Goal: Task Accomplishment & Management: Manage account settings

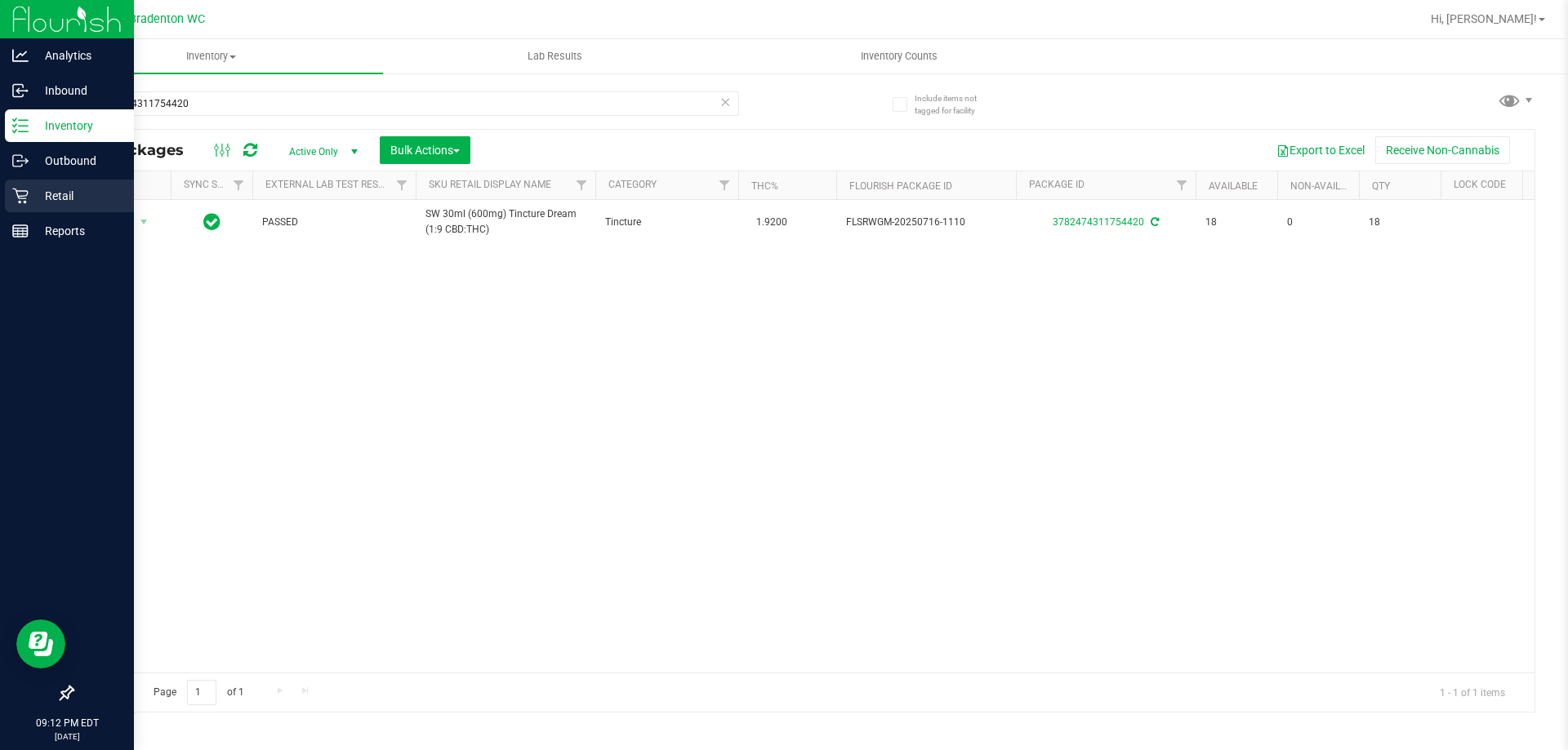
click at [45, 194] on p "Retail" at bounding box center [77, 195] width 98 height 20
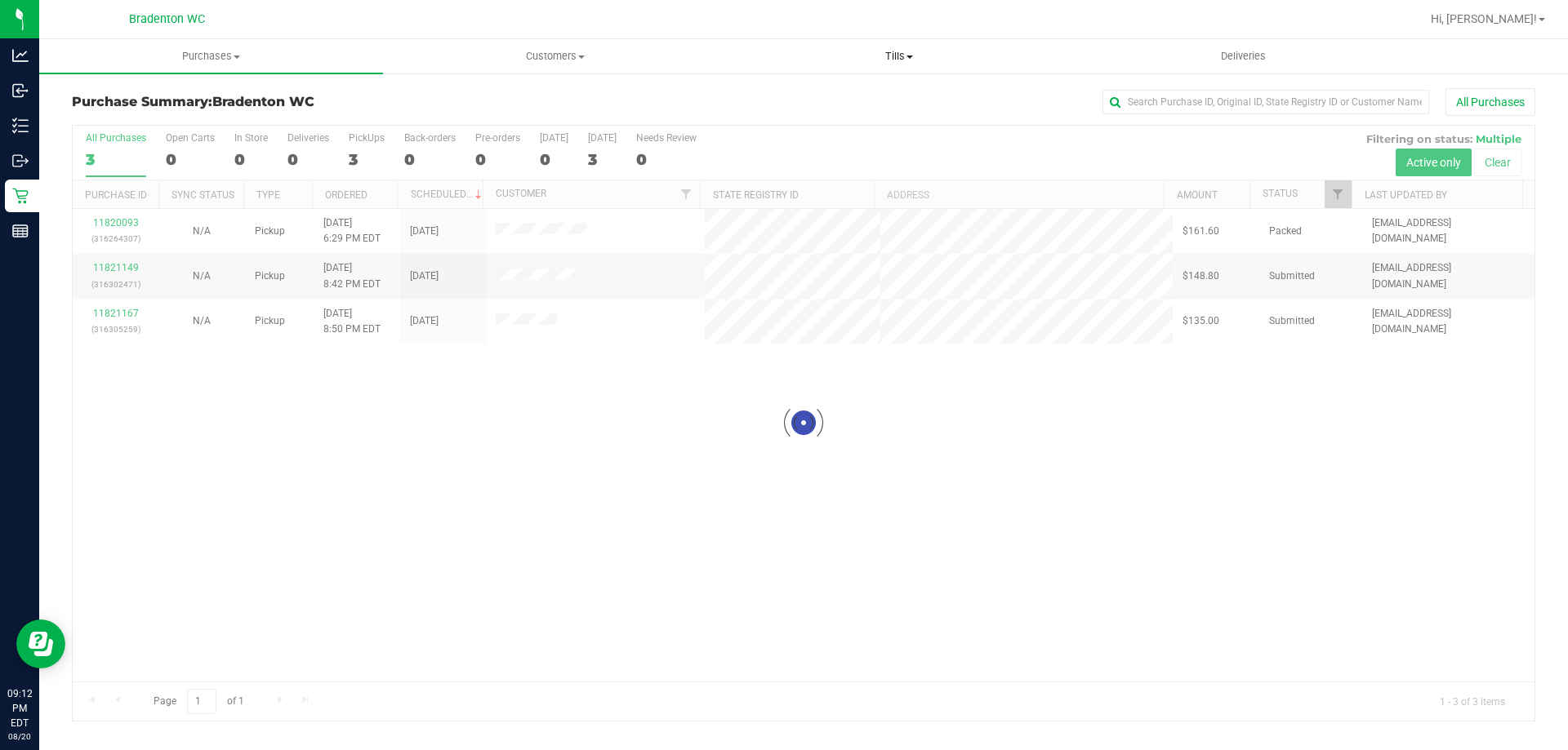
click at [898, 54] on span "Tills" at bounding box center [899, 57] width 343 height 15
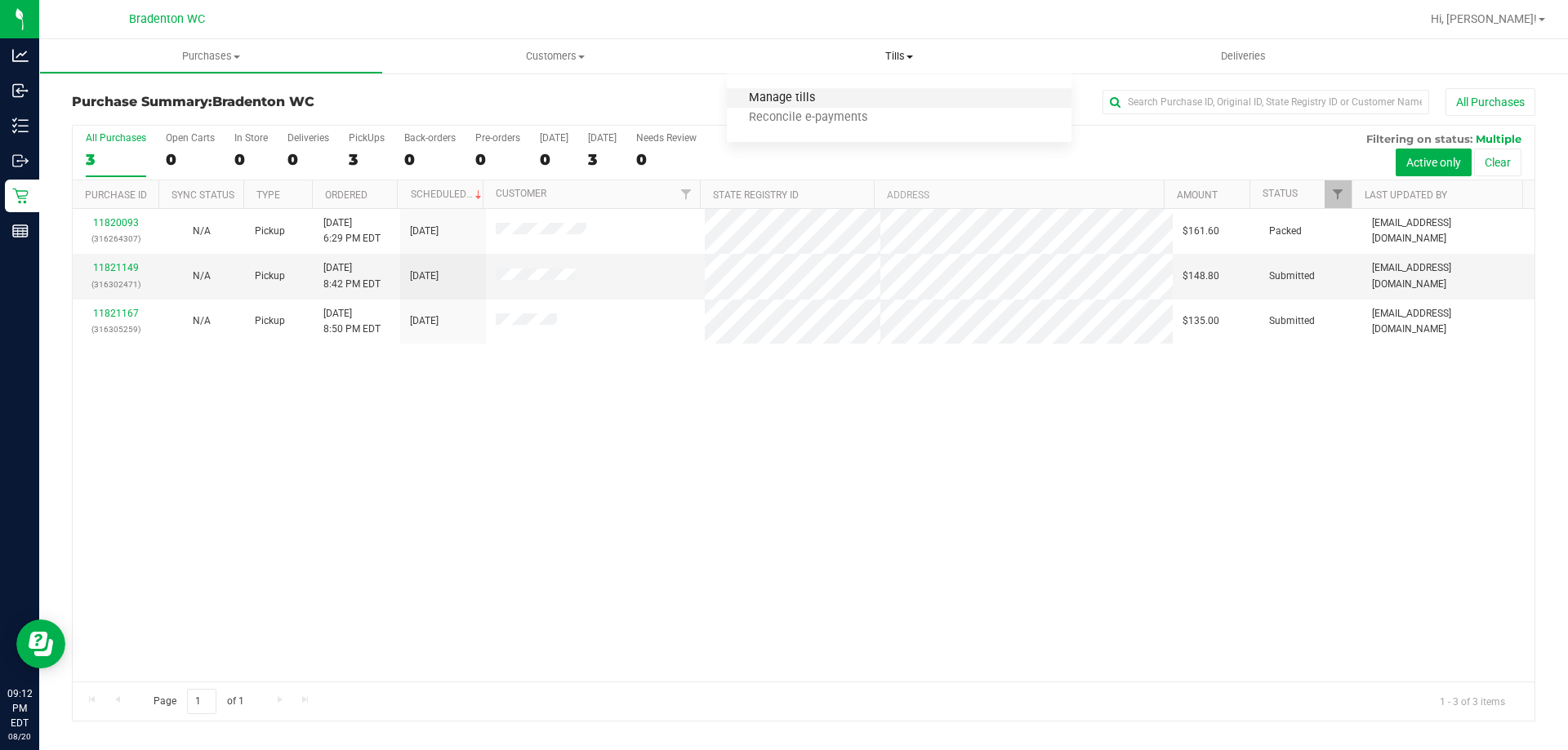
click at [805, 97] on span "Manage tills" at bounding box center [782, 98] width 110 height 14
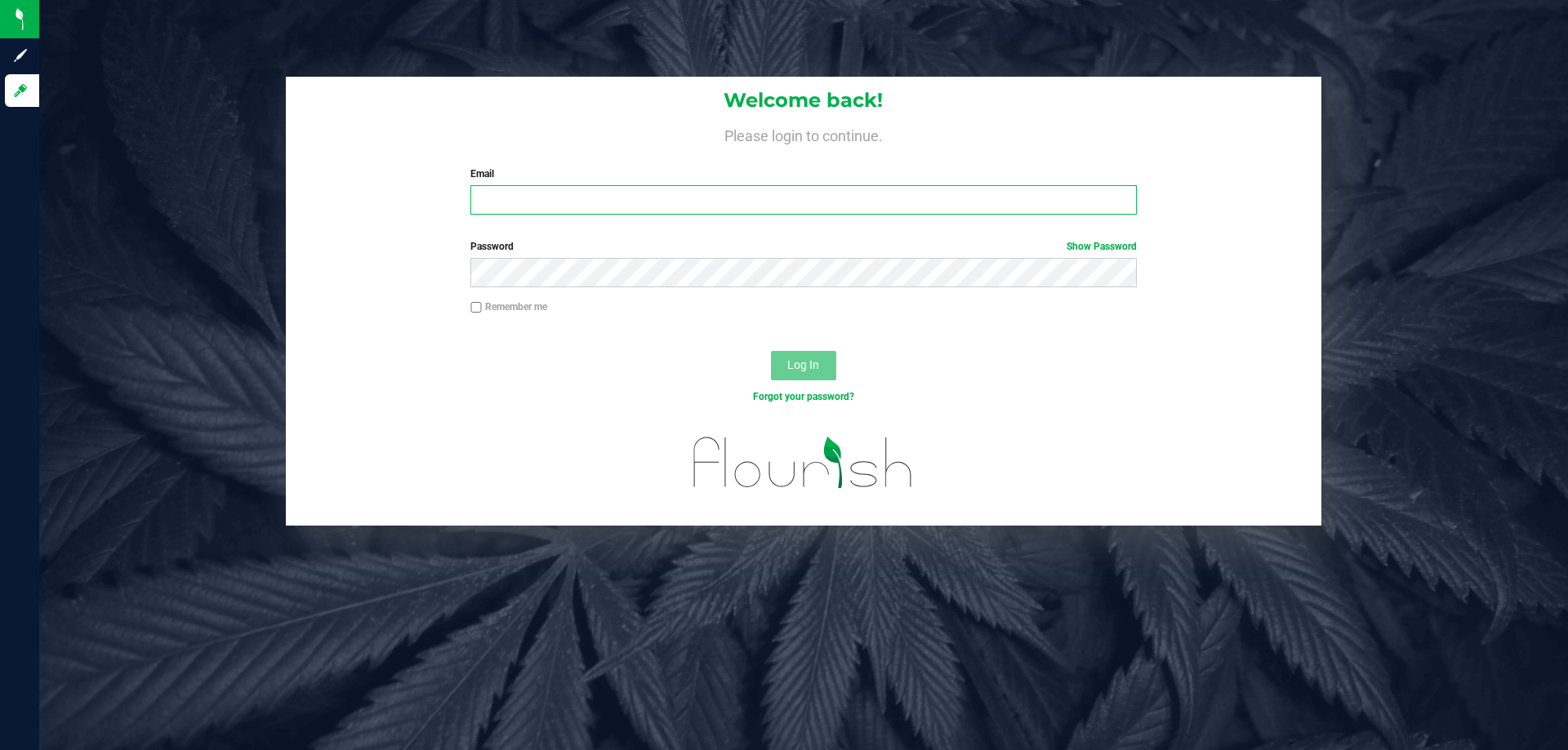
click at [541, 201] on input "Email" at bounding box center [803, 200] width 666 height 30
type input "[EMAIL_ADDRESS][DOMAIN_NAME]"
click at [771, 351] on button "Log In" at bounding box center [804, 366] width 65 height 30
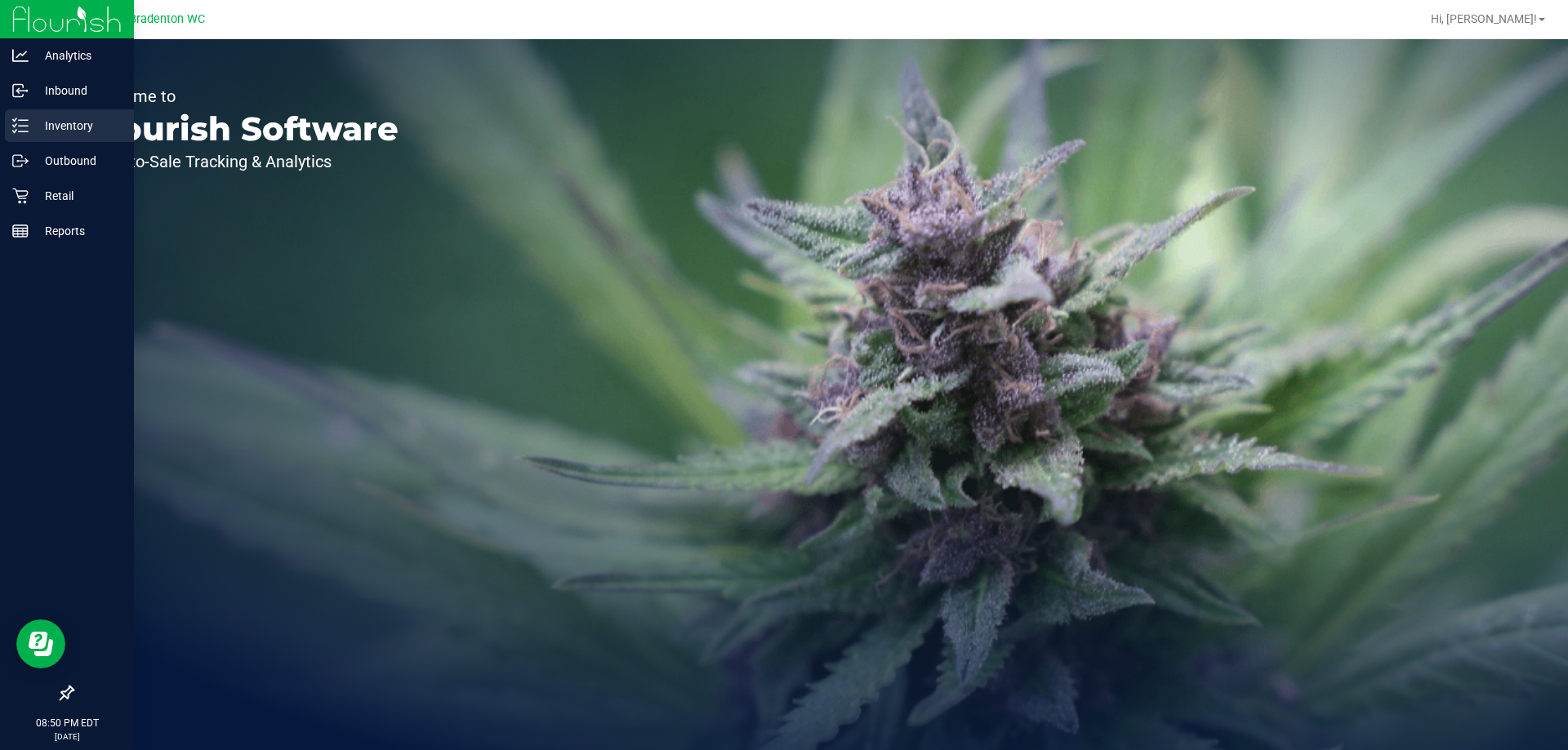
click at [43, 127] on p "Inventory" at bounding box center [77, 126] width 98 height 20
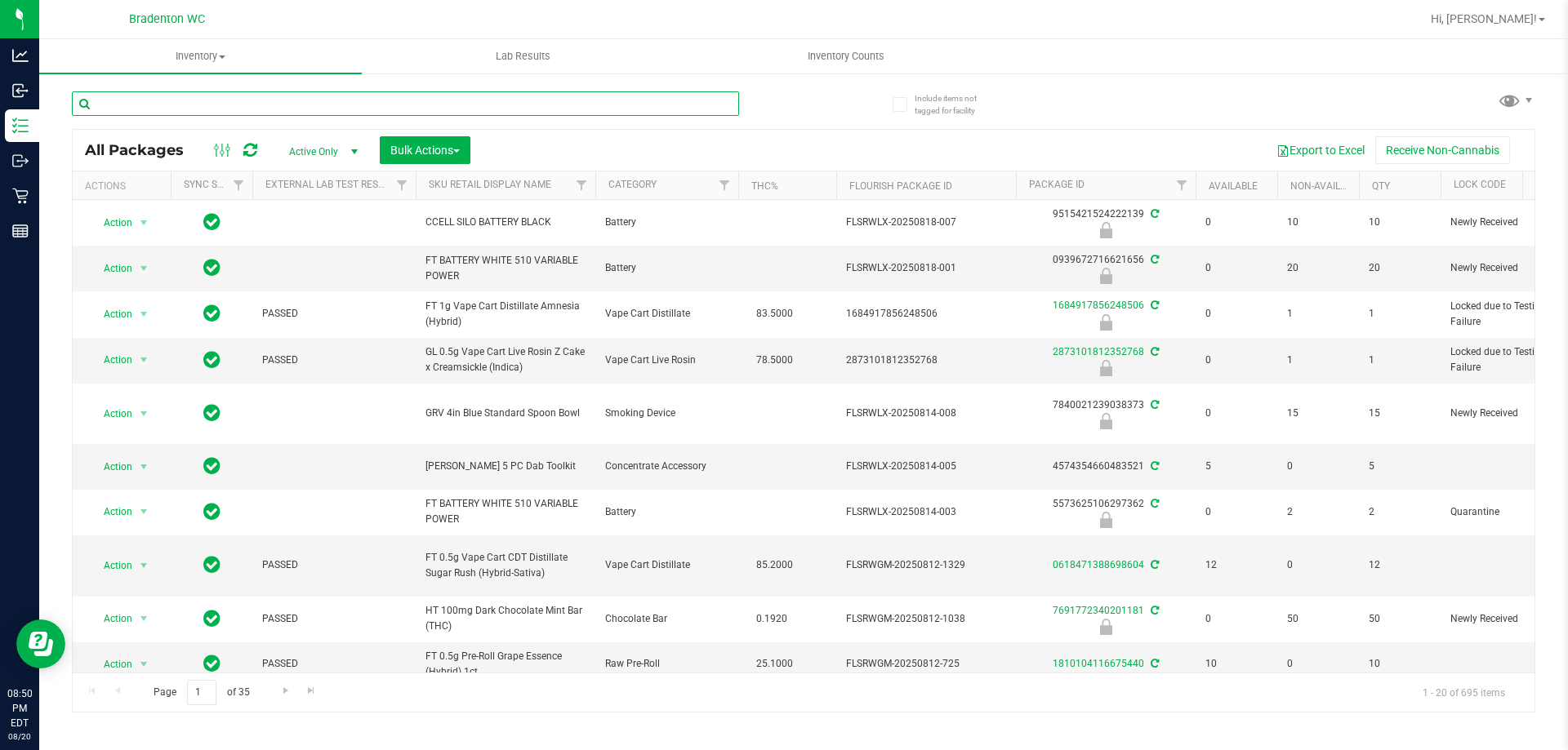
click at [221, 100] on input "text" at bounding box center [405, 103] width 668 height 24
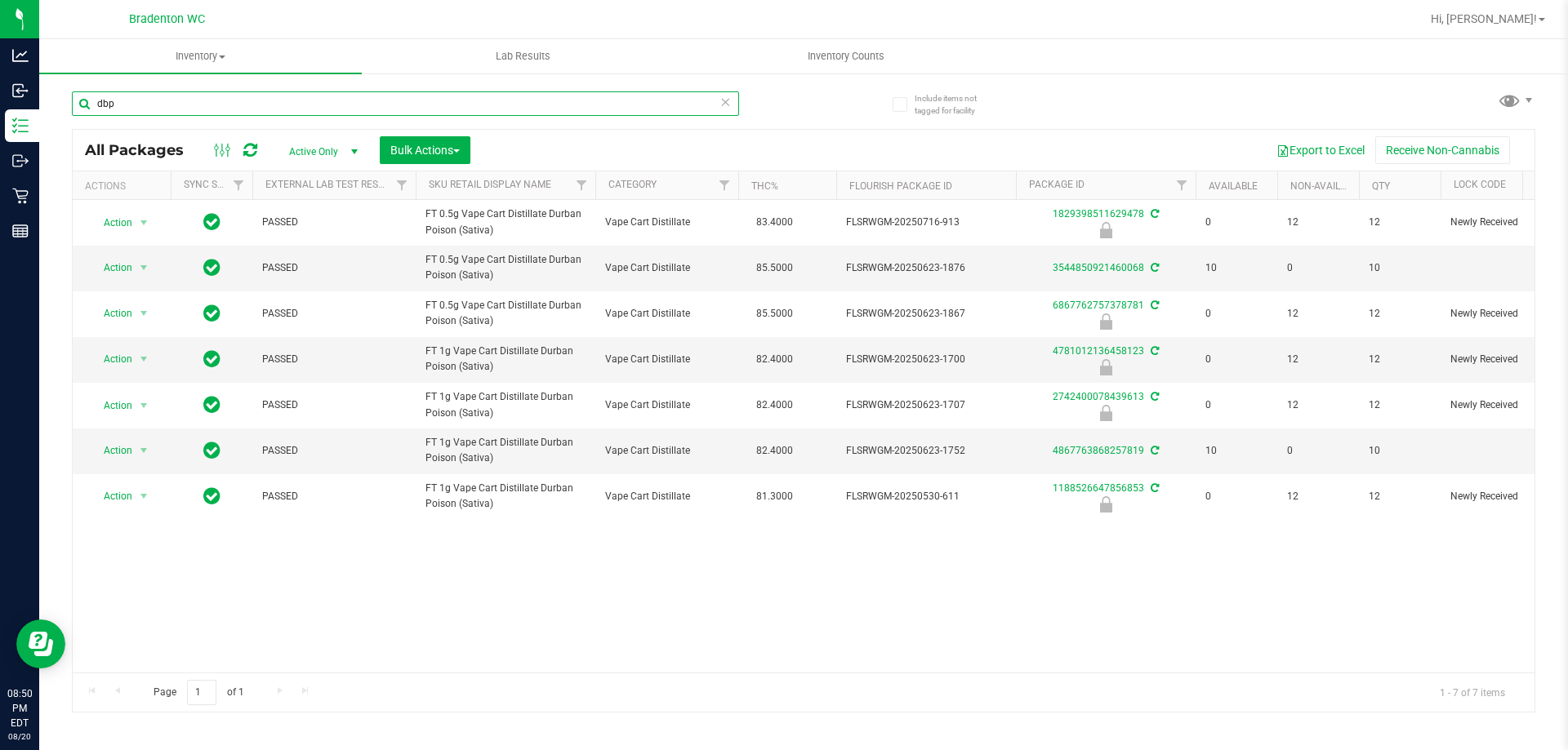
click at [383, 99] on input "dbp" at bounding box center [405, 103] width 668 height 24
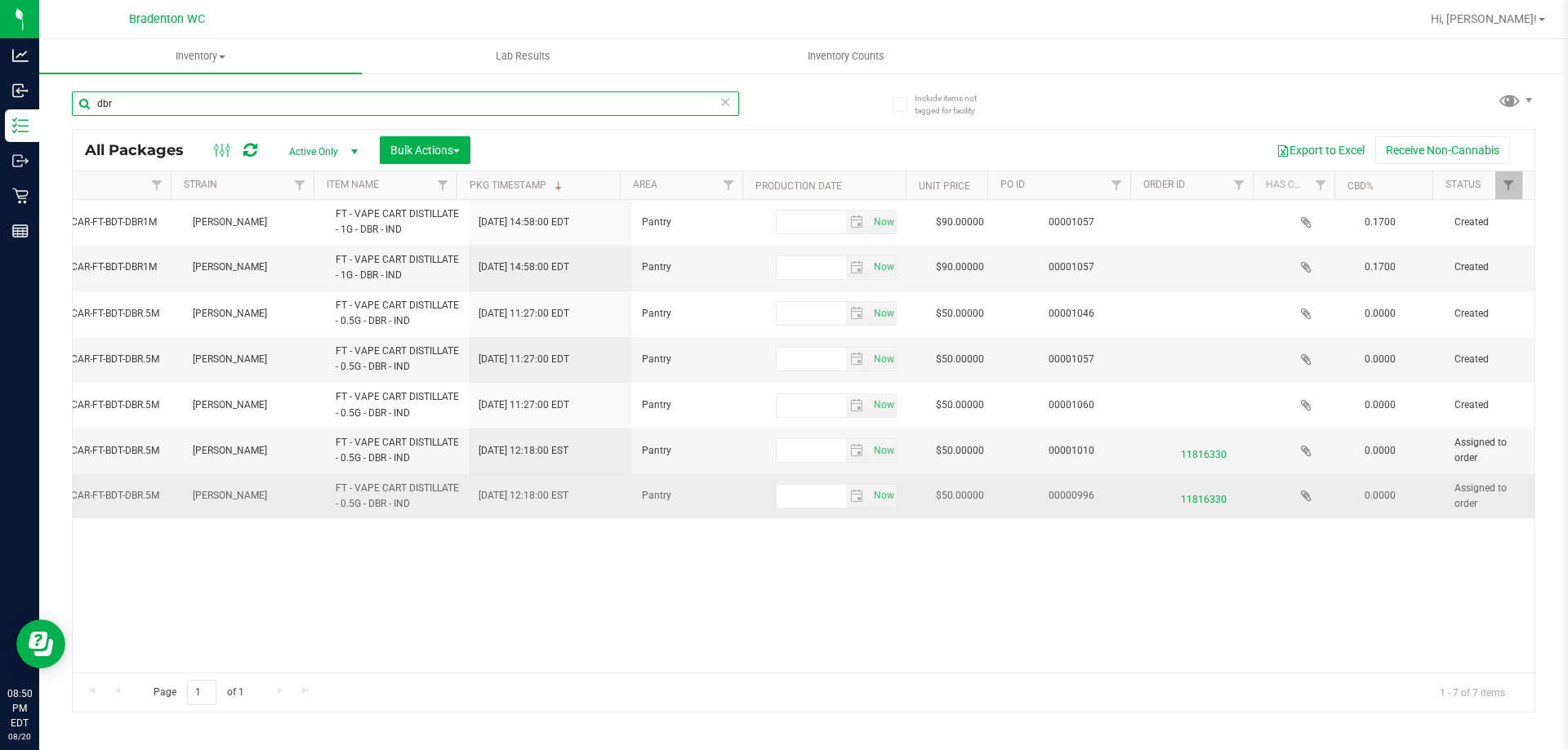
type input "dbr"
click at [1200, 489] on span "11816330" at bounding box center [1204, 495] width 103 height 23
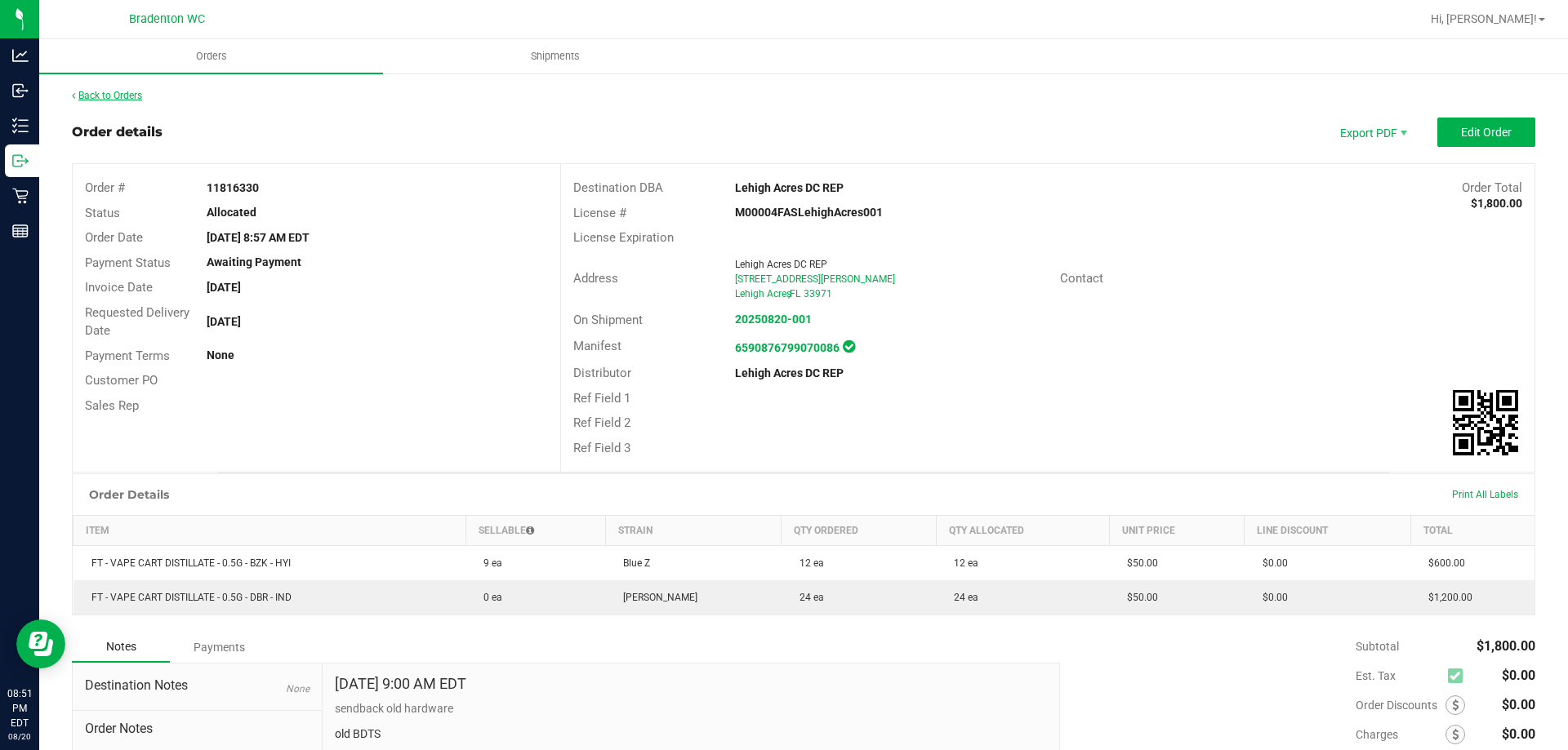
click at [119, 96] on link "Back to Orders" at bounding box center [106, 96] width 70 height 11
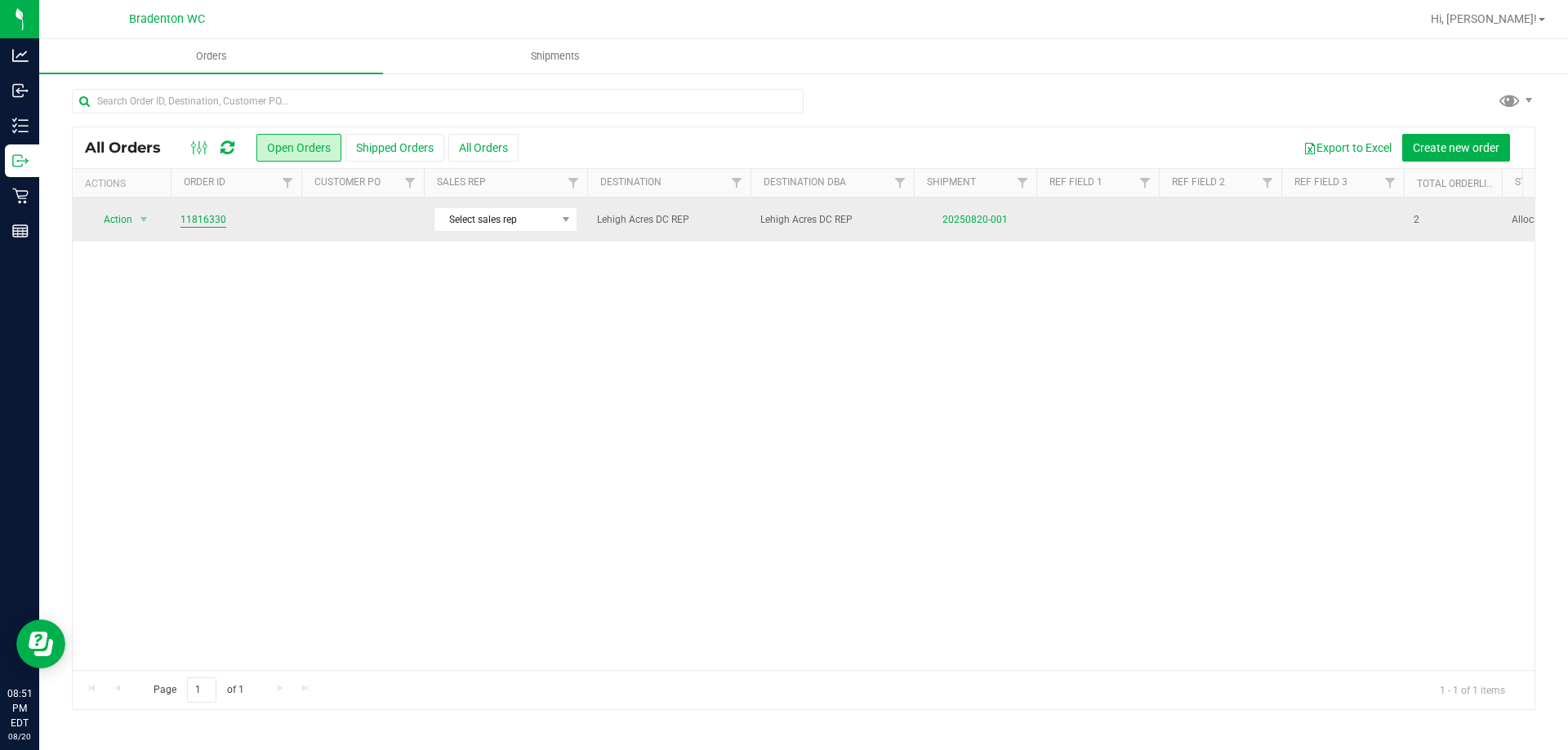
click at [209, 216] on link "11816330" at bounding box center [203, 220] width 46 height 16
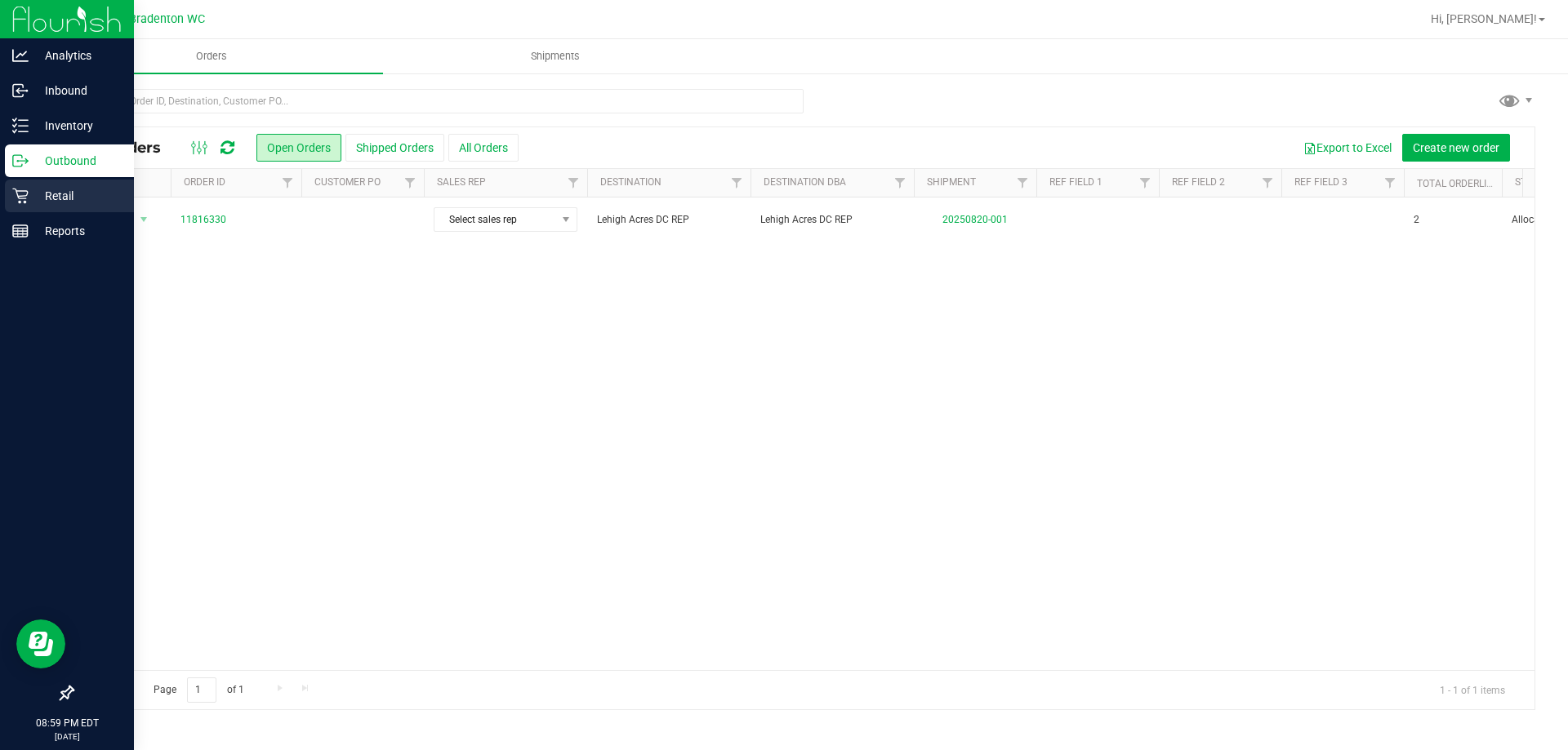
click at [39, 195] on p "Retail" at bounding box center [77, 195] width 98 height 20
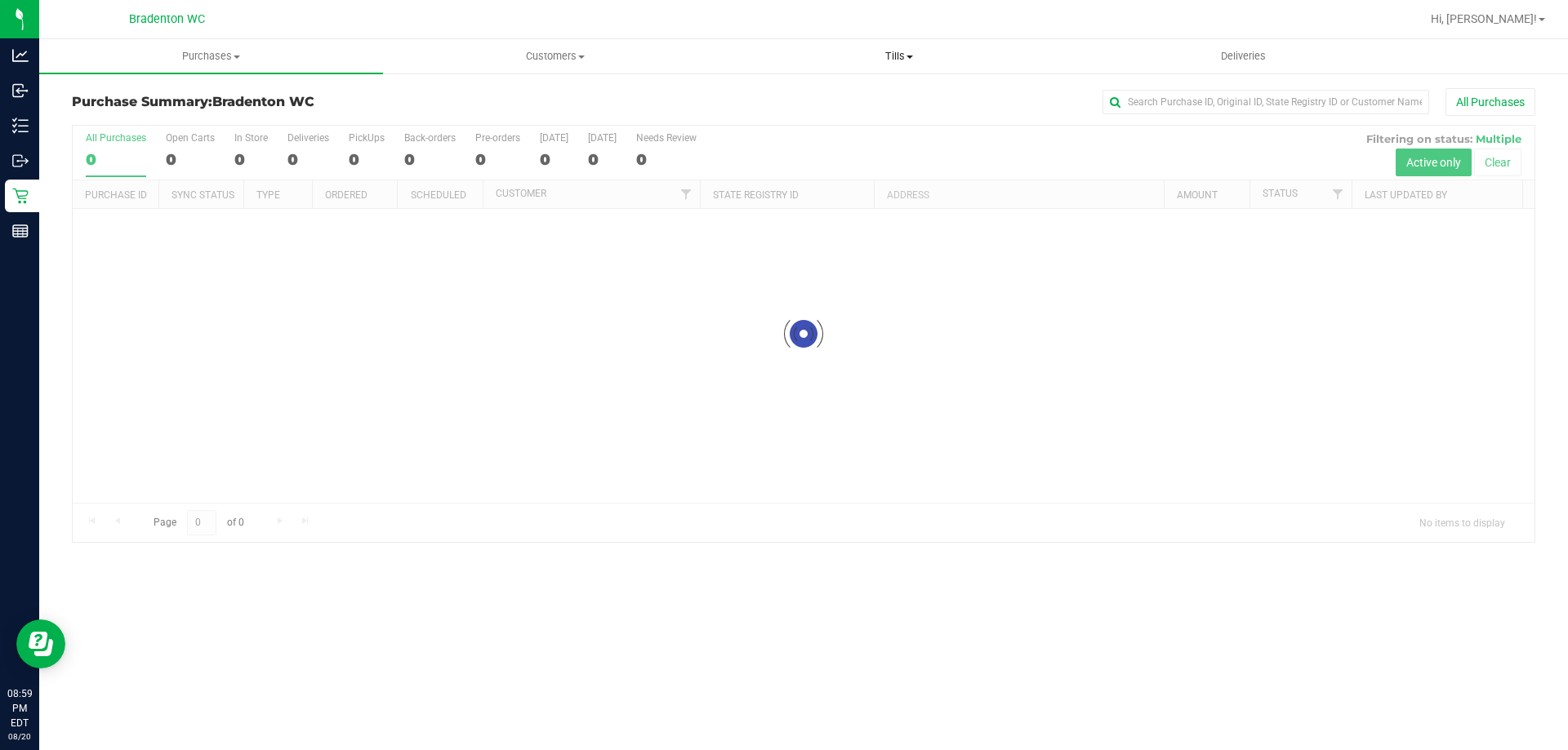
click at [905, 60] on span "Tills" at bounding box center [899, 57] width 343 height 15
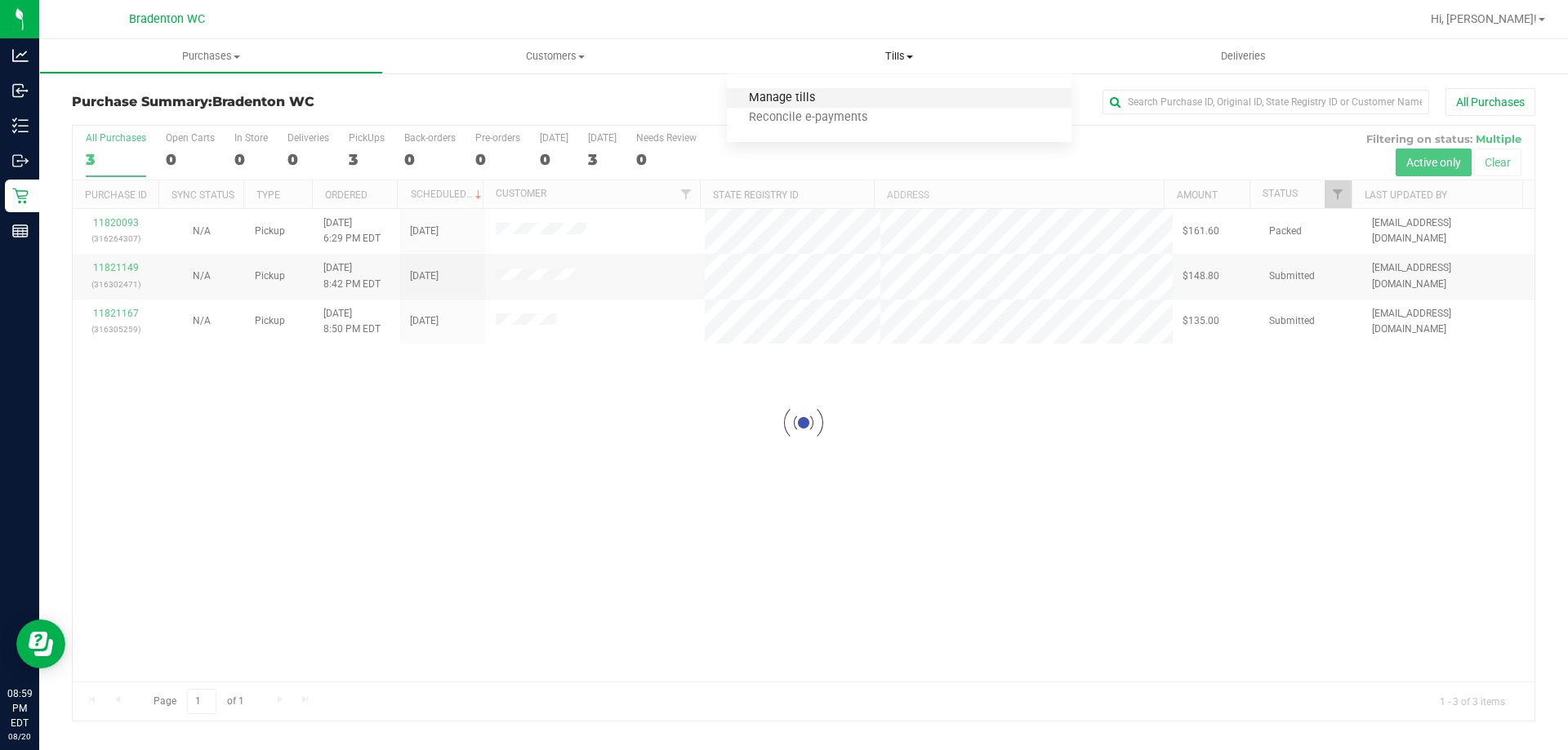
click at [820, 94] on span "Manage tills" at bounding box center [782, 98] width 110 height 14
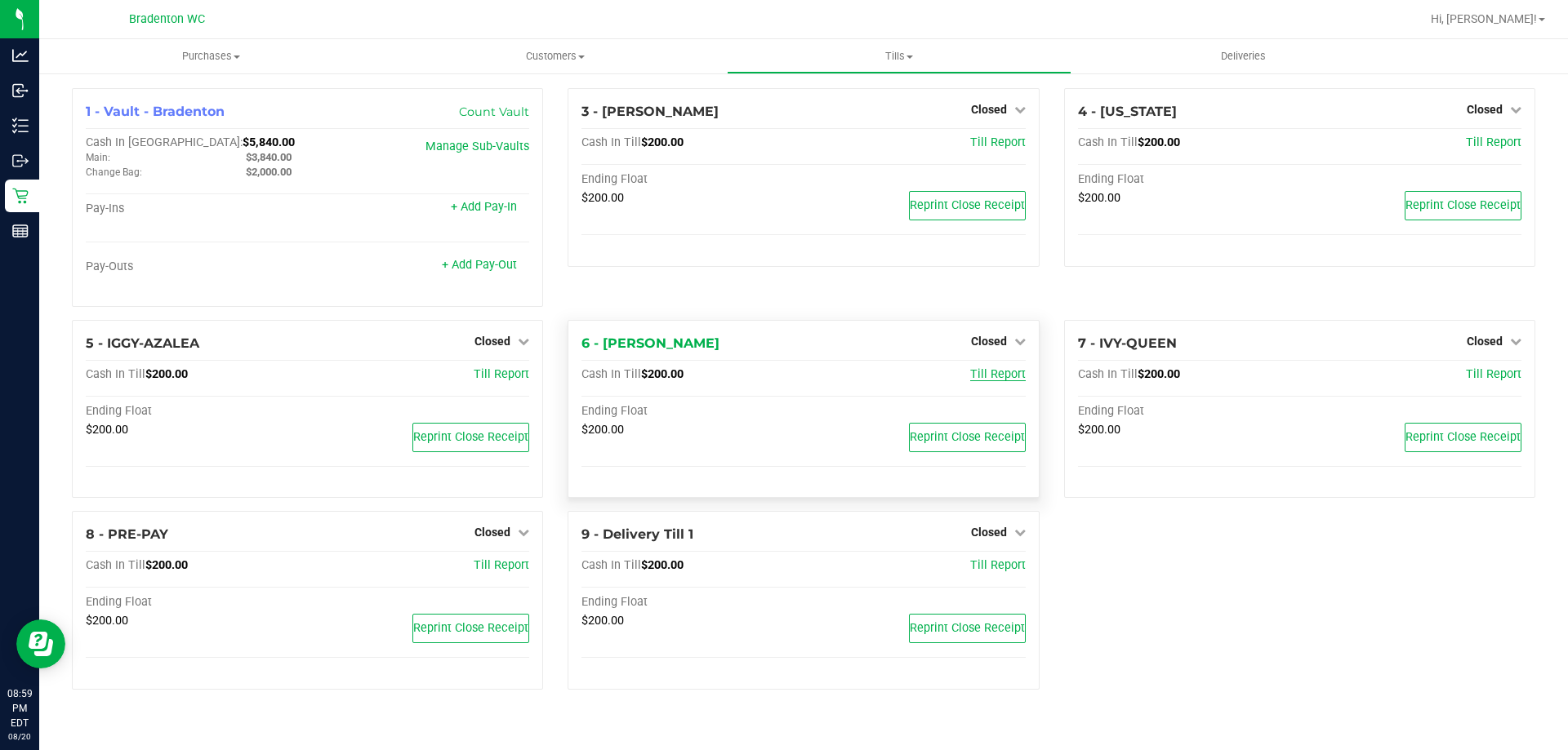
click at [996, 379] on span "Till Report" at bounding box center [998, 374] width 56 height 14
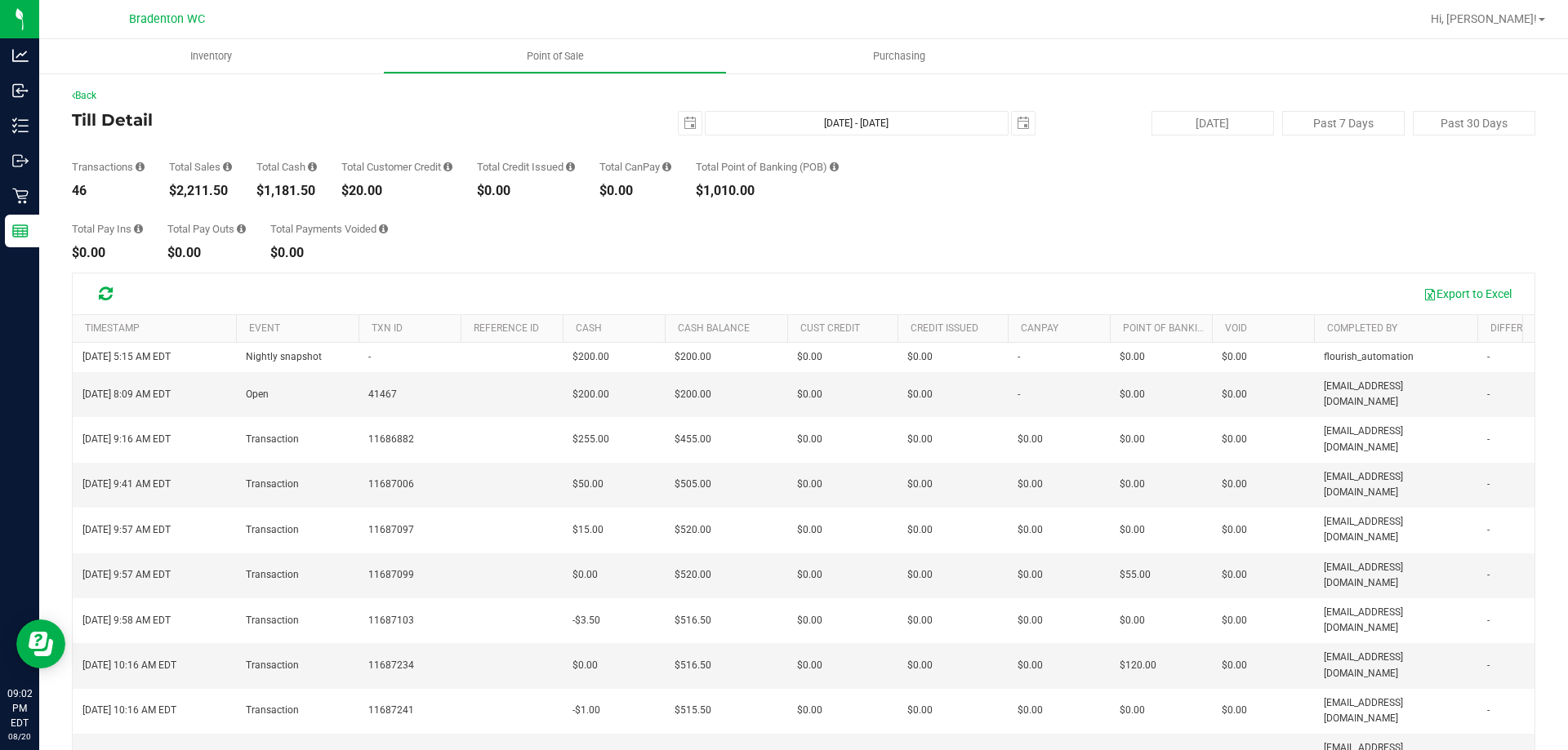
click at [369, 190] on div "$20.00" at bounding box center [397, 191] width 111 height 13
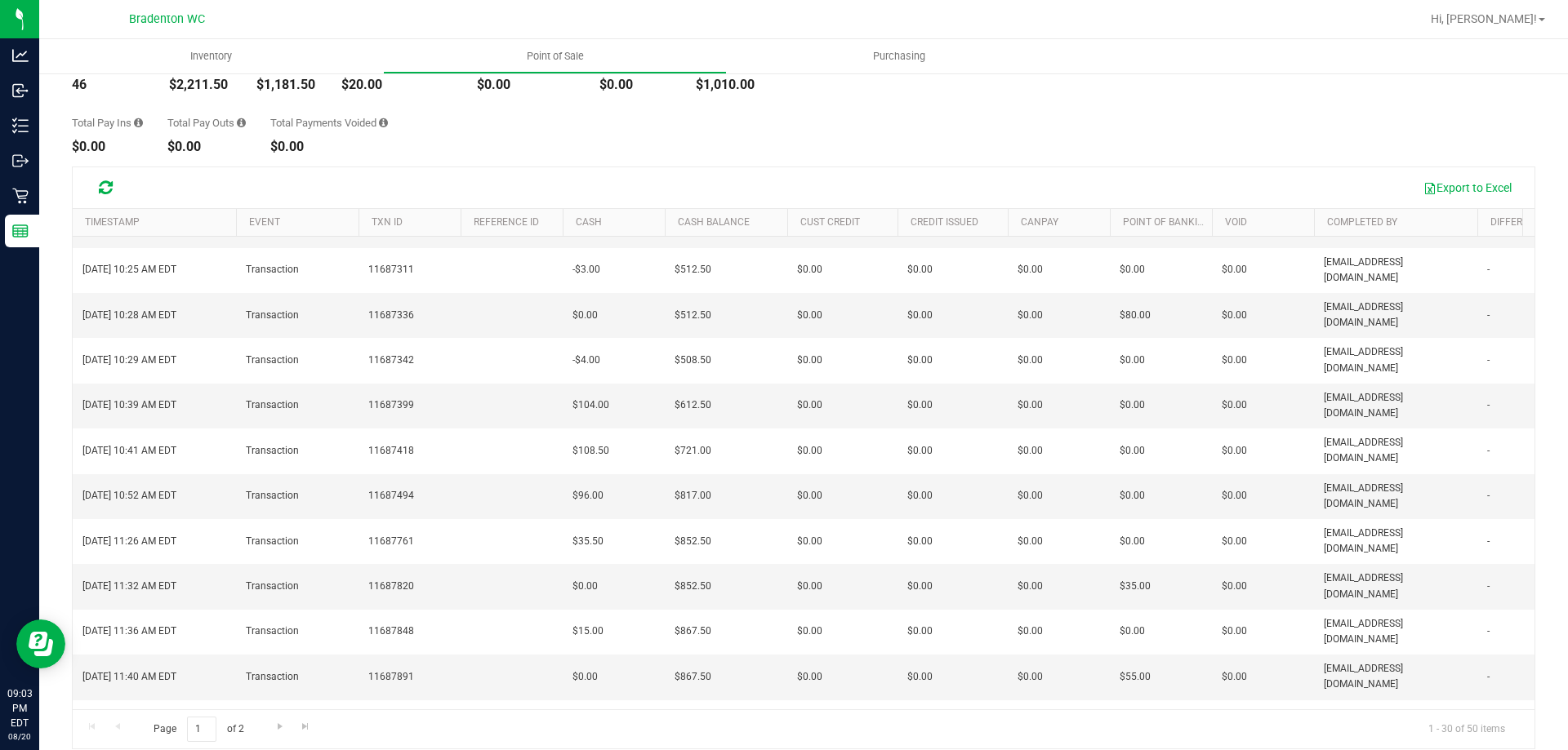
scroll to position [122, 0]
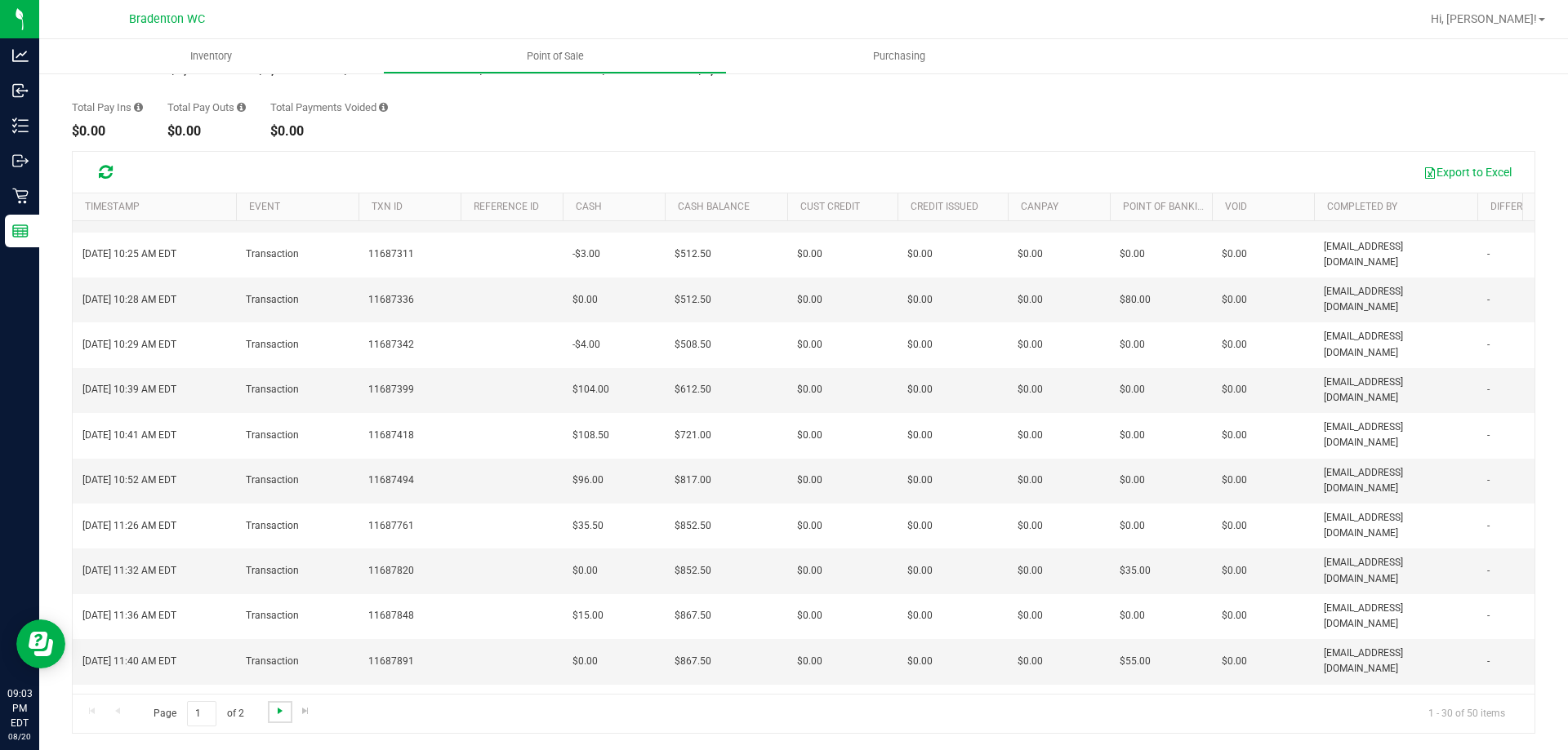
click at [274, 709] on span "Go to the next page" at bounding box center [280, 711] width 13 height 13
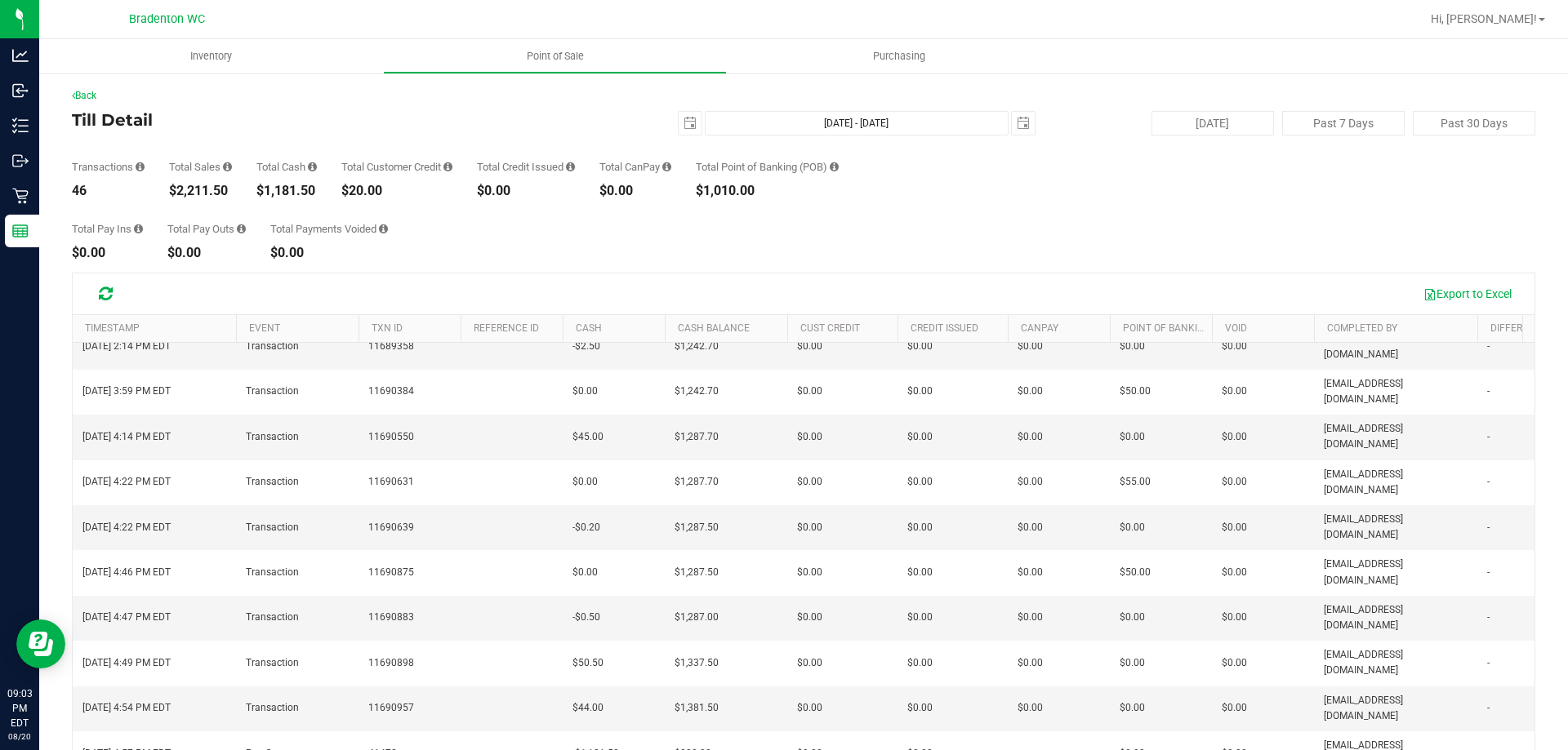
scroll to position [0, 0]
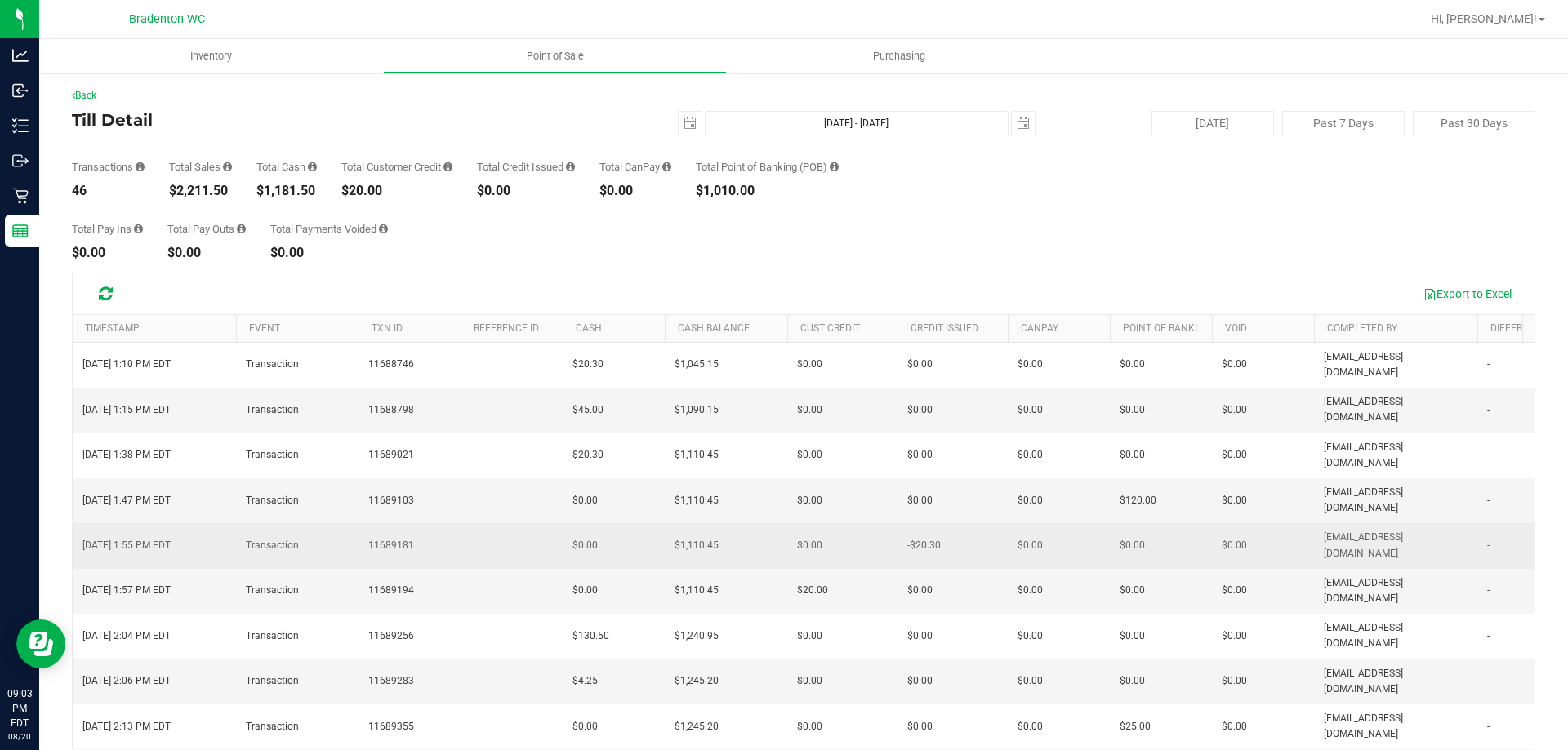
click at [1138, 538] on span "$0.00" at bounding box center [1132, 545] width 25 height 16
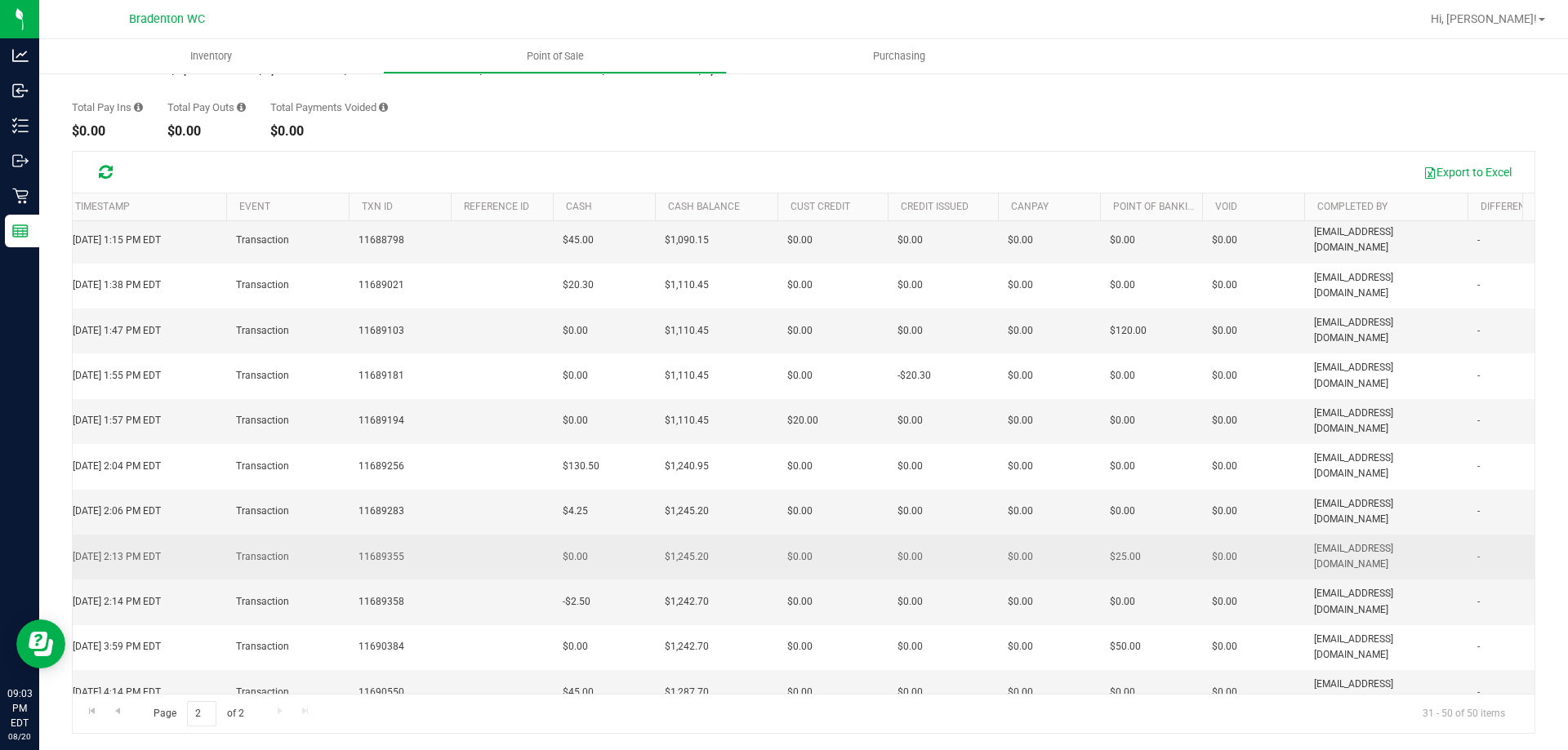
scroll to position [0, 10]
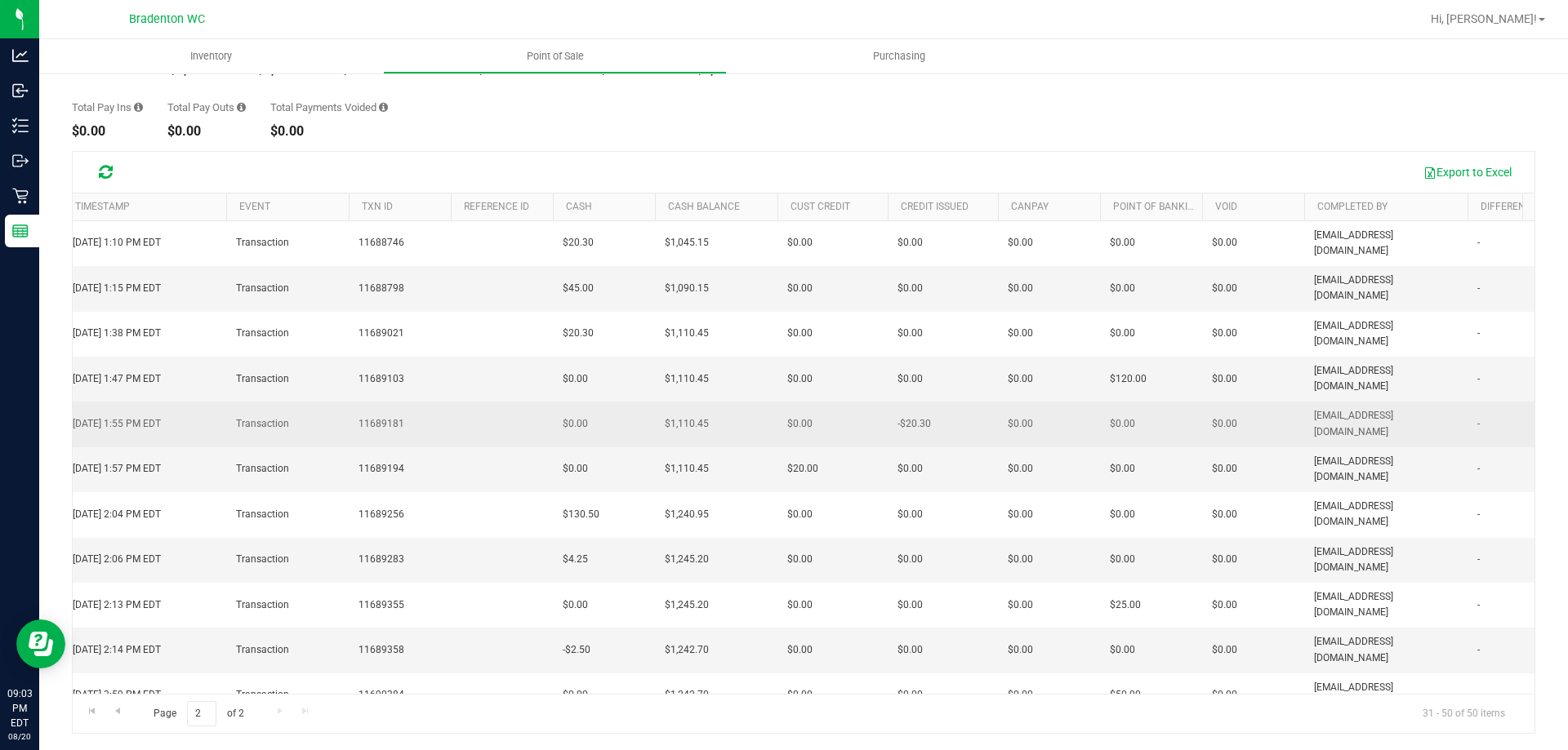
click at [861, 402] on td "$0.00" at bounding box center [832, 424] width 110 height 45
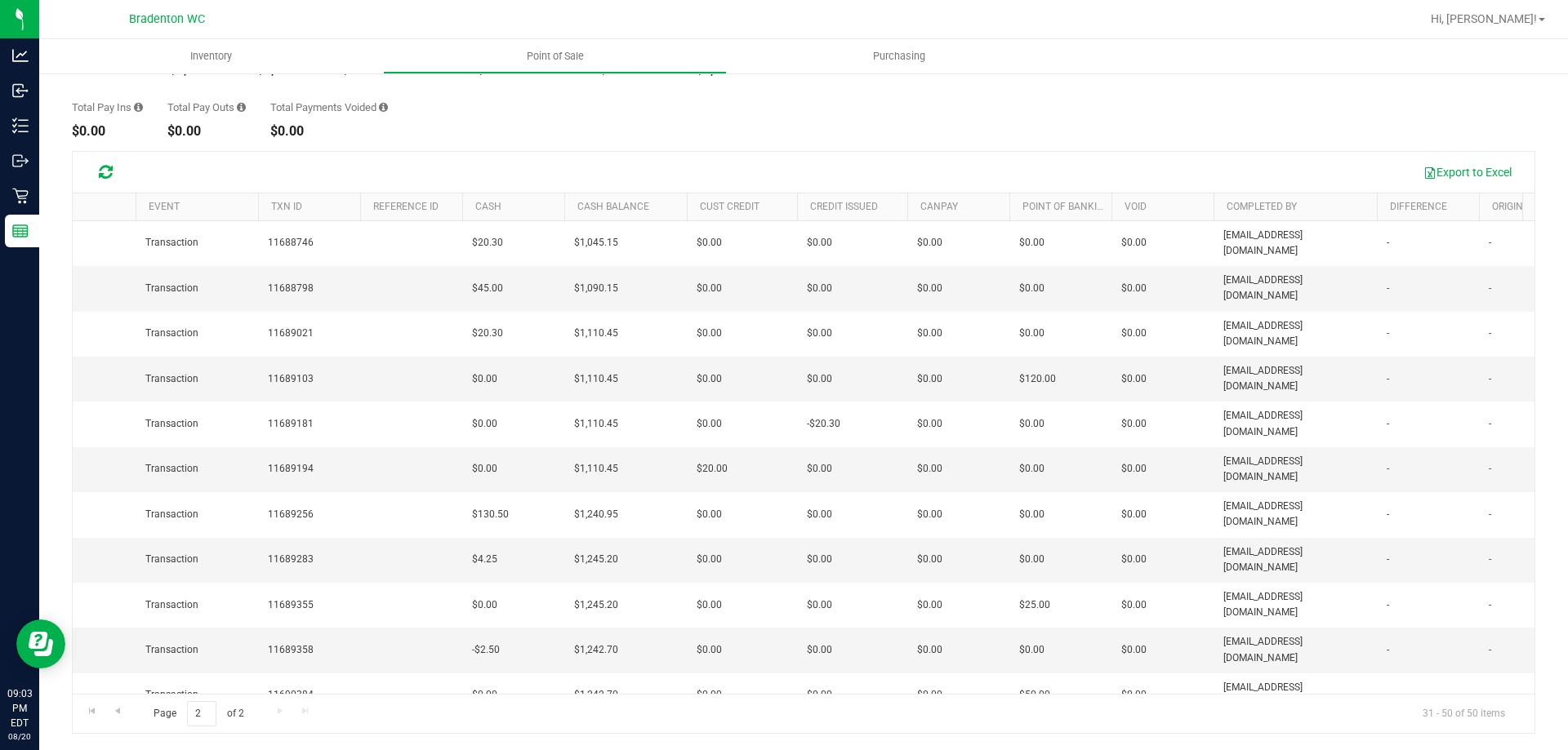
scroll to position [0, 201]
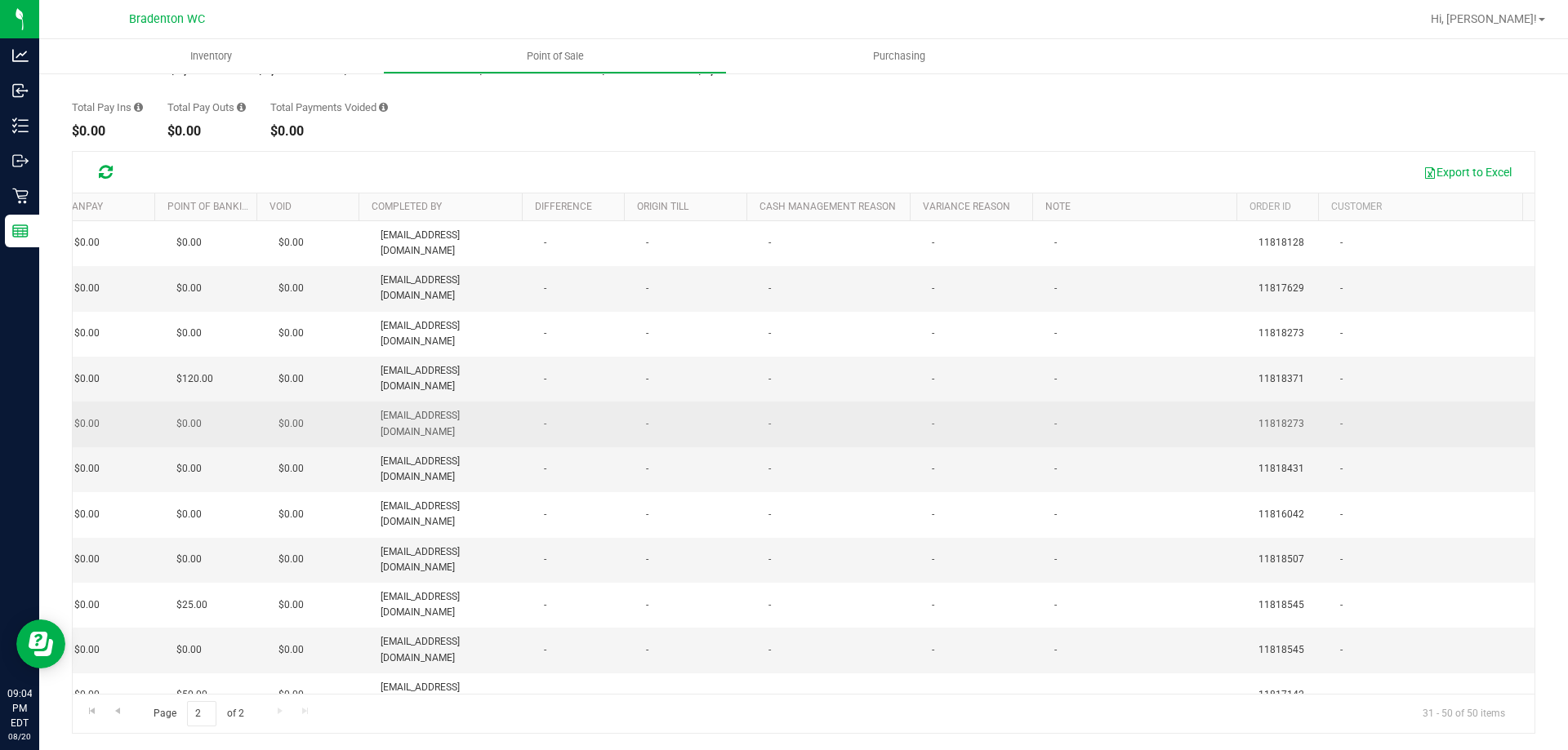
click at [1265, 416] on span "11818273" at bounding box center [1281, 423] width 46 height 16
copy span "11818273"
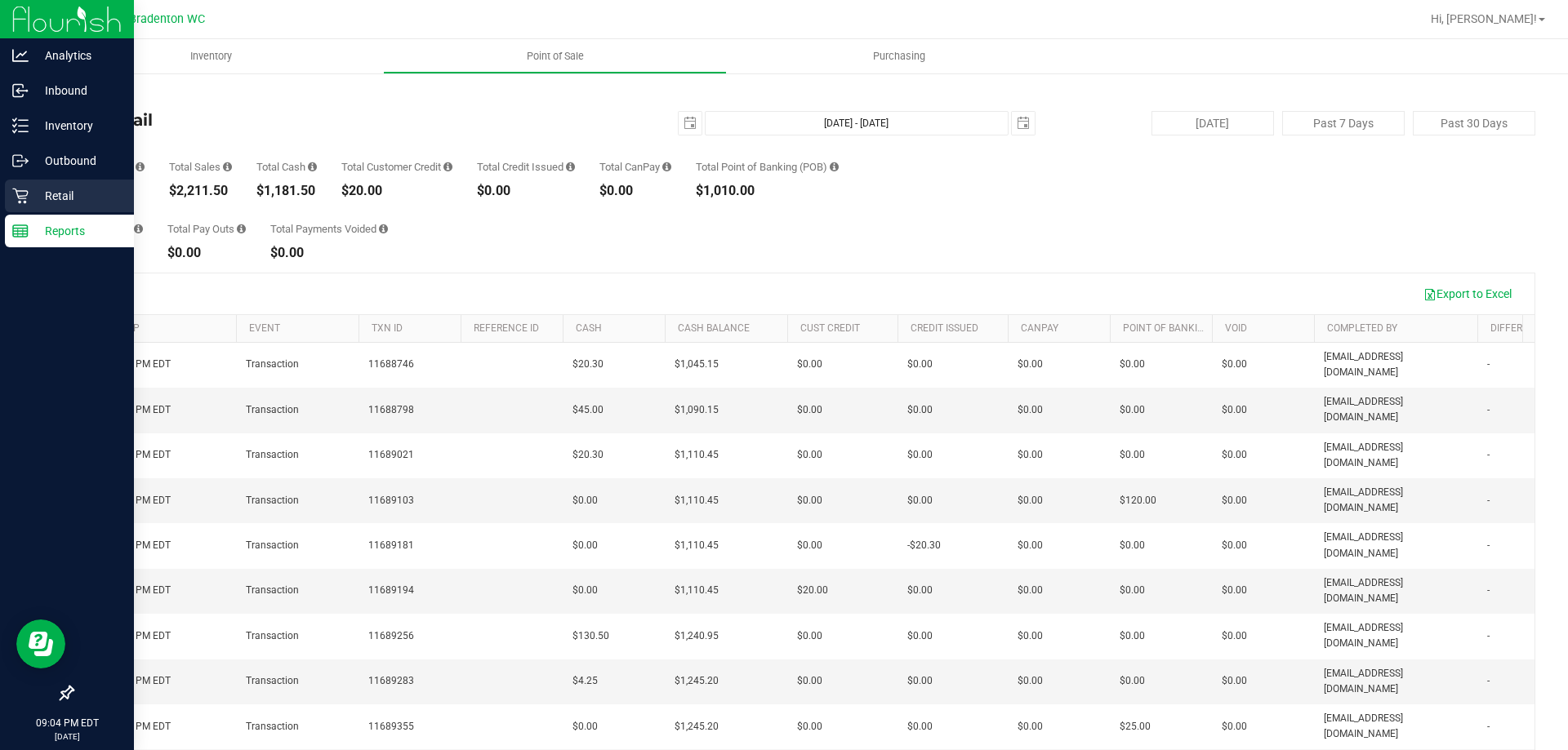
click at [60, 205] on p "Retail" at bounding box center [77, 195] width 98 height 20
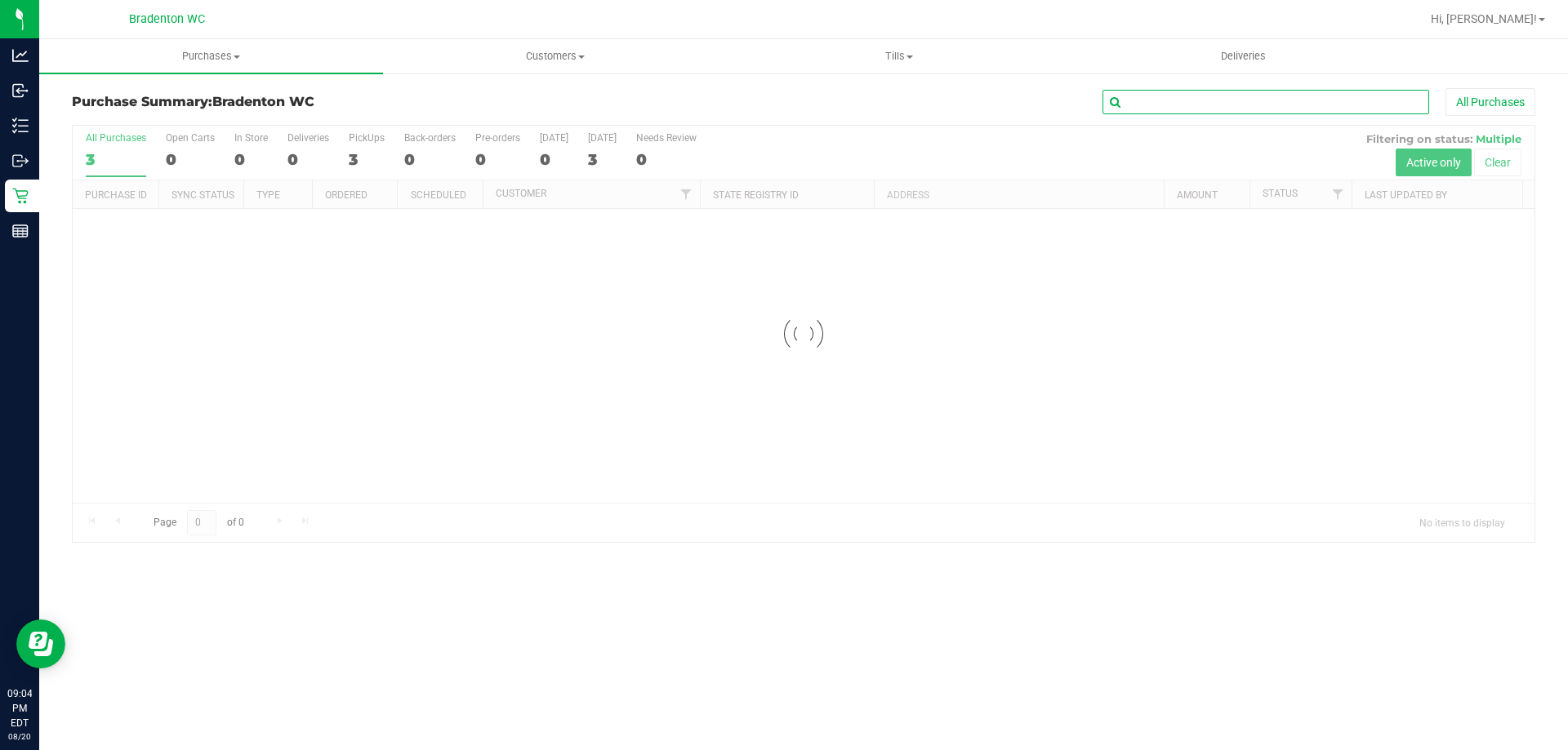
click at [1291, 95] on input "text" at bounding box center [1265, 102] width 327 height 24
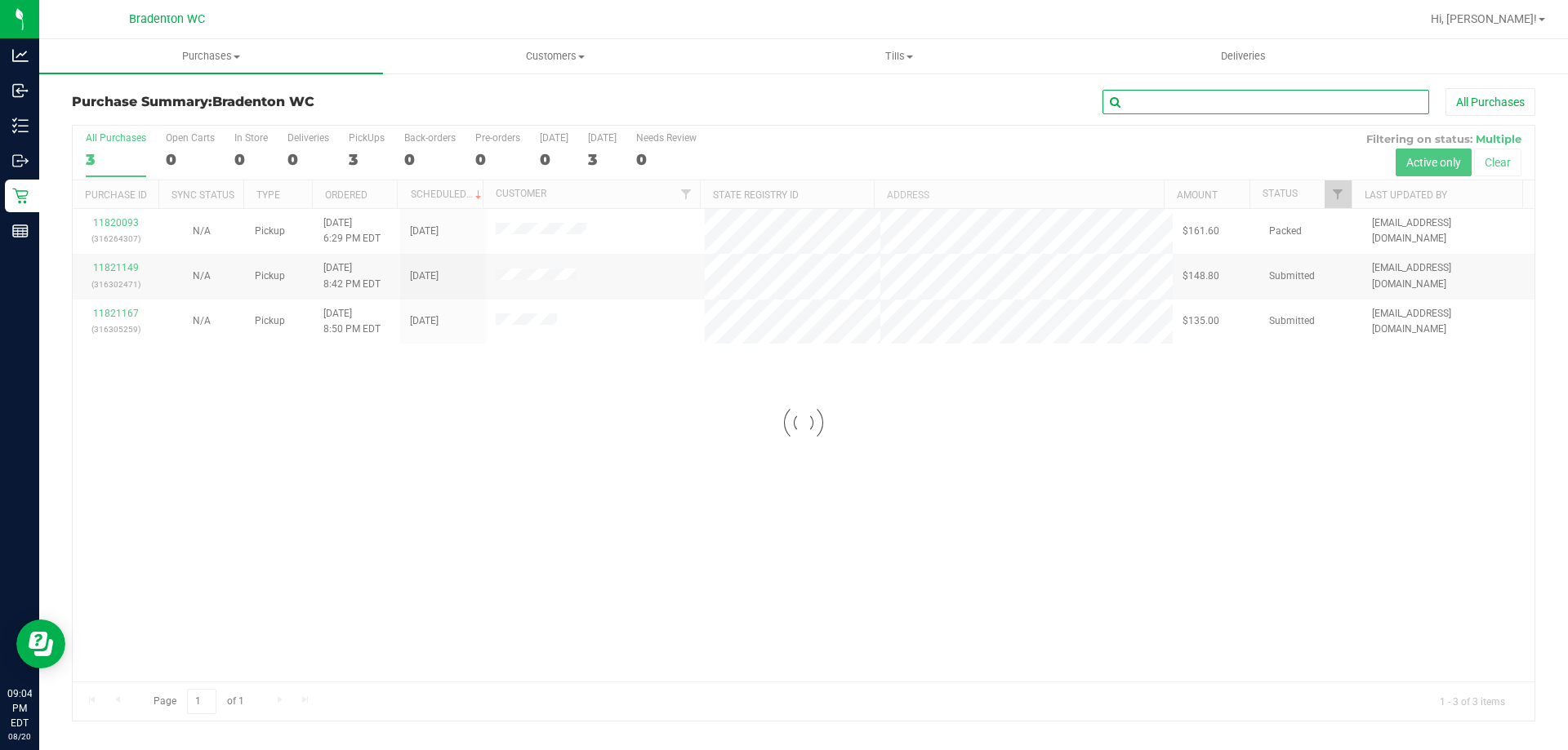
paste input "11818273"
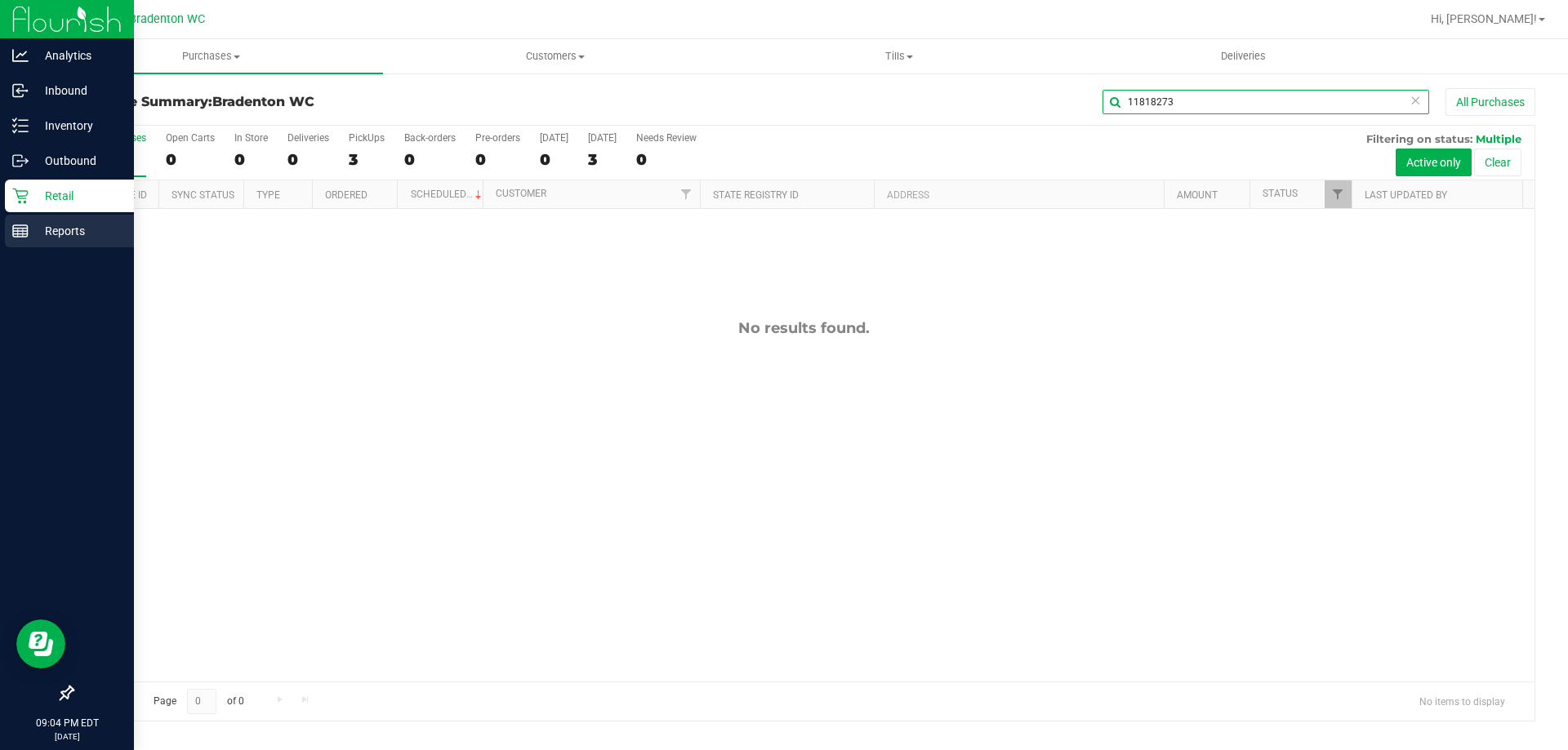
type input "11818273"
click at [12, 231] on icon at bounding box center [20, 232] width 17 height 17
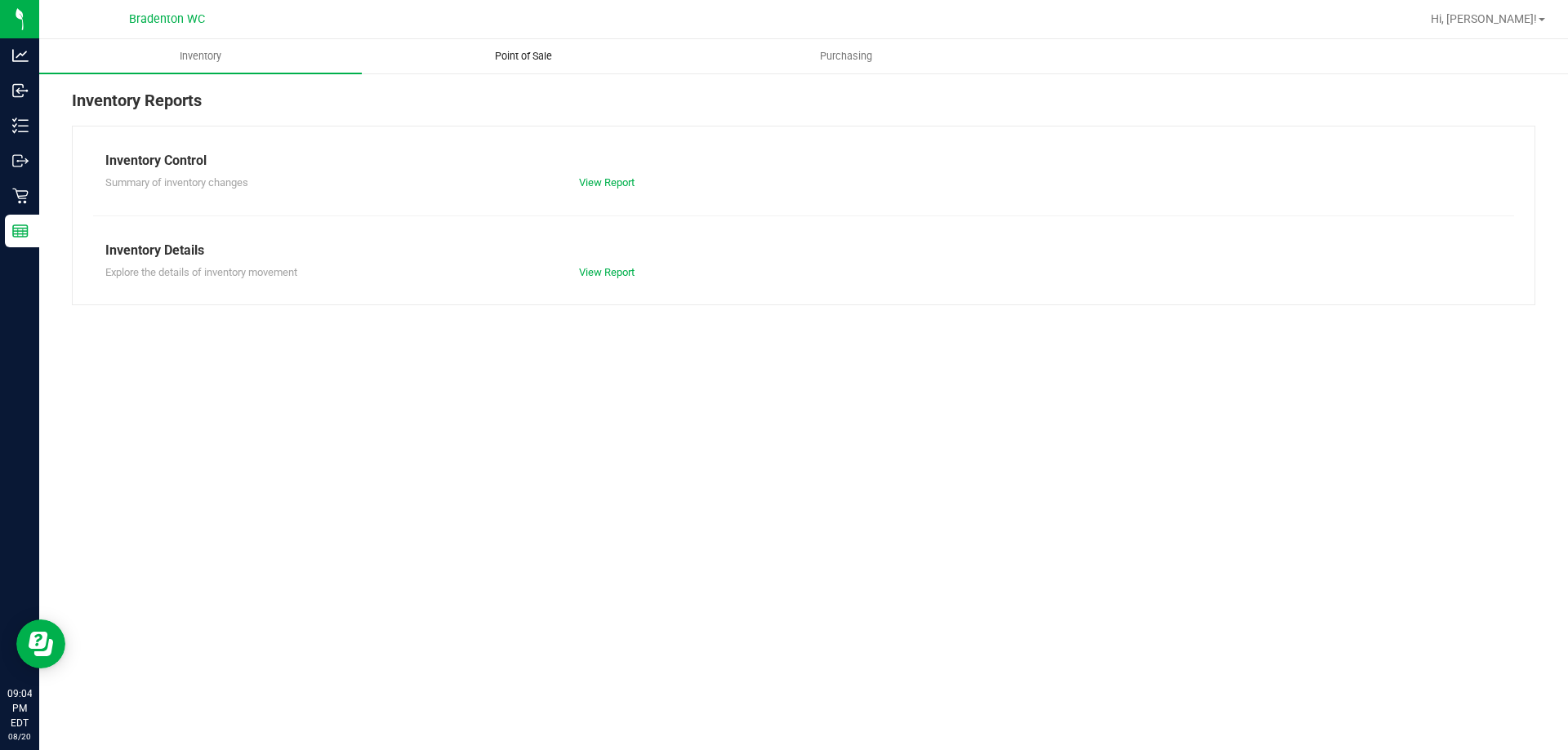
click at [522, 57] on span "Point of Sale" at bounding box center [523, 57] width 101 height 15
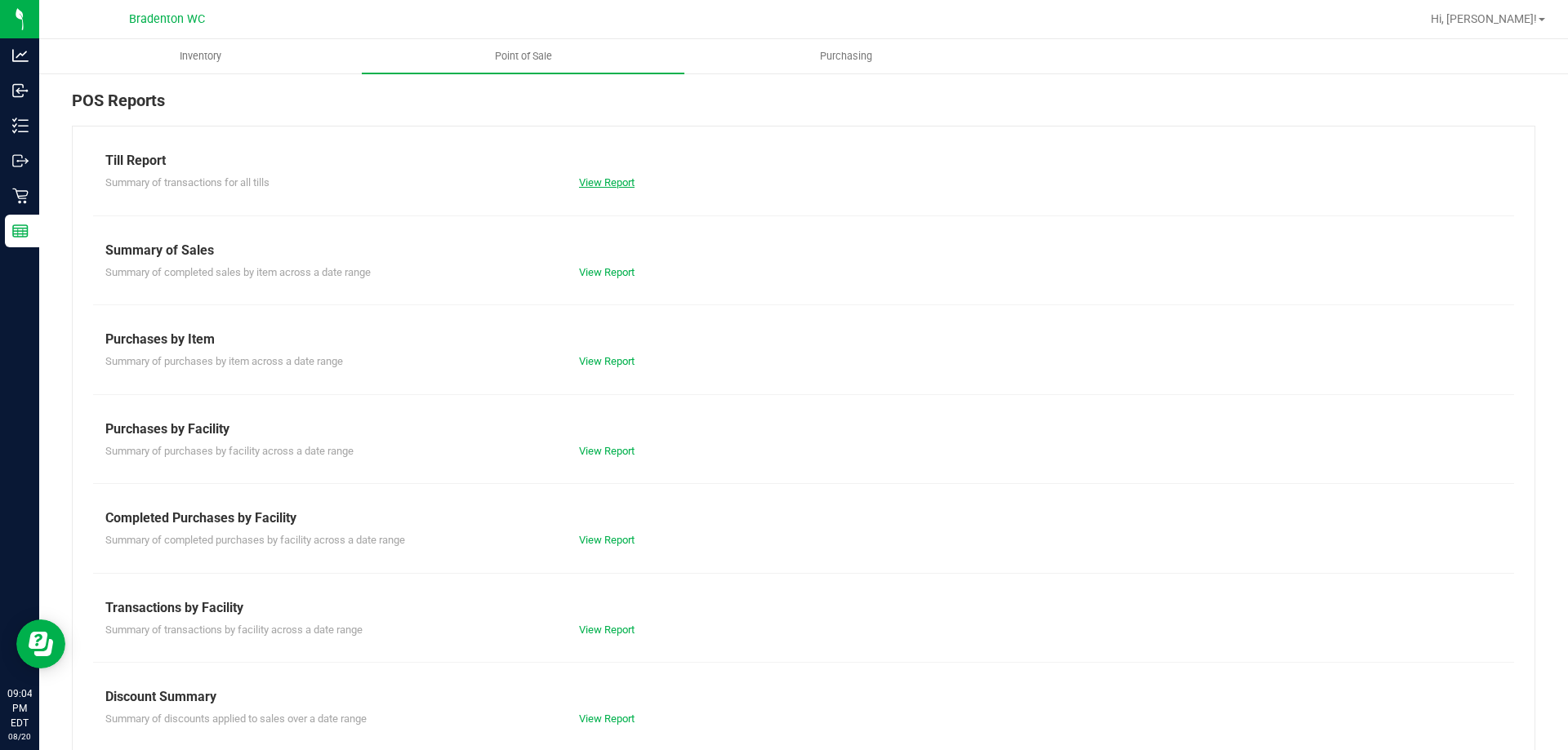
click at [607, 182] on link "View Report" at bounding box center [607, 182] width 56 height 12
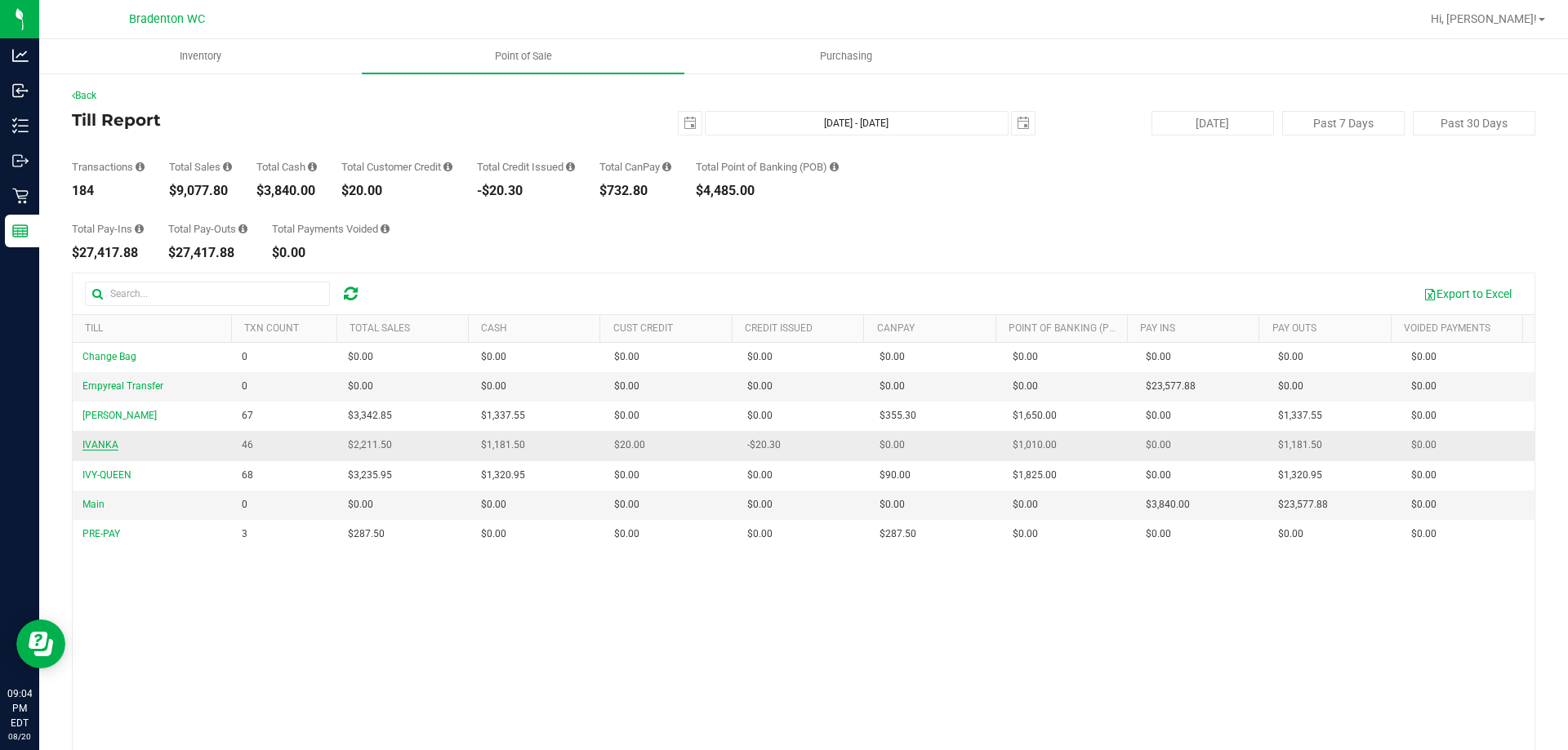
click at [101, 444] on span "IVANKA" at bounding box center [101, 445] width 36 height 11
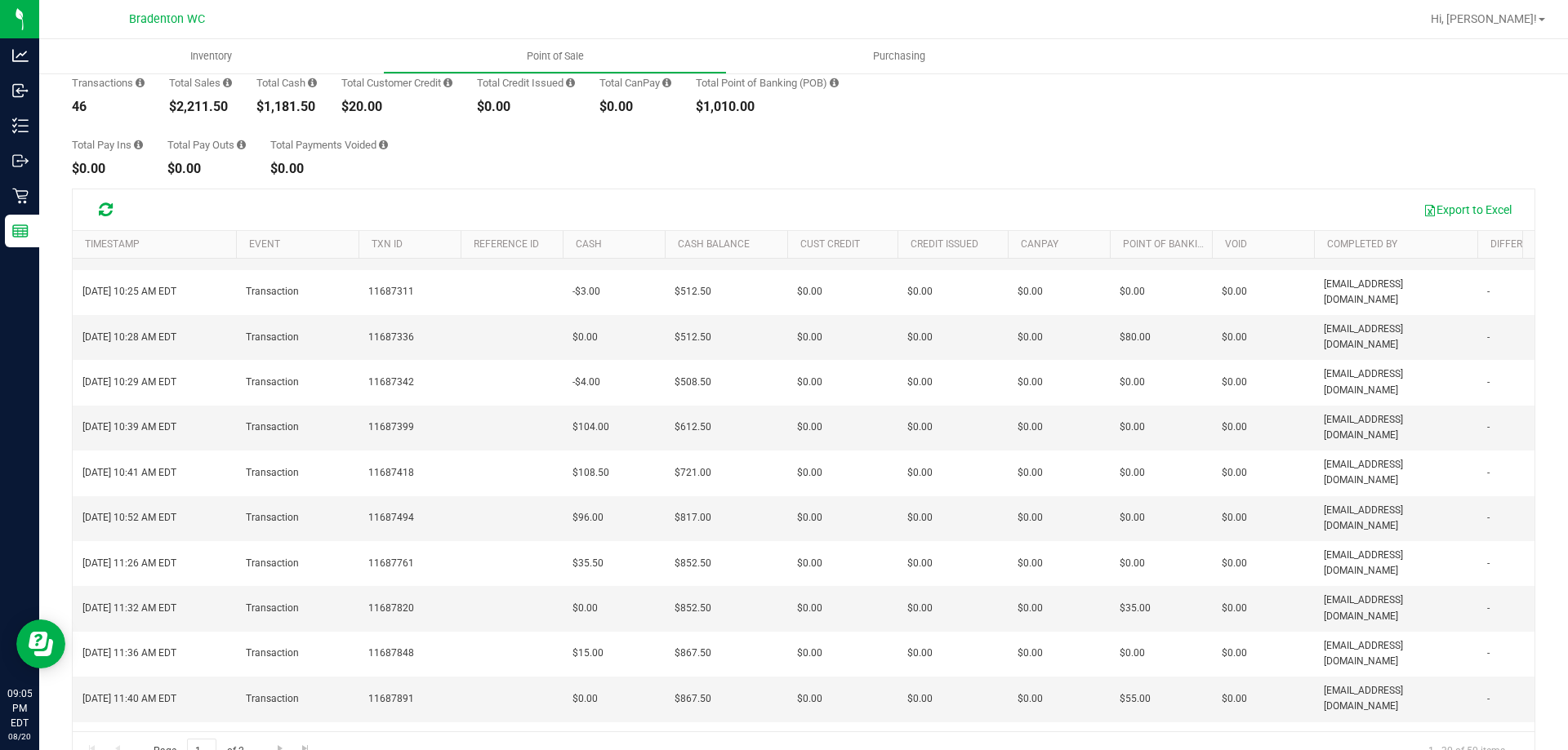
scroll to position [122, 0]
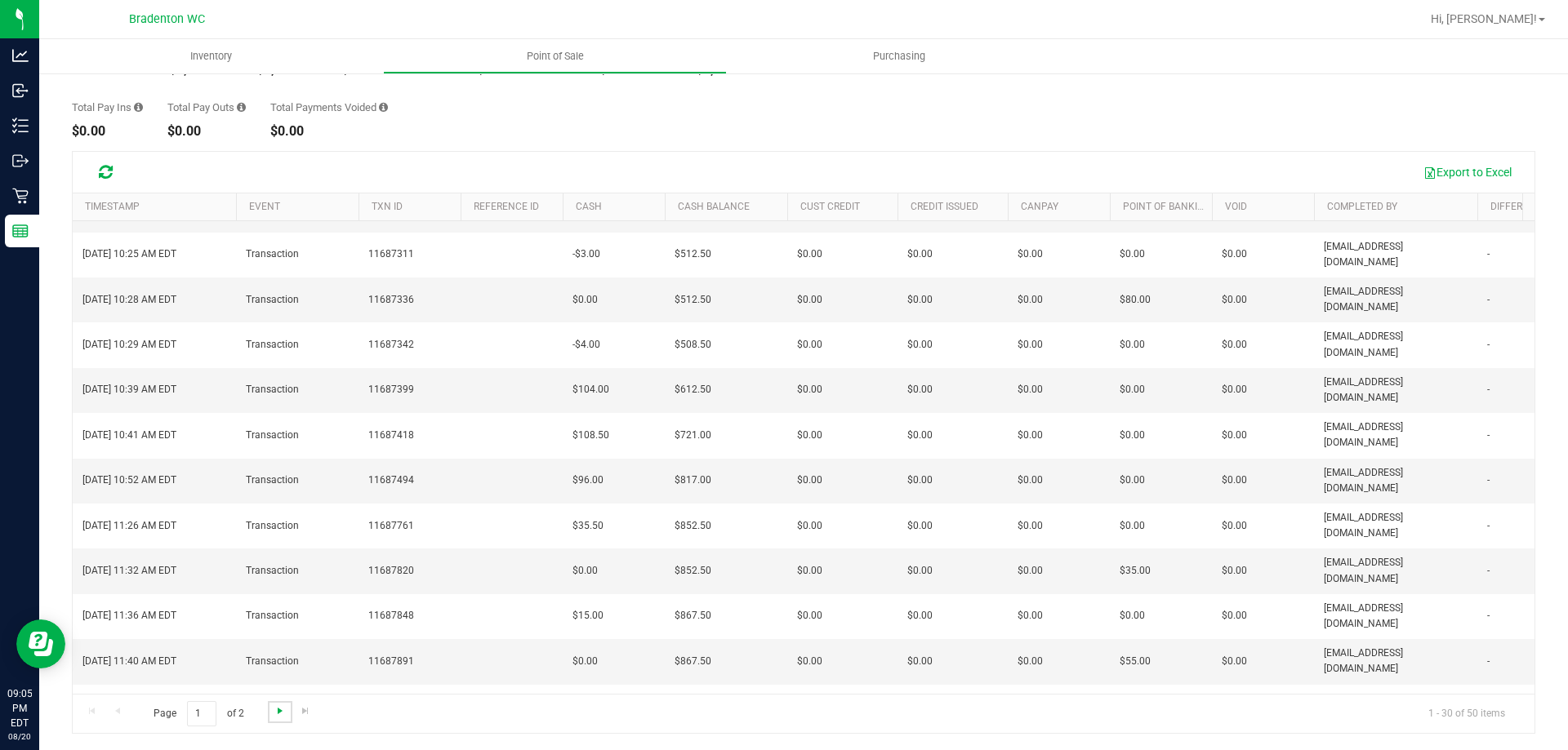
click at [280, 709] on span "Go to the next page" at bounding box center [280, 711] width 13 height 13
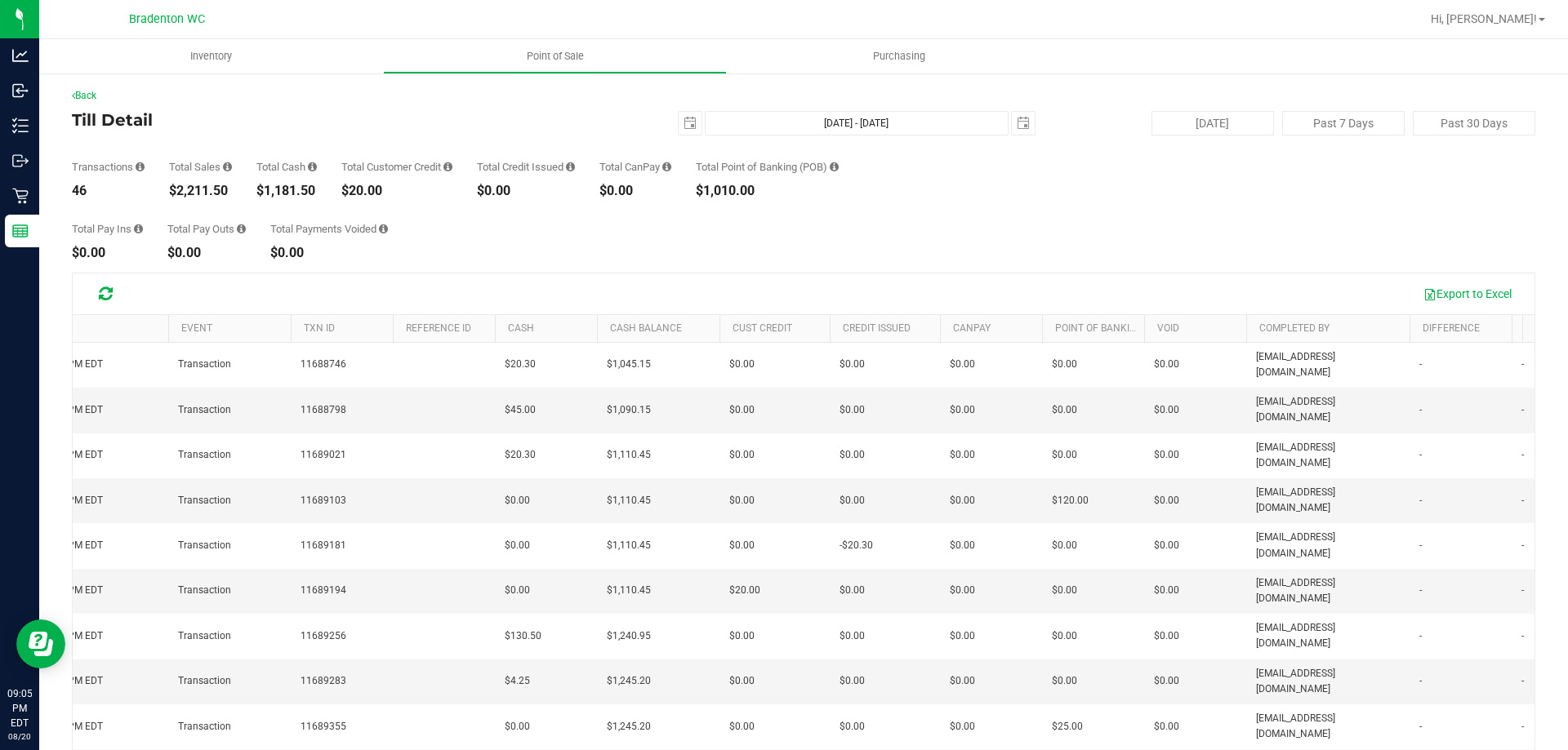
scroll to position [0, 0]
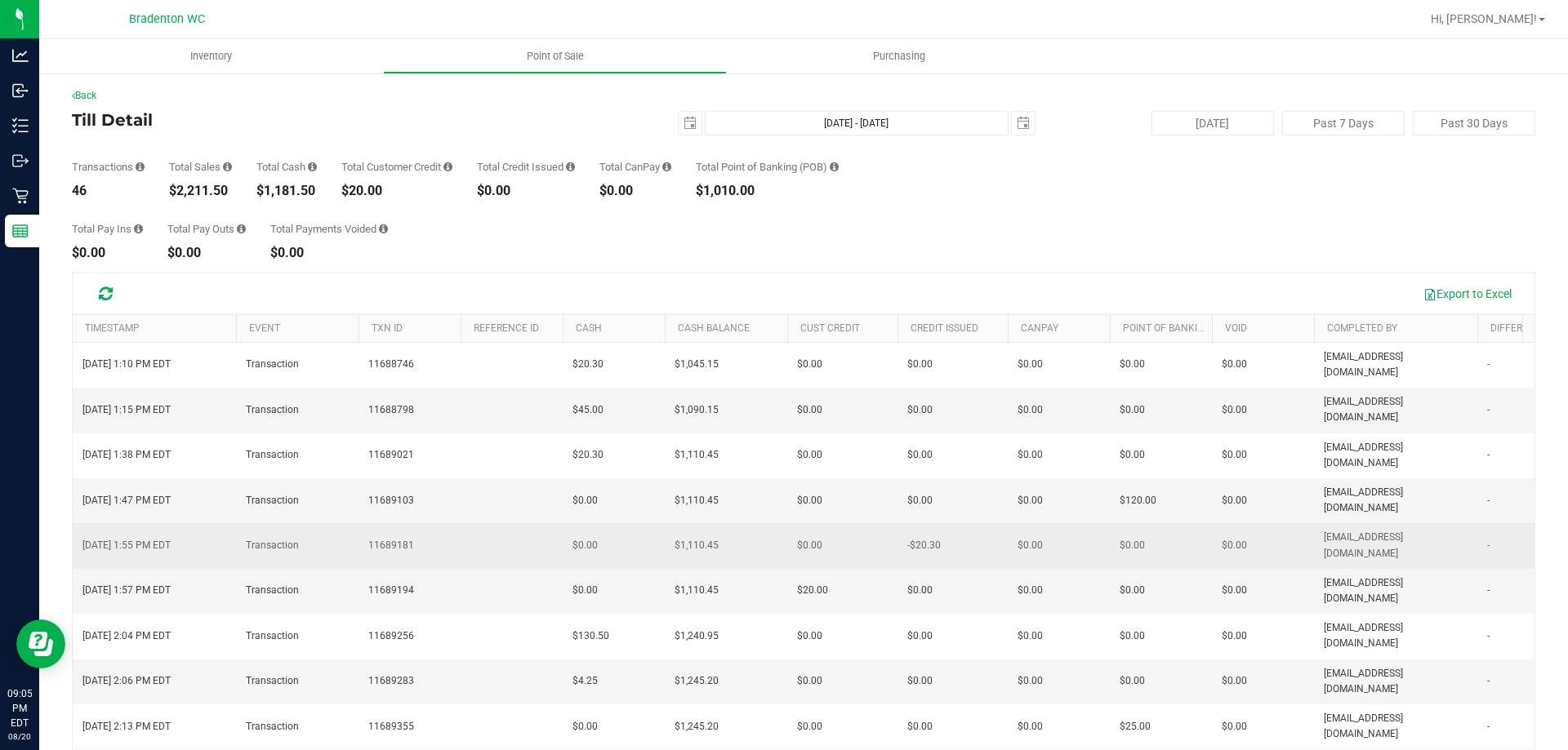
click at [170, 538] on span "[DATE] 1:55 PM EDT" at bounding box center [127, 545] width 88 height 16
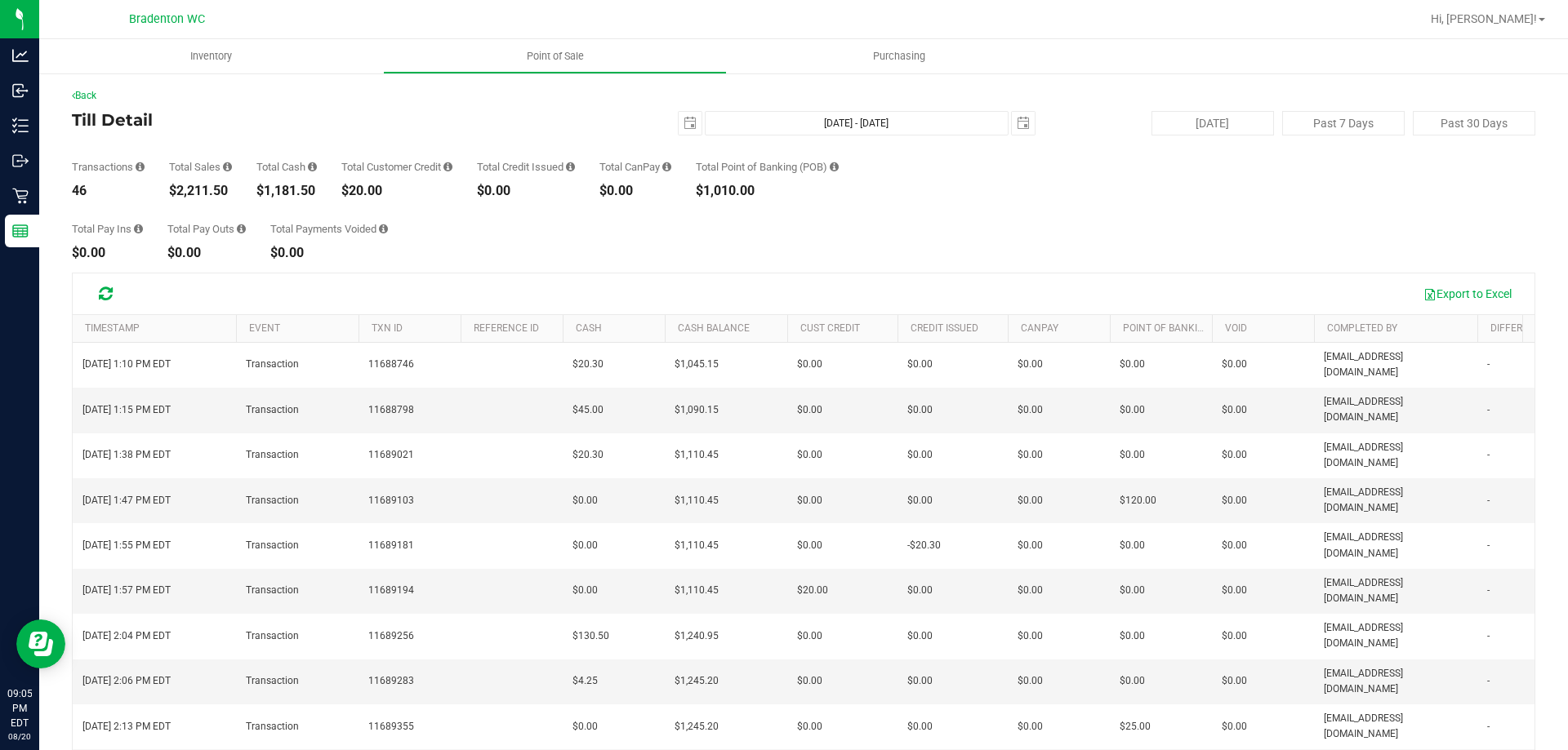
click at [453, 164] on icon at bounding box center [448, 167] width 9 height 10
click at [453, 166] on icon at bounding box center [448, 167] width 9 height 10
click at [453, 169] on icon at bounding box center [448, 167] width 9 height 10
click at [575, 168] on icon at bounding box center [571, 167] width 9 height 10
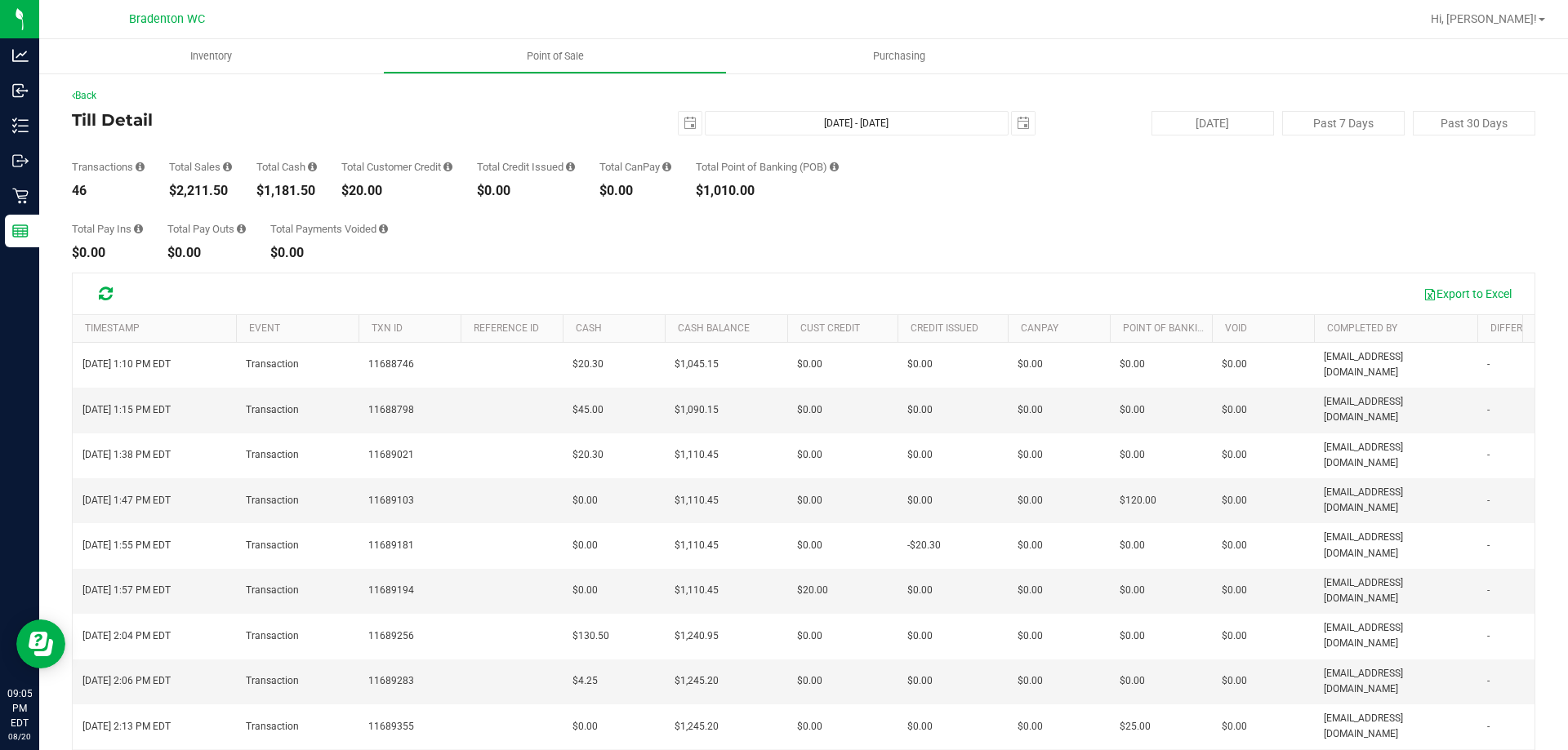
drag, startPoint x: 457, startPoint y: 164, endPoint x: 455, endPoint y: 147, distance: 17.1
click at [455, 143] on div "Transactions 46 Total Sales $2,211.50 Total Cash $1,181.50 Total Customer Credi…" at bounding box center [804, 167] width 1464 height 62
click at [453, 169] on icon at bounding box center [448, 167] width 9 height 10
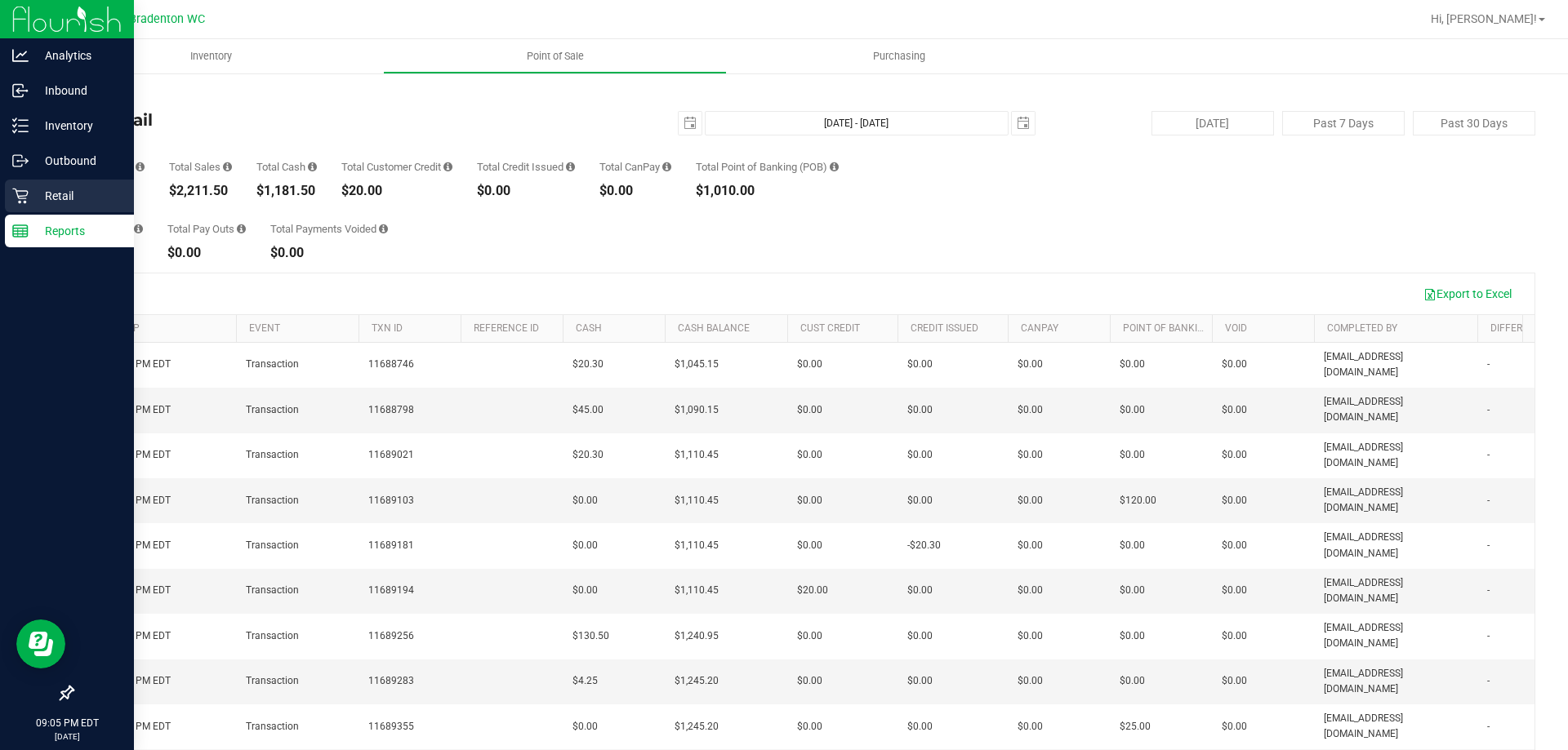
click at [37, 194] on p "Retail" at bounding box center [77, 195] width 98 height 20
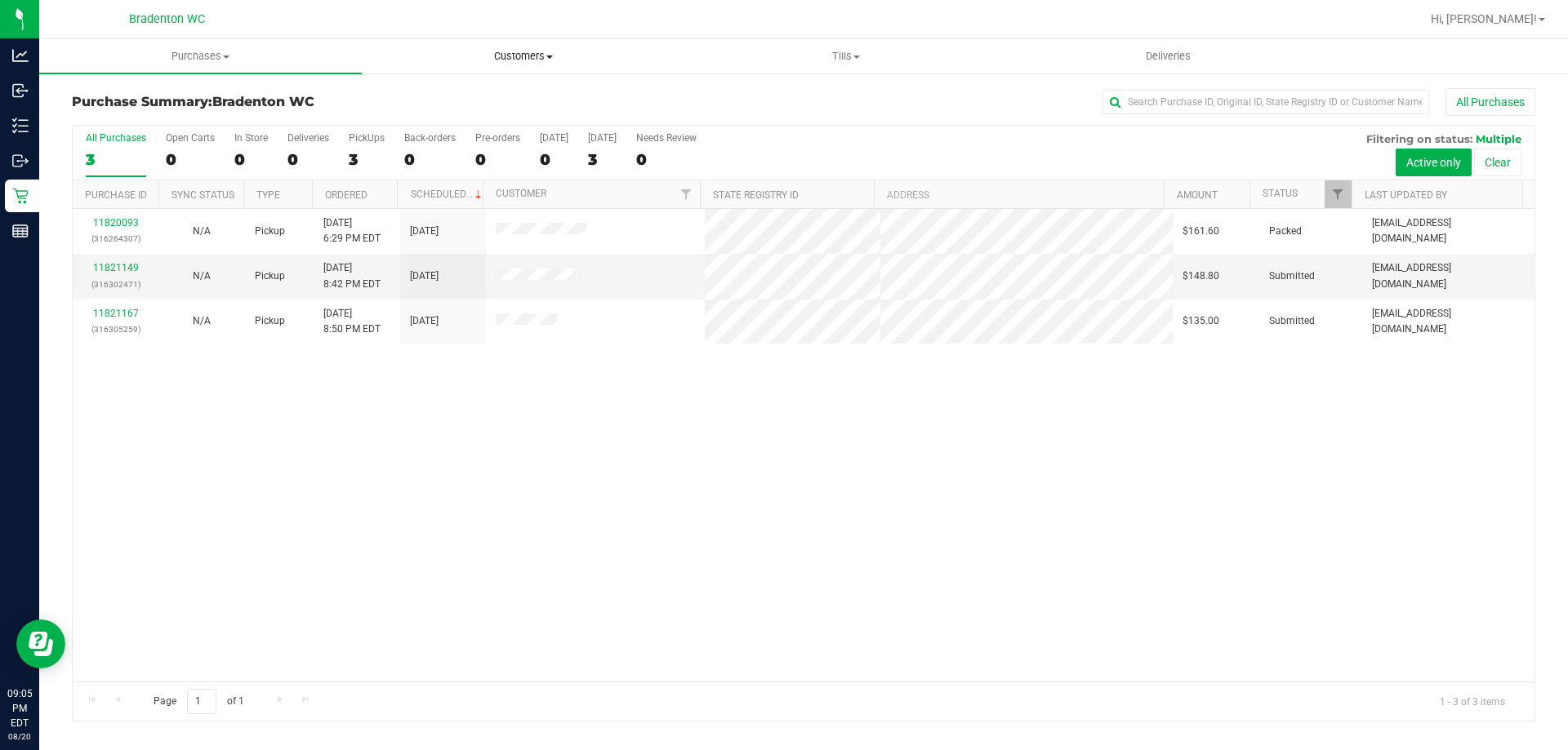
click at [547, 57] on span at bounding box center [549, 58] width 7 height 4
click at [210, 62] on span "Purchases" at bounding box center [200, 57] width 321 height 15
click at [153, 99] on span "Summary of purchases" at bounding box center [123, 98] width 168 height 14
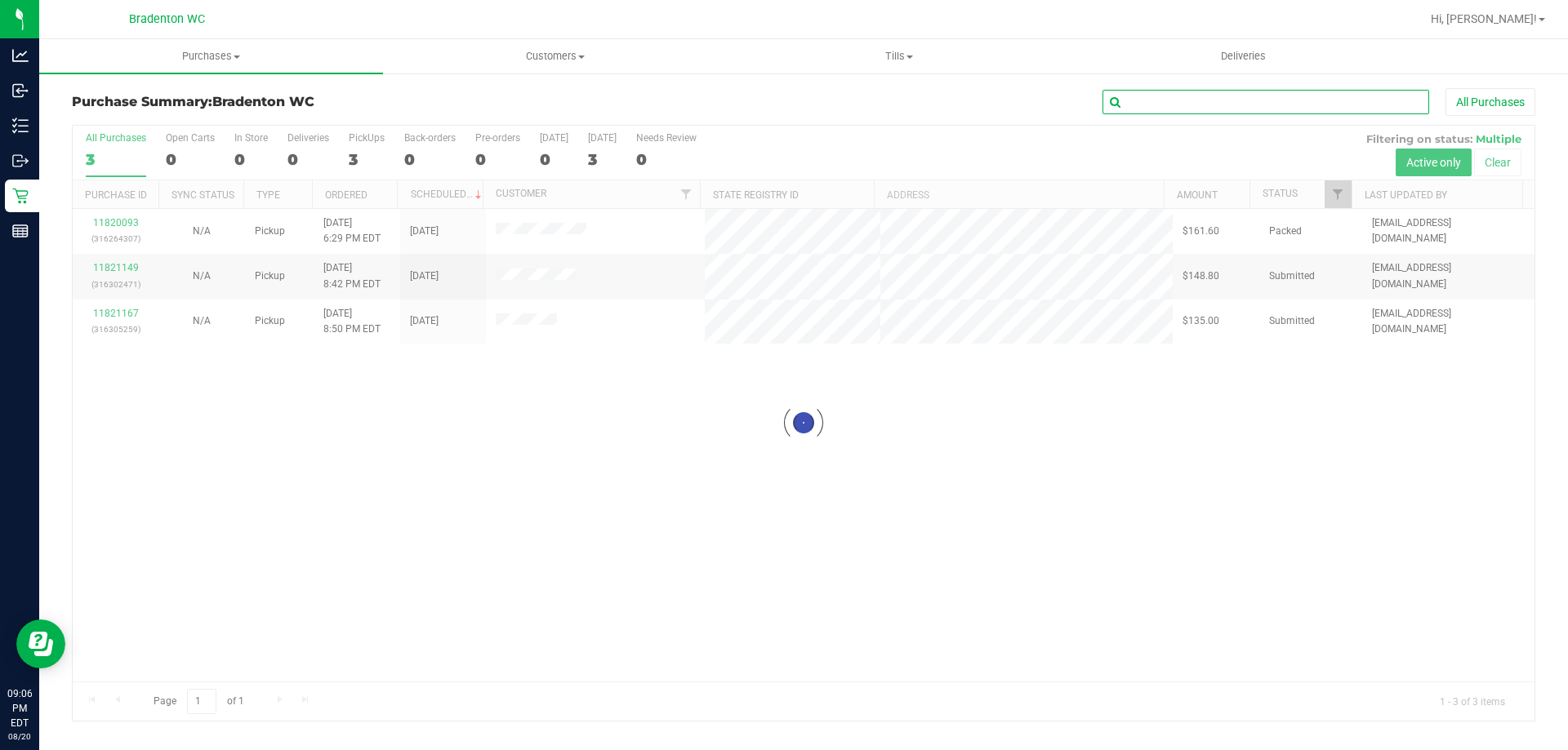
click at [1162, 103] on input "text" at bounding box center [1265, 102] width 327 height 24
click at [1164, 103] on input "text" at bounding box center [1265, 102] width 327 height 24
paste input "11818273"
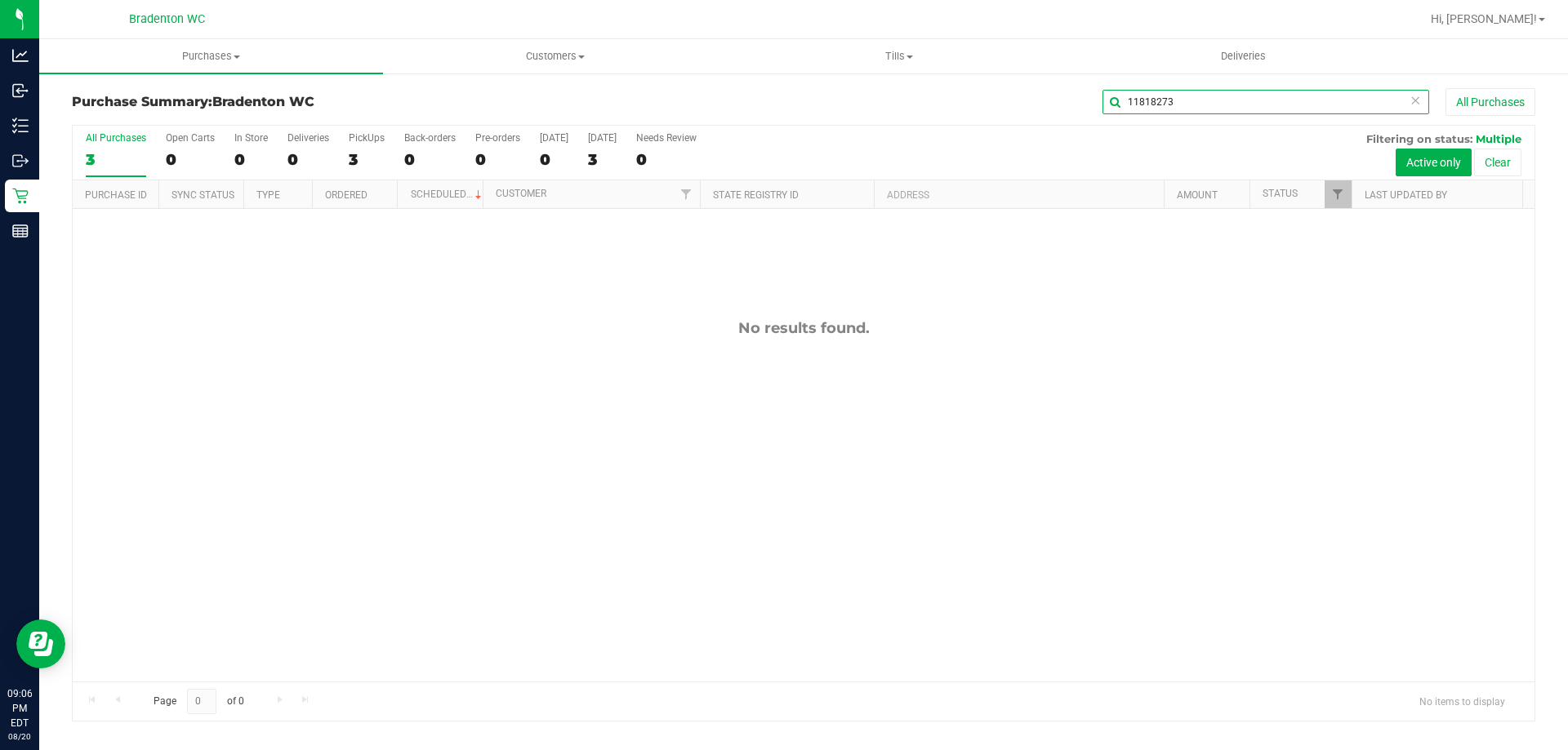
type input "11818273"
click at [1486, 103] on button "All Purchases" at bounding box center [1491, 102] width 90 height 28
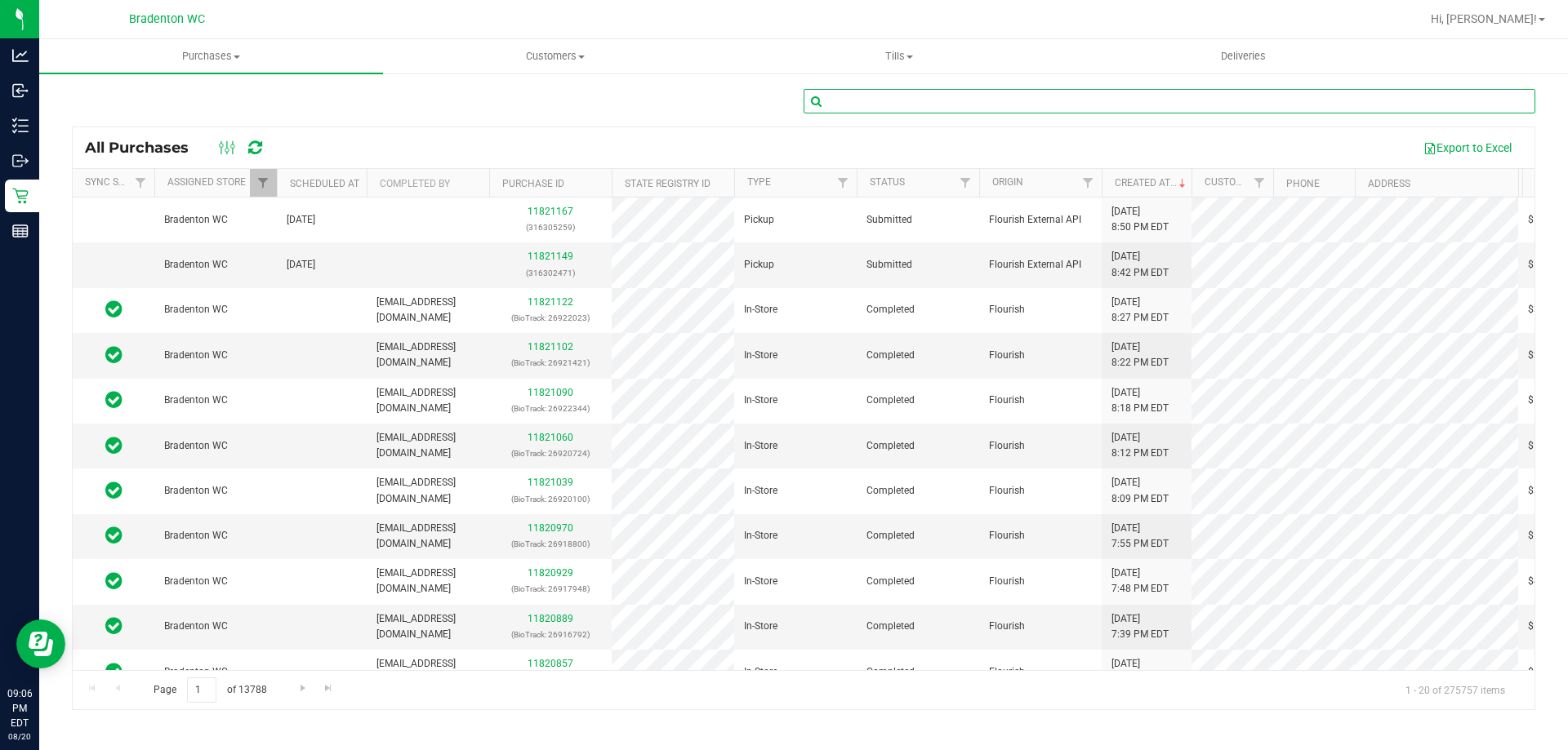
paste input "11818273"
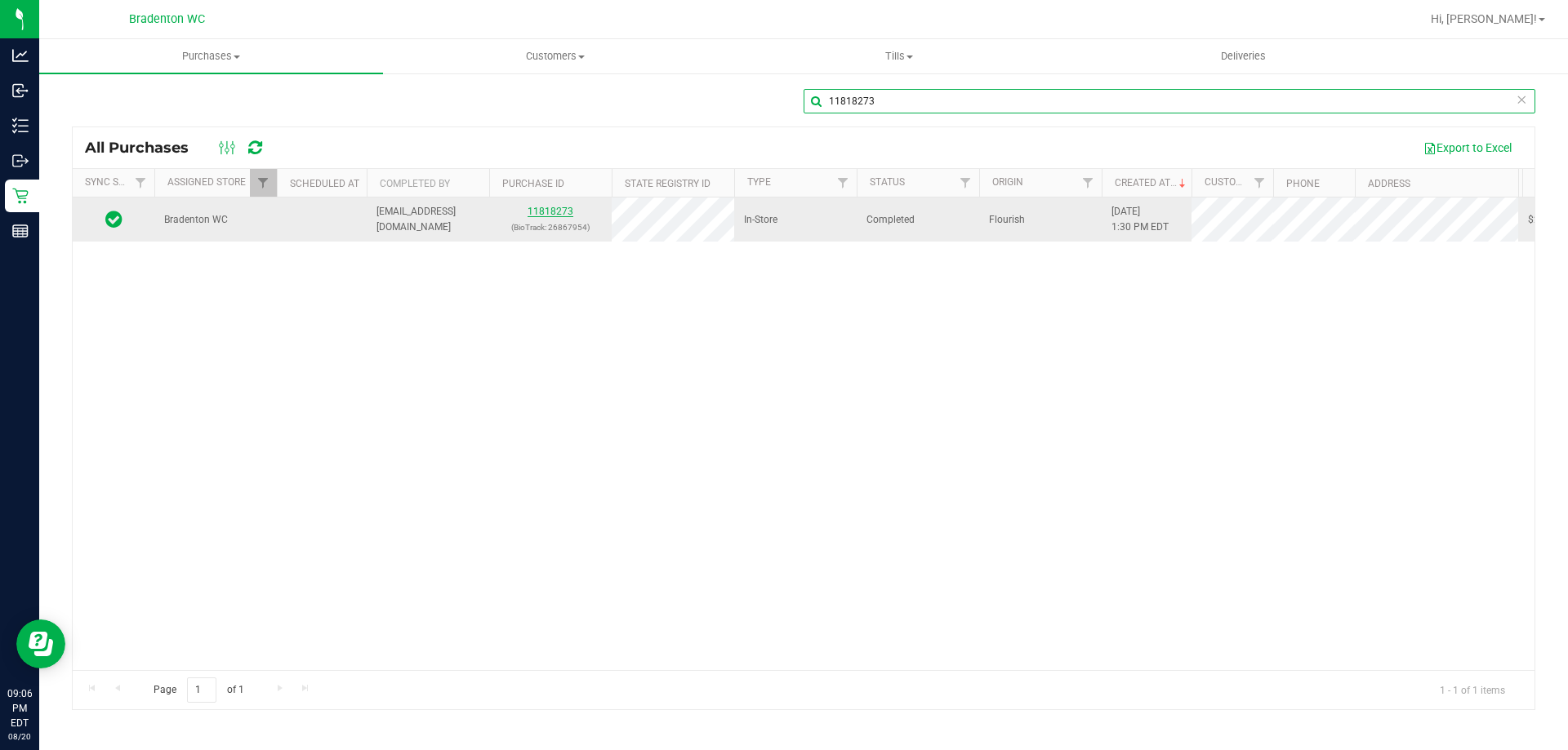
type input "11818273"
click at [562, 208] on link "11818273" at bounding box center [550, 211] width 46 height 11
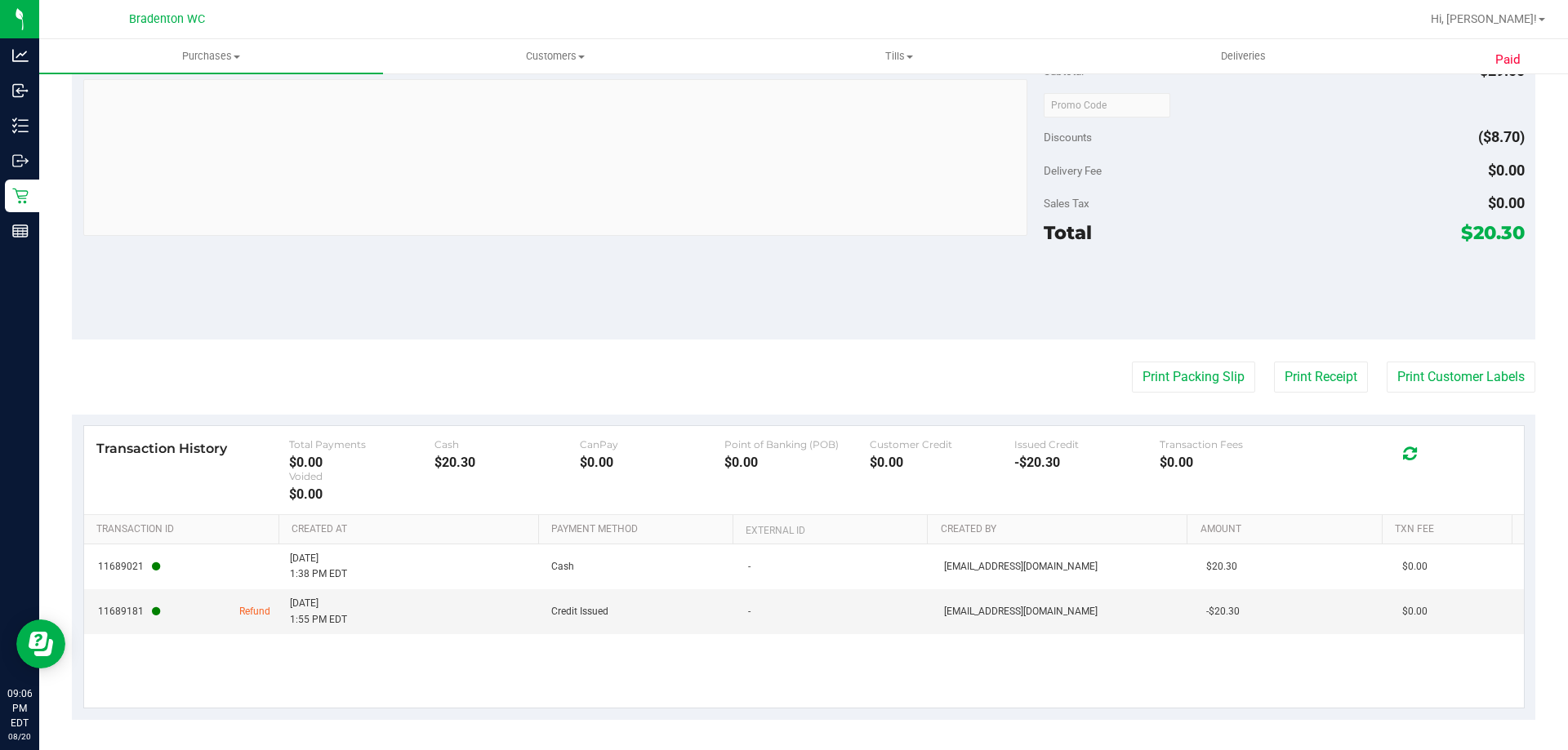
scroll to position [594, 0]
drag, startPoint x: 123, startPoint y: 611, endPoint x: 143, endPoint y: 612, distance: 20.0
click at [137, 612] on span "11689181" at bounding box center [128, 609] width 62 height 16
click at [595, 613] on span "Credit Issued" at bounding box center [579, 609] width 57 height 16
click at [1109, 610] on td "[EMAIL_ADDRESS][DOMAIN_NAME]" at bounding box center [1066, 609] width 263 height 44
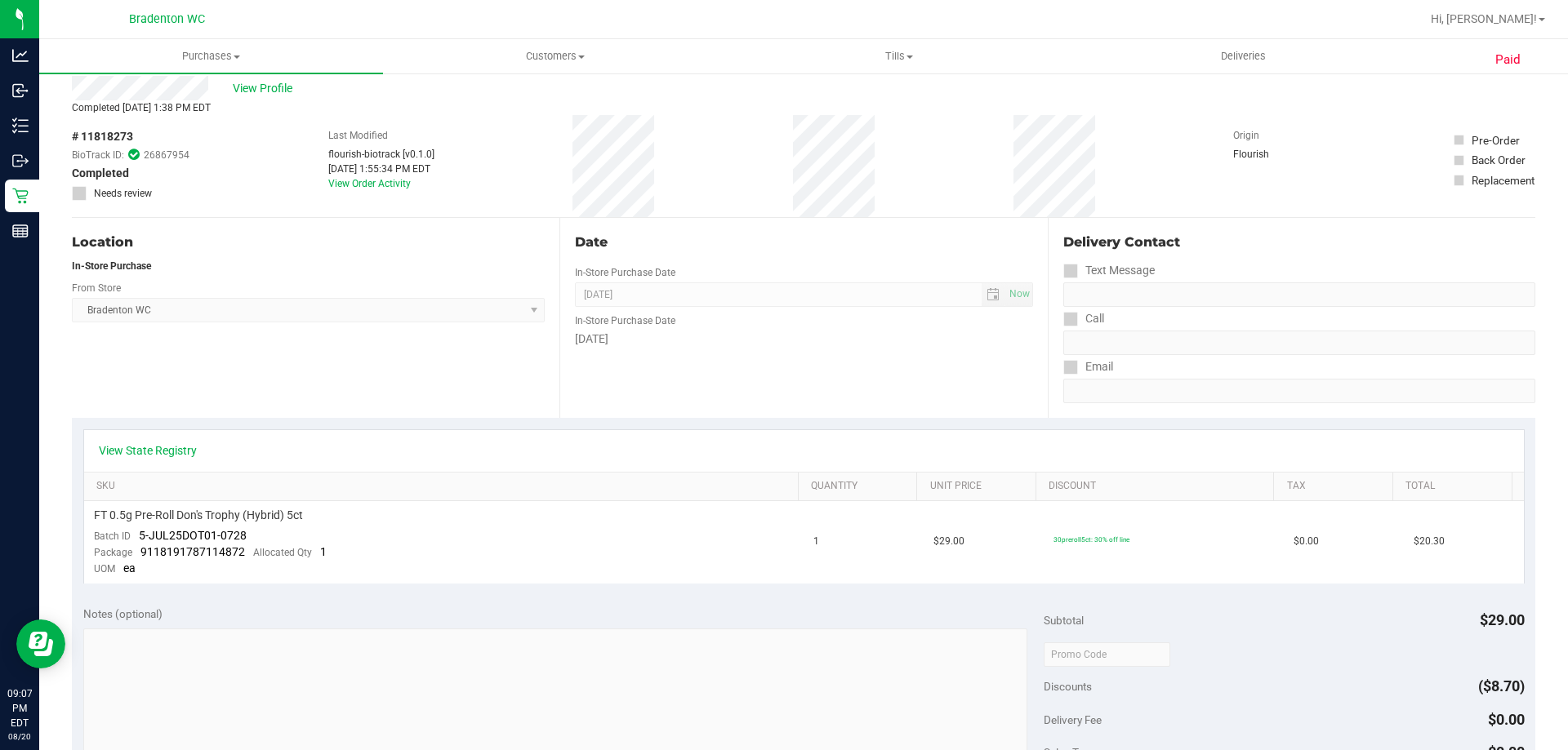
scroll to position [0, 0]
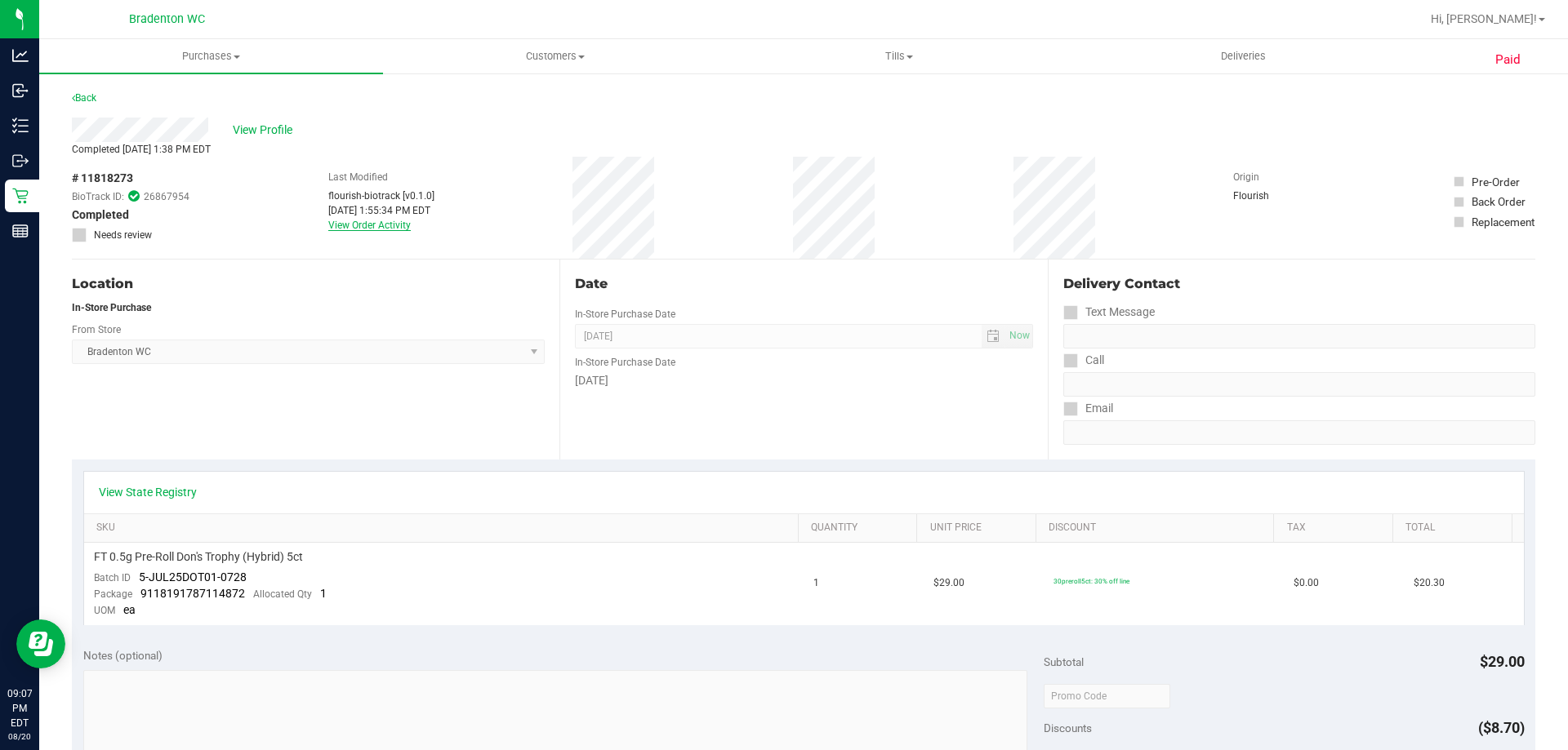
click at [360, 224] on link "View Order Activity" at bounding box center [370, 225] width 83 height 11
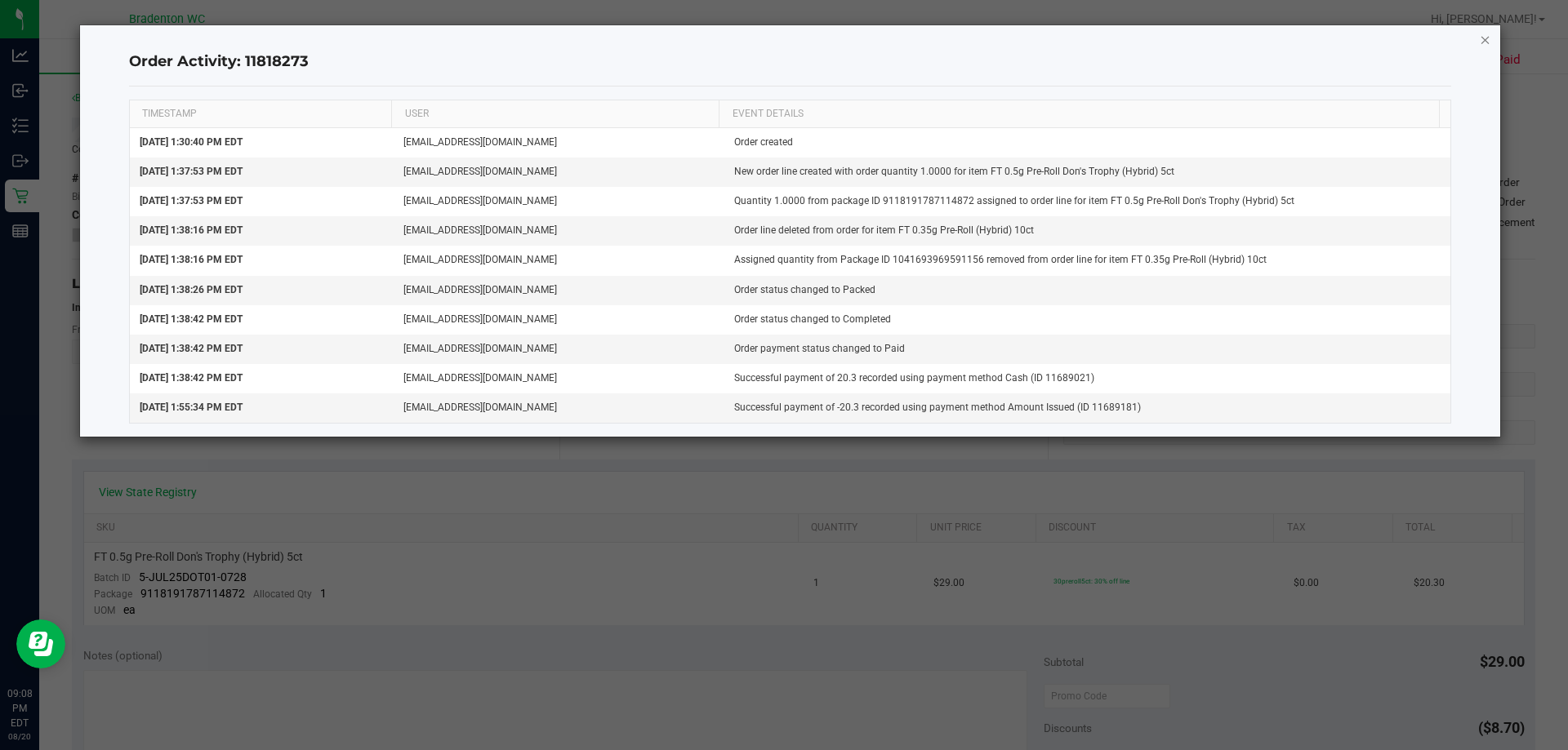
click at [1486, 39] on icon "button" at bounding box center [1486, 39] width 11 height 20
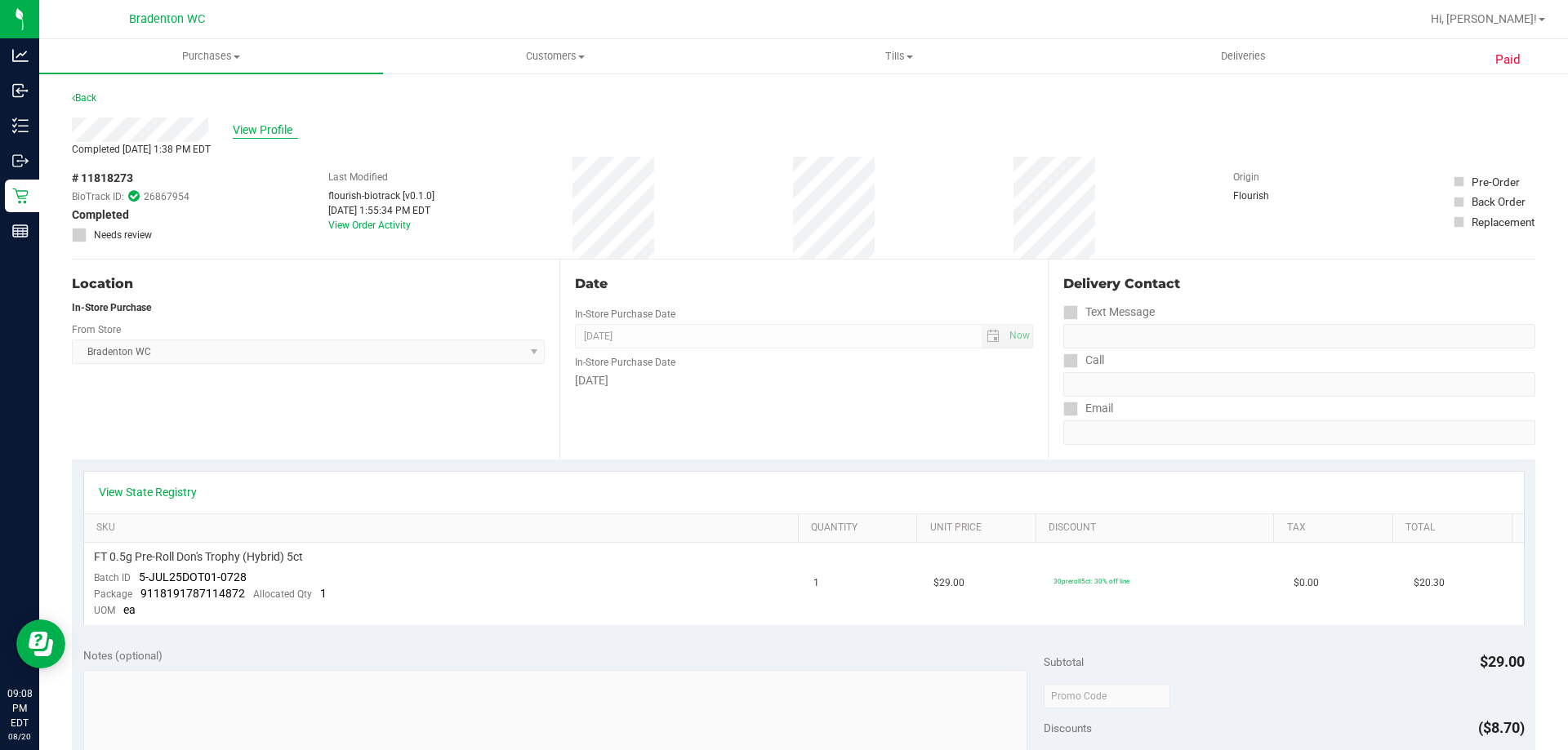
click at [250, 127] on span "View Profile" at bounding box center [265, 130] width 65 height 17
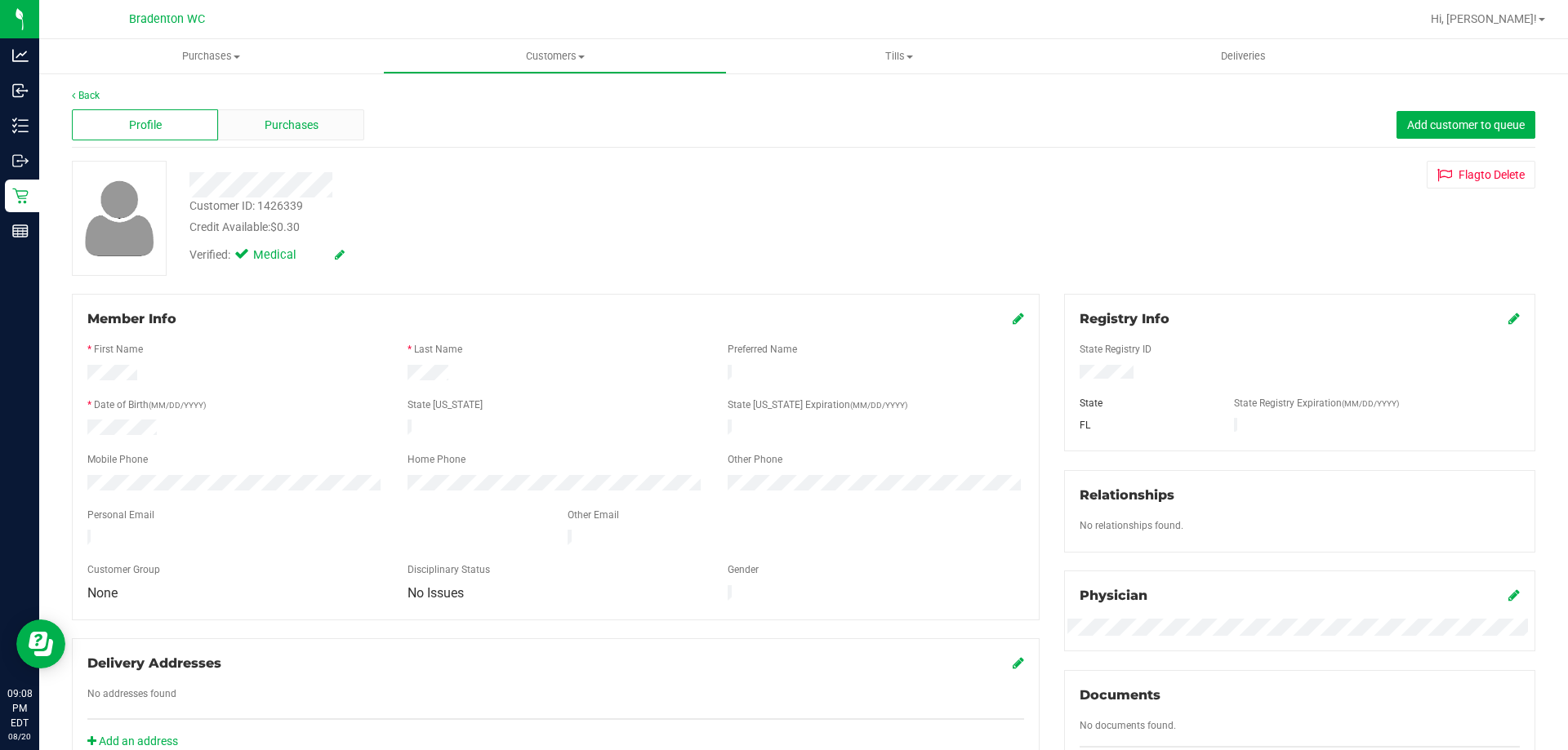
click at [304, 111] on div "Purchases" at bounding box center [291, 125] width 146 height 31
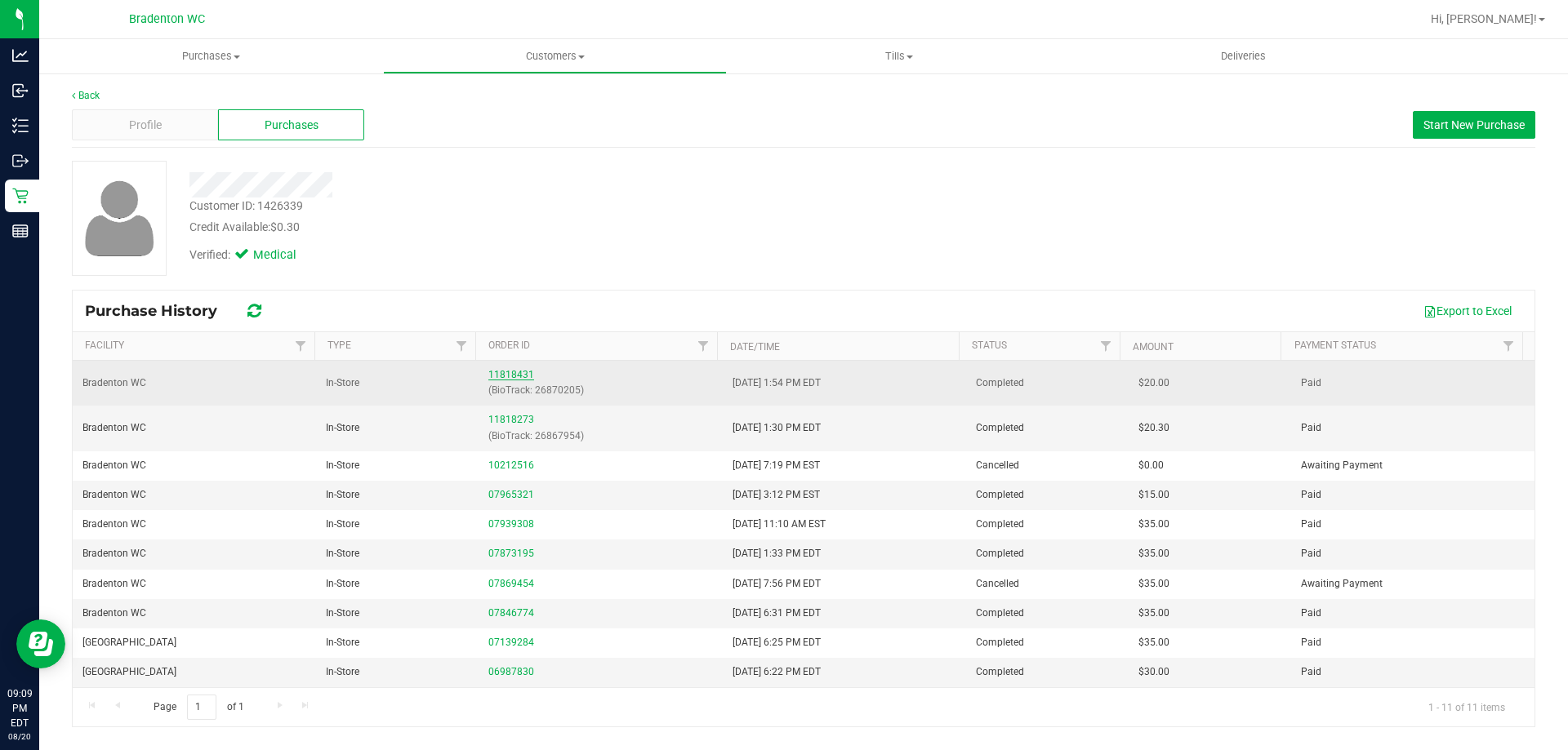
click at [513, 378] on link "11818431" at bounding box center [511, 375] width 46 height 11
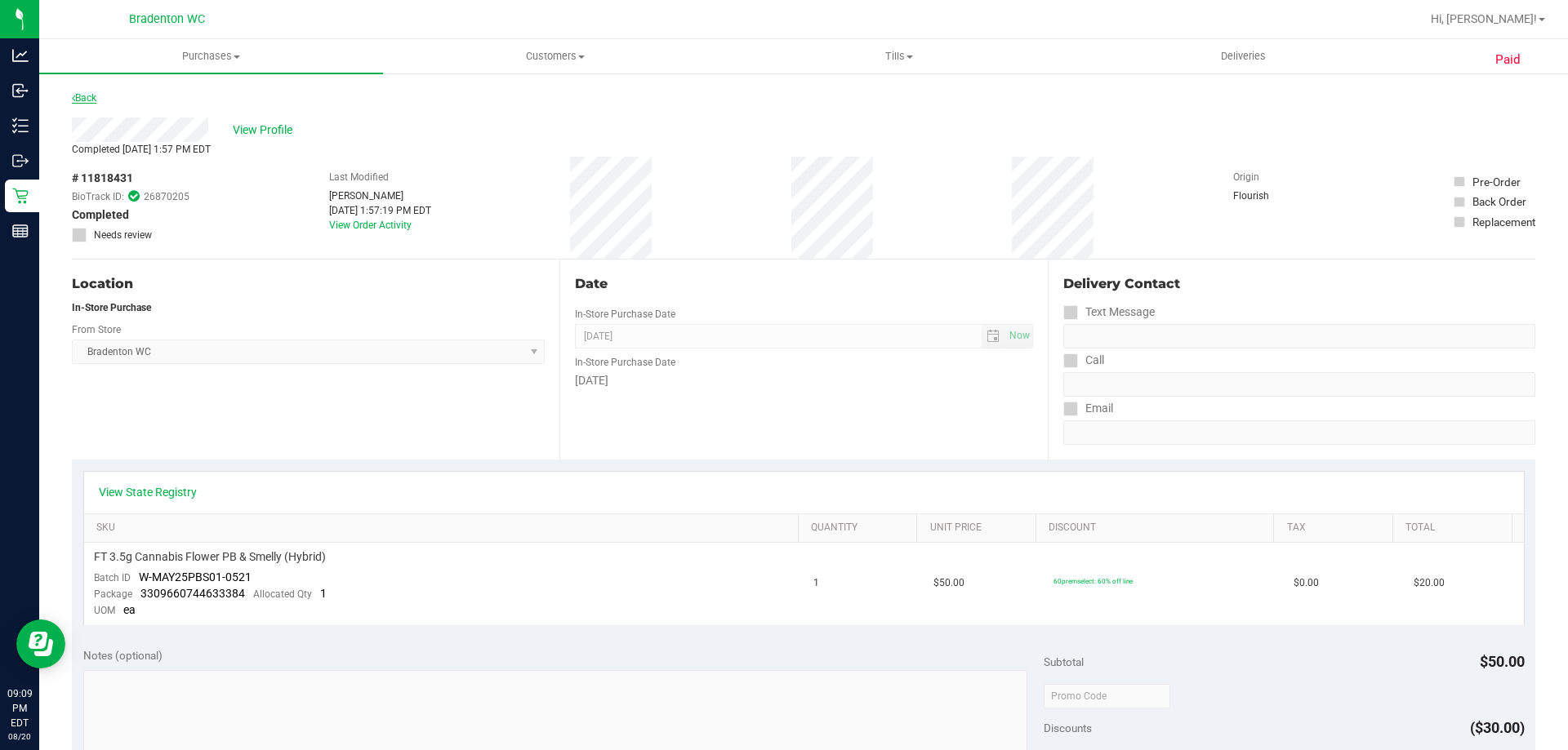
click at [74, 96] on icon at bounding box center [74, 98] width 4 height 10
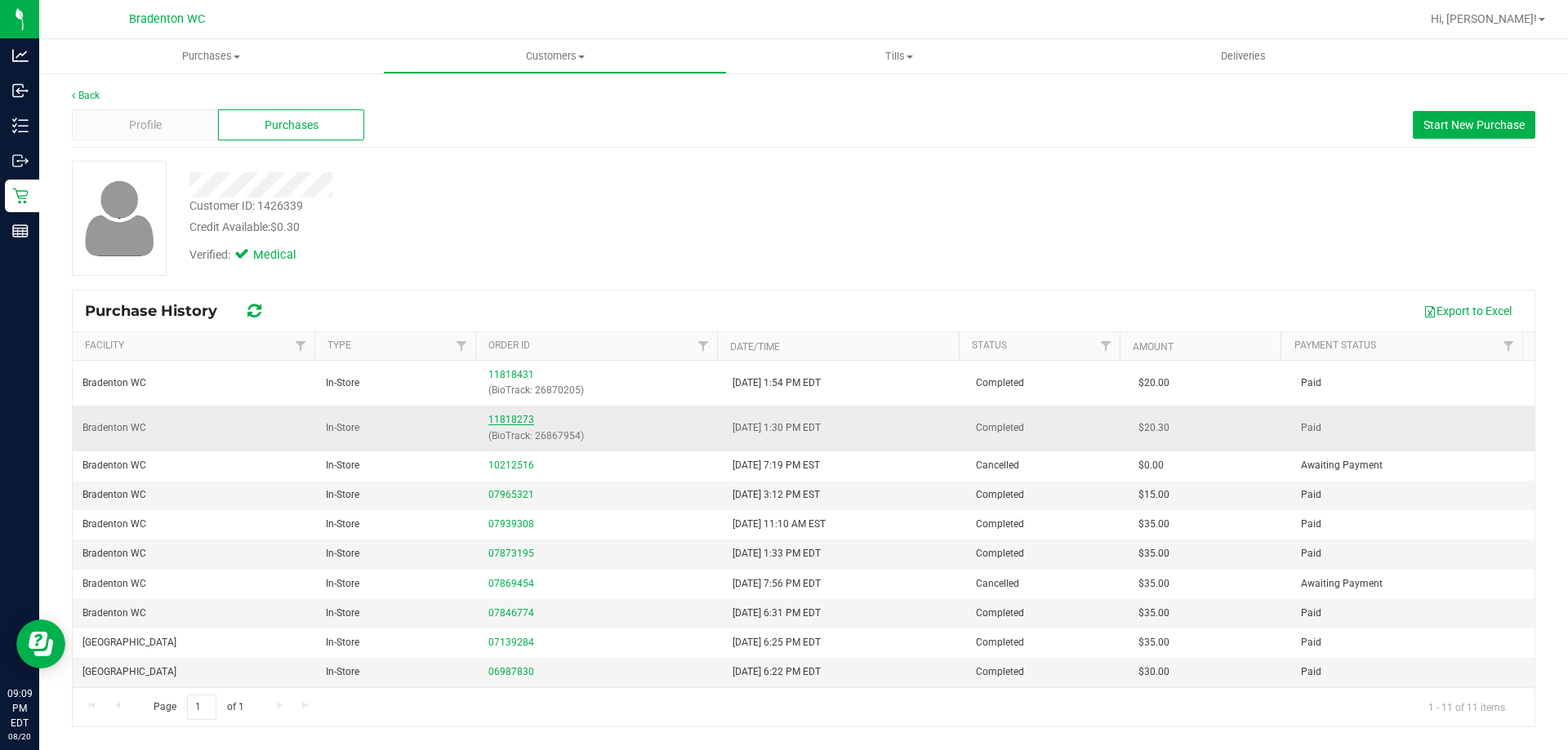
click at [508, 422] on link "11818273" at bounding box center [511, 420] width 46 height 11
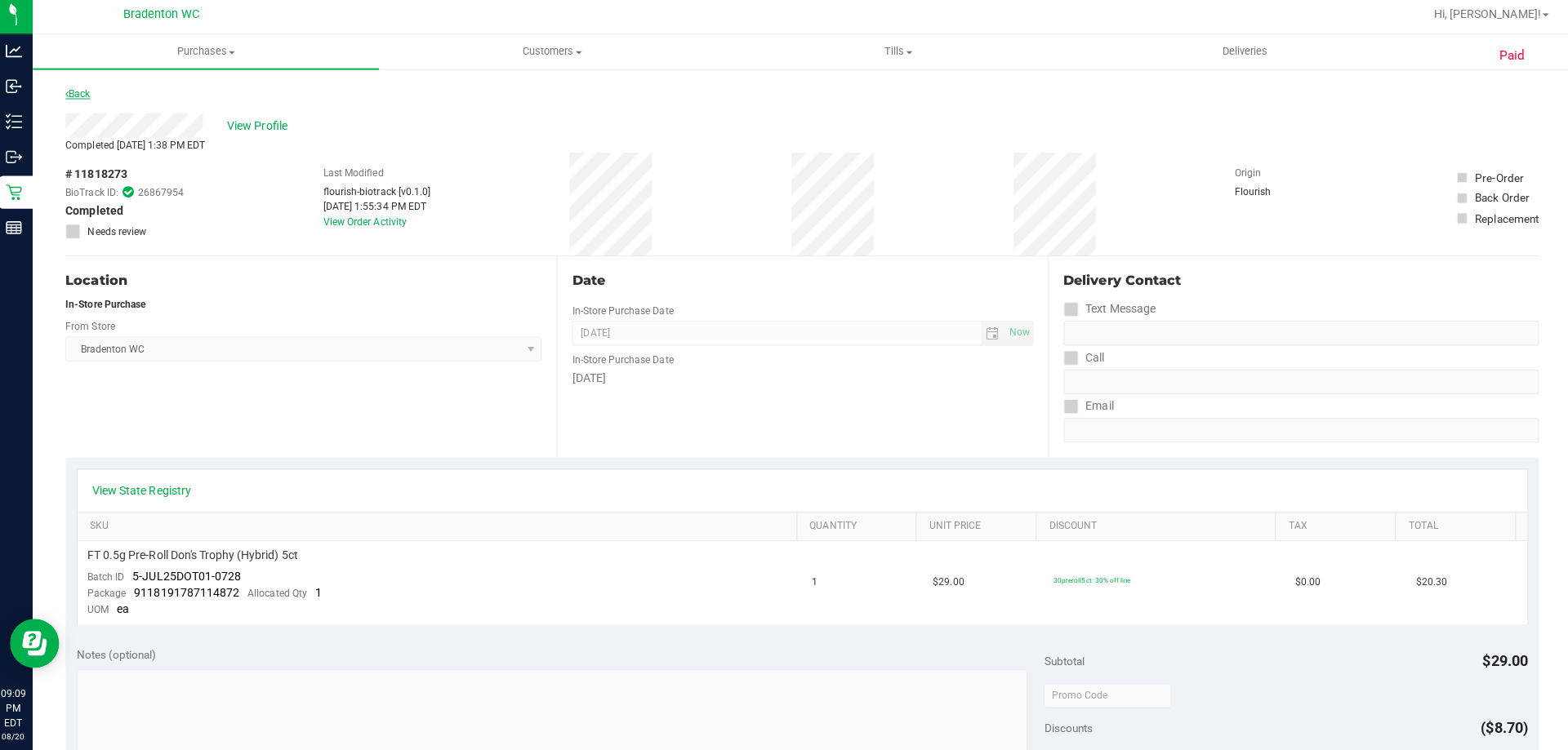
click at [85, 92] on link "Back" at bounding box center [84, 98] width 24 height 11
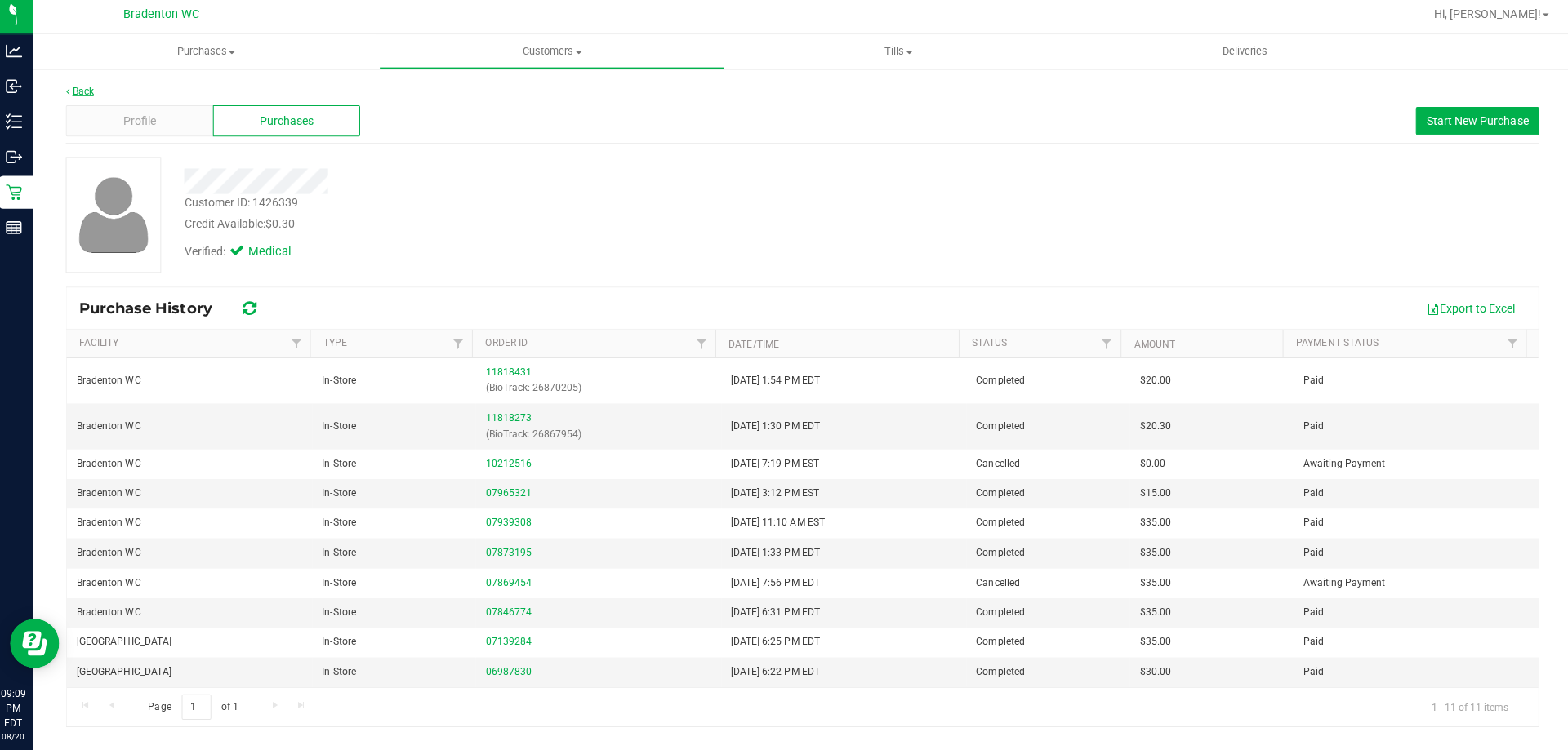
click at [74, 96] on icon at bounding box center [74, 95] width 4 height 10
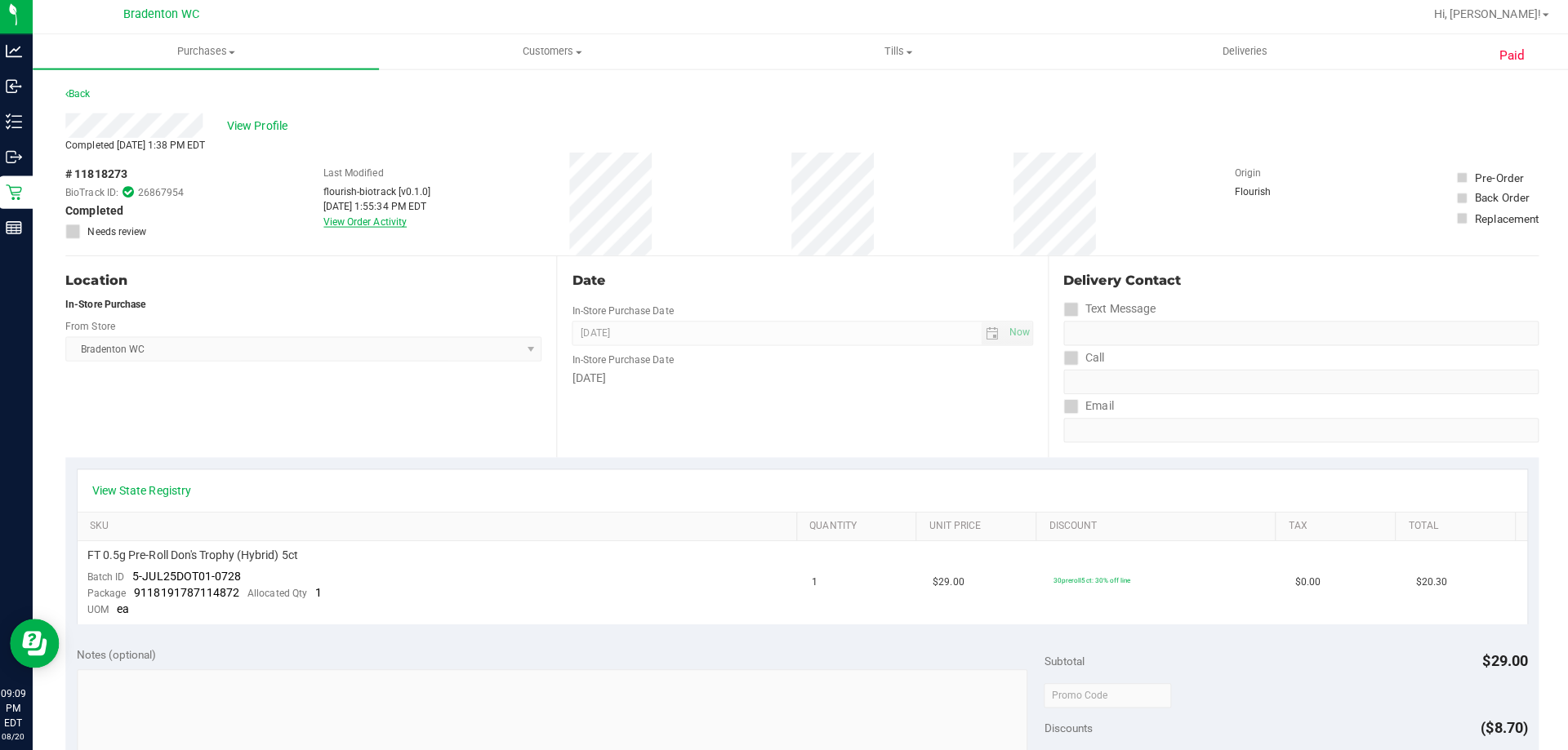
click at [369, 230] on link "View Order Activity" at bounding box center [370, 225] width 83 height 11
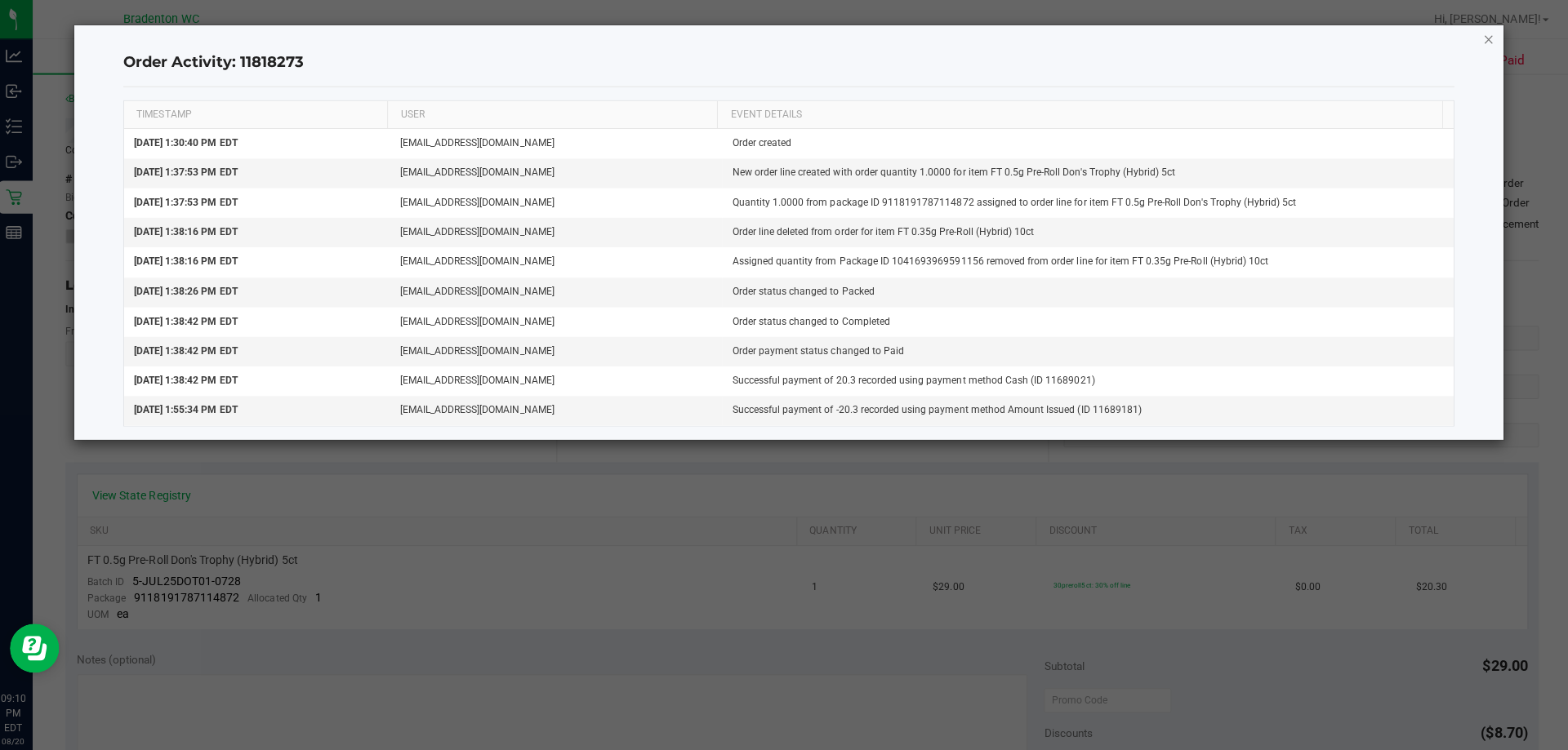
click at [1485, 41] on icon "button" at bounding box center [1486, 39] width 11 height 20
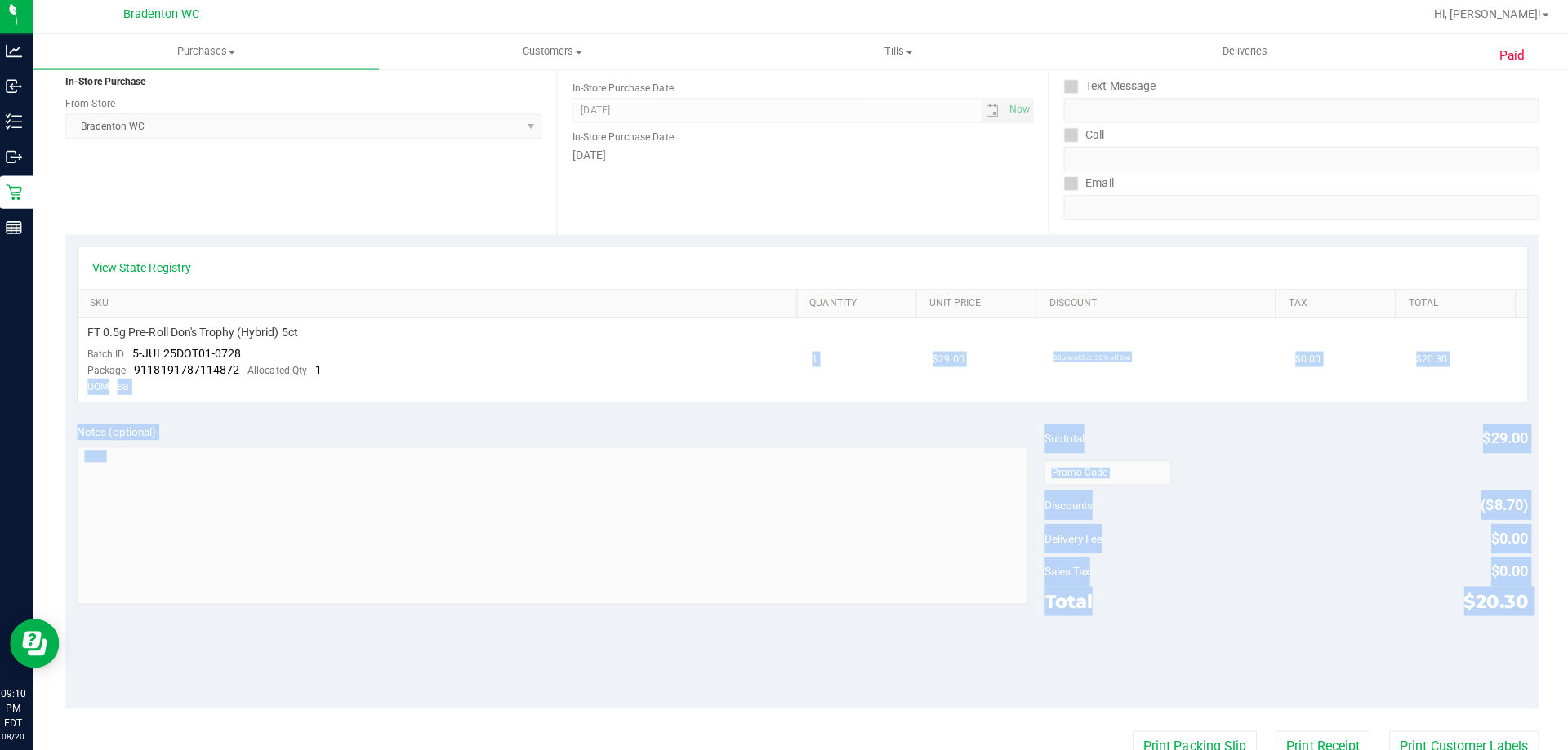
drag, startPoint x: 1056, startPoint y: 666, endPoint x: 1117, endPoint y: 492, distance: 184.4
click at [1117, 492] on purchase-details "Back View Profile Completed [DATE] 1:38 PM EDT # 11818273 BioTrack ID: 26867954…" at bounding box center [804, 478] width 1464 height 1223
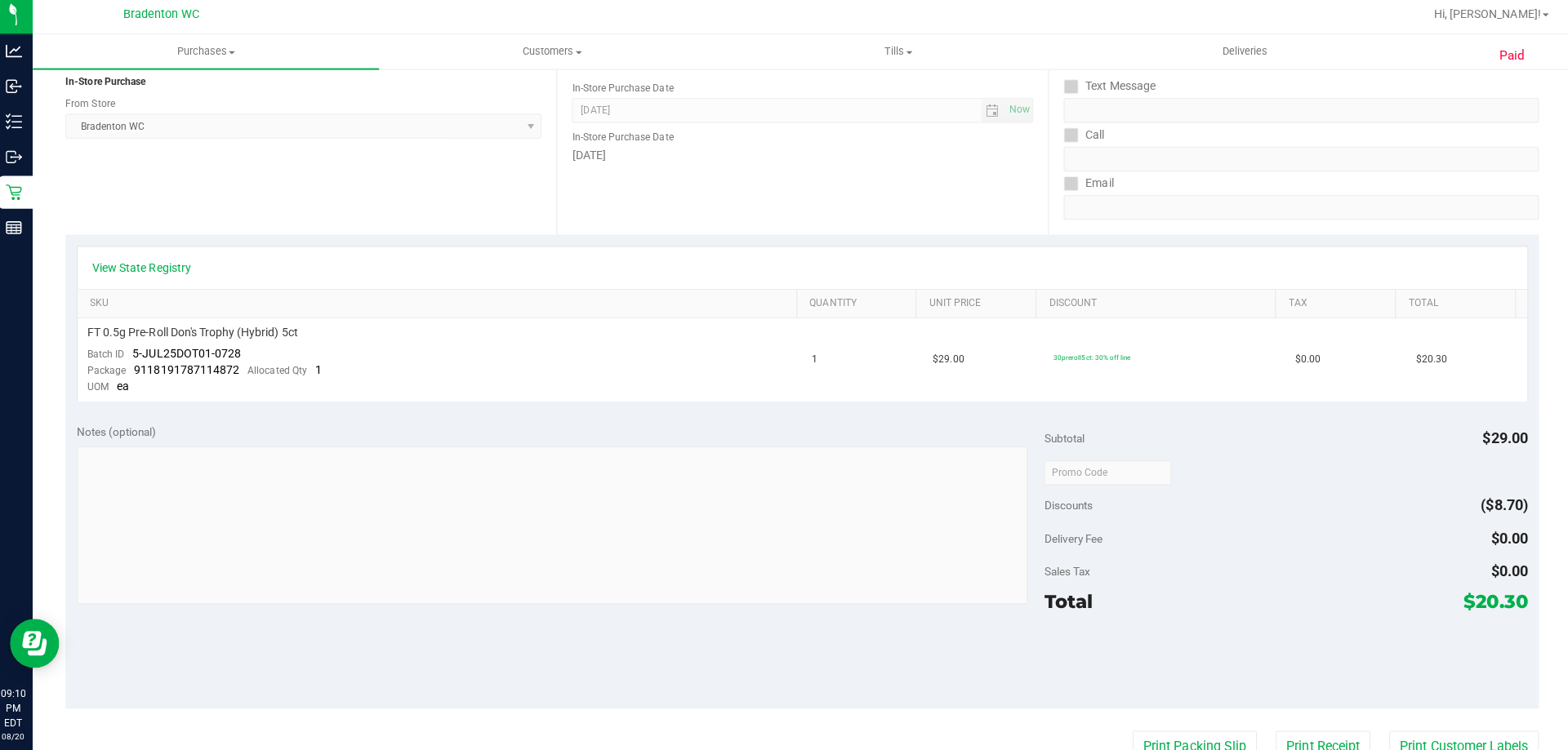
click at [419, 216] on div "Location In-Store Purchase From Store Bradenton WC Select Store [PERSON_NAME][G…" at bounding box center [316, 138] width 488 height 200
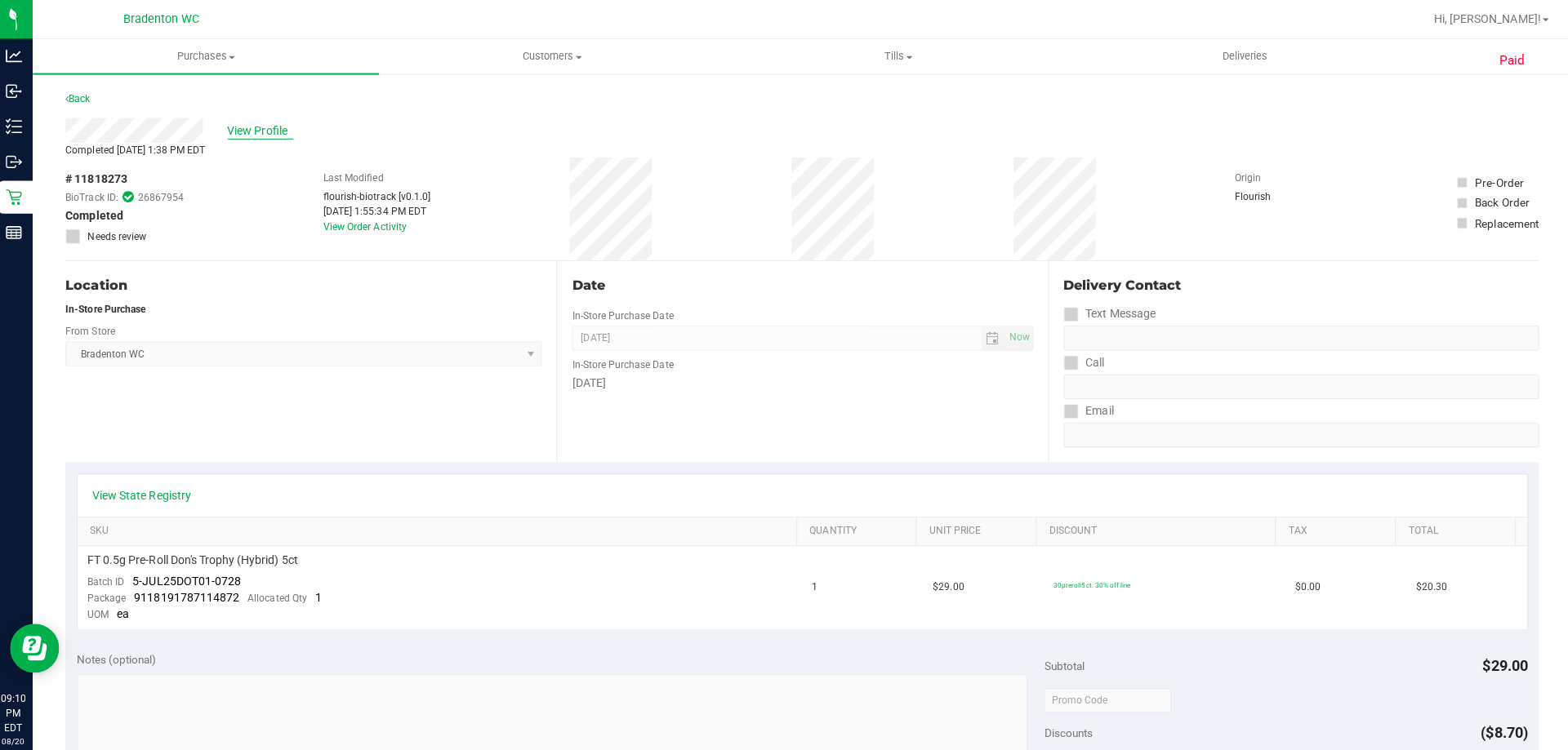
click at [248, 127] on span "View Profile" at bounding box center [265, 130] width 65 height 17
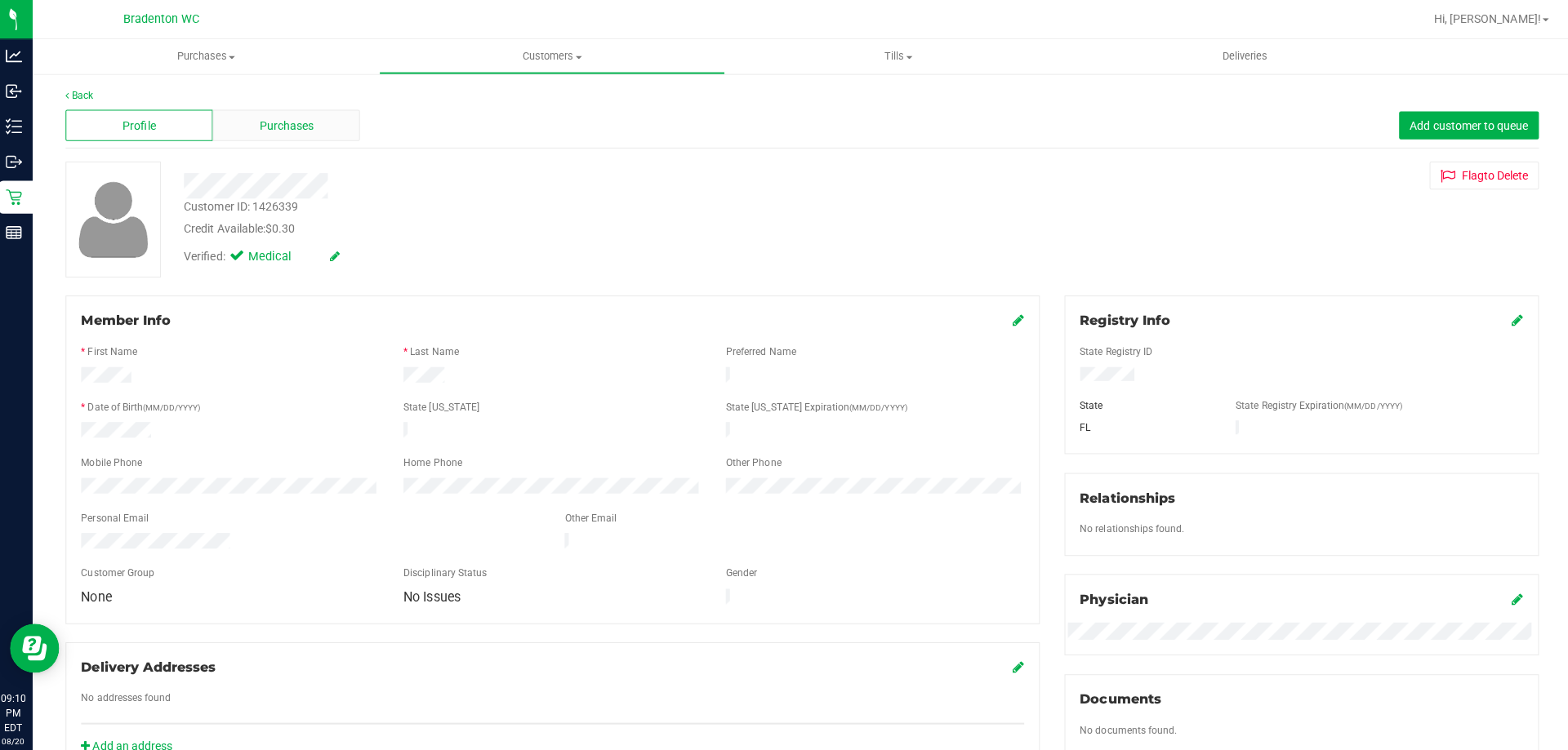
click at [308, 133] on div "Purchases" at bounding box center [291, 125] width 146 height 31
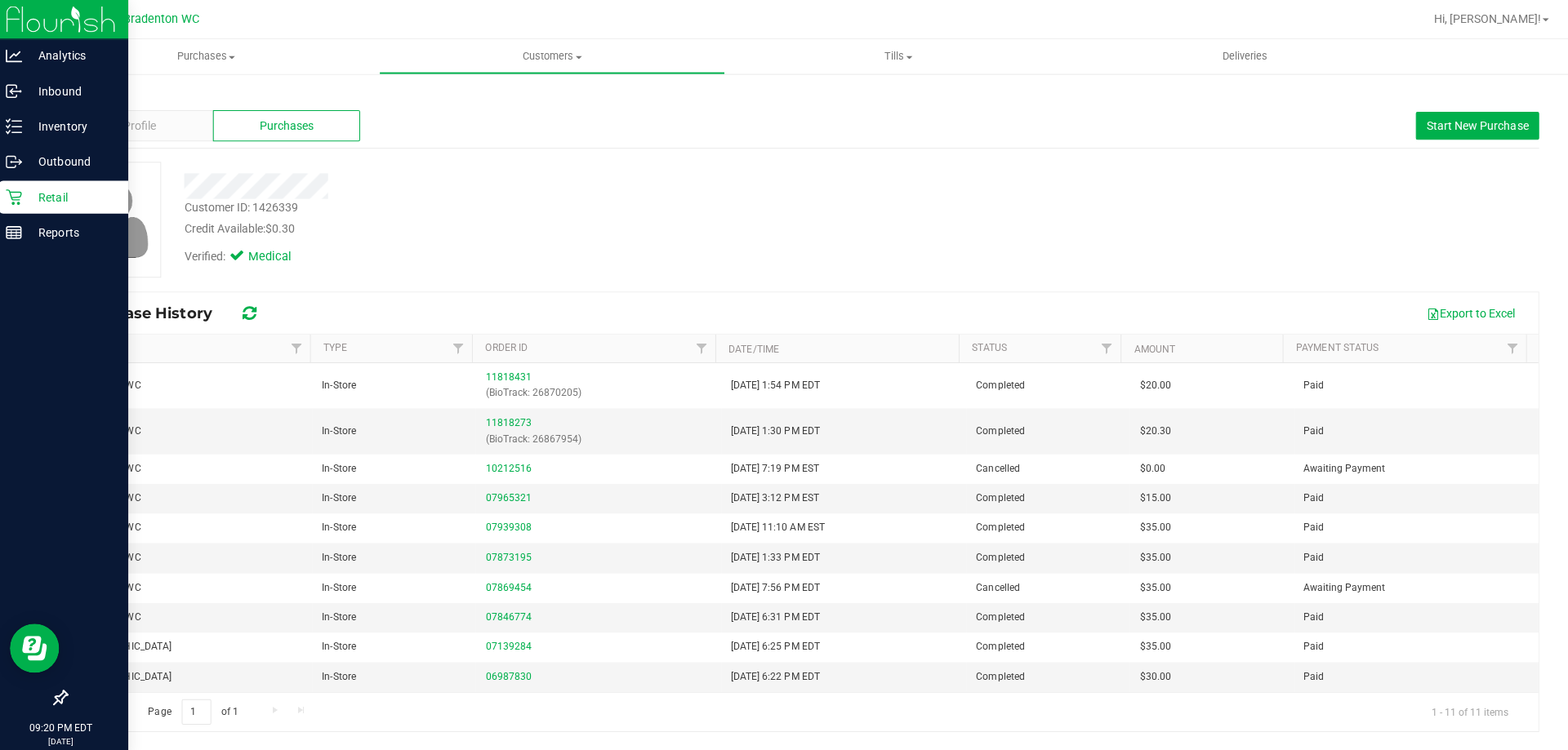
click at [22, 197] on icon at bounding box center [20, 196] width 17 height 17
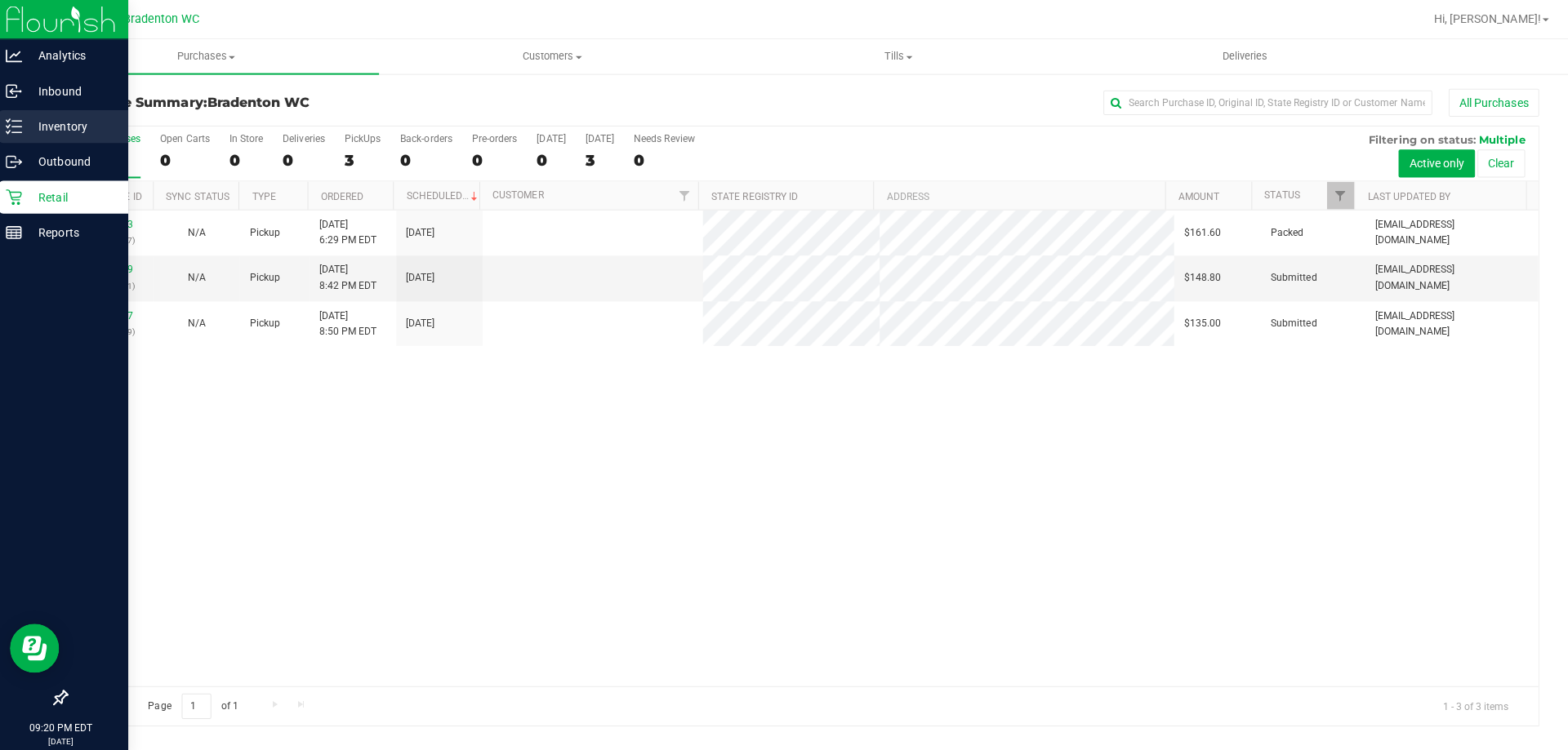
click at [35, 126] on p "Inventory" at bounding box center [77, 126] width 98 height 20
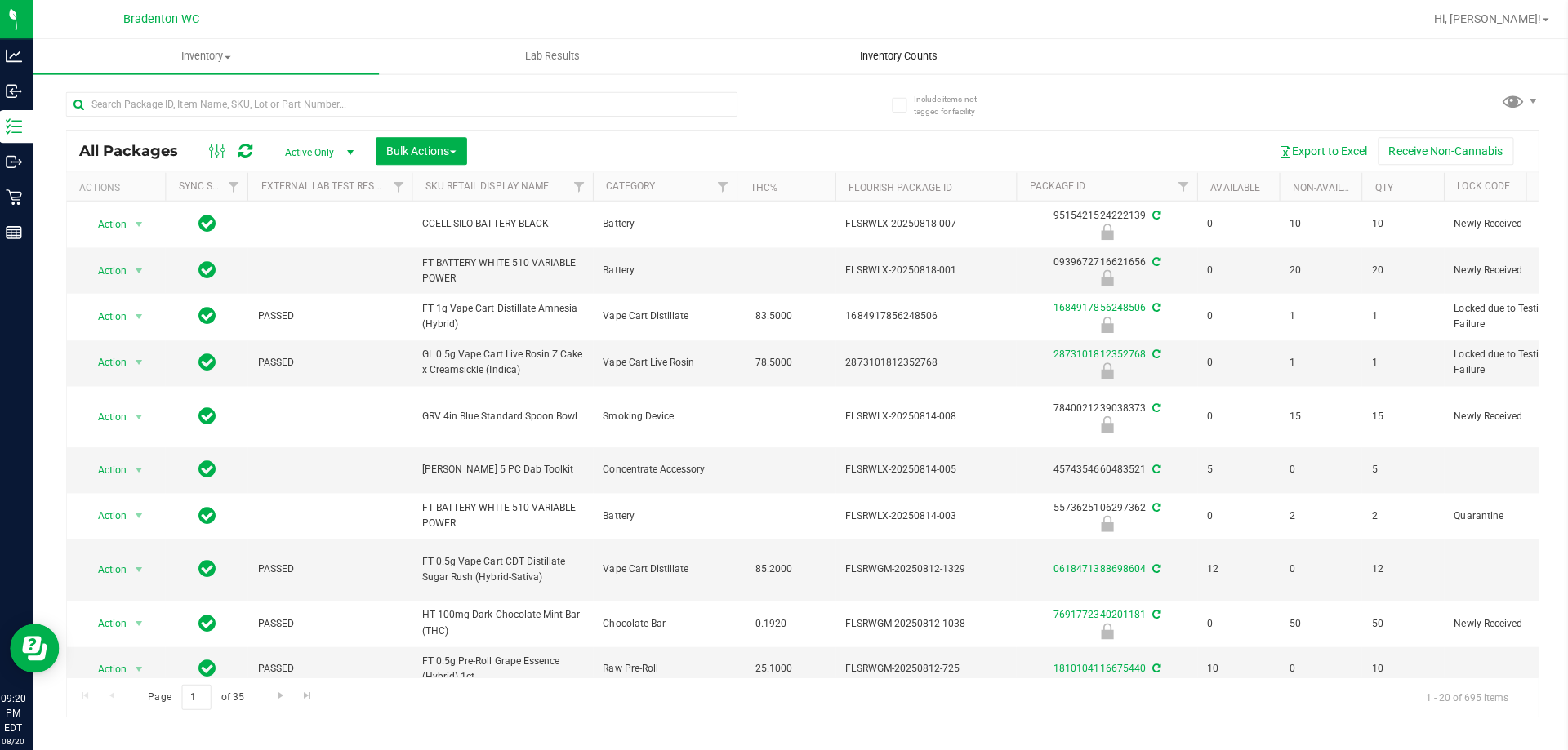
click at [925, 54] on span "Inventory Counts" at bounding box center [899, 57] width 121 height 15
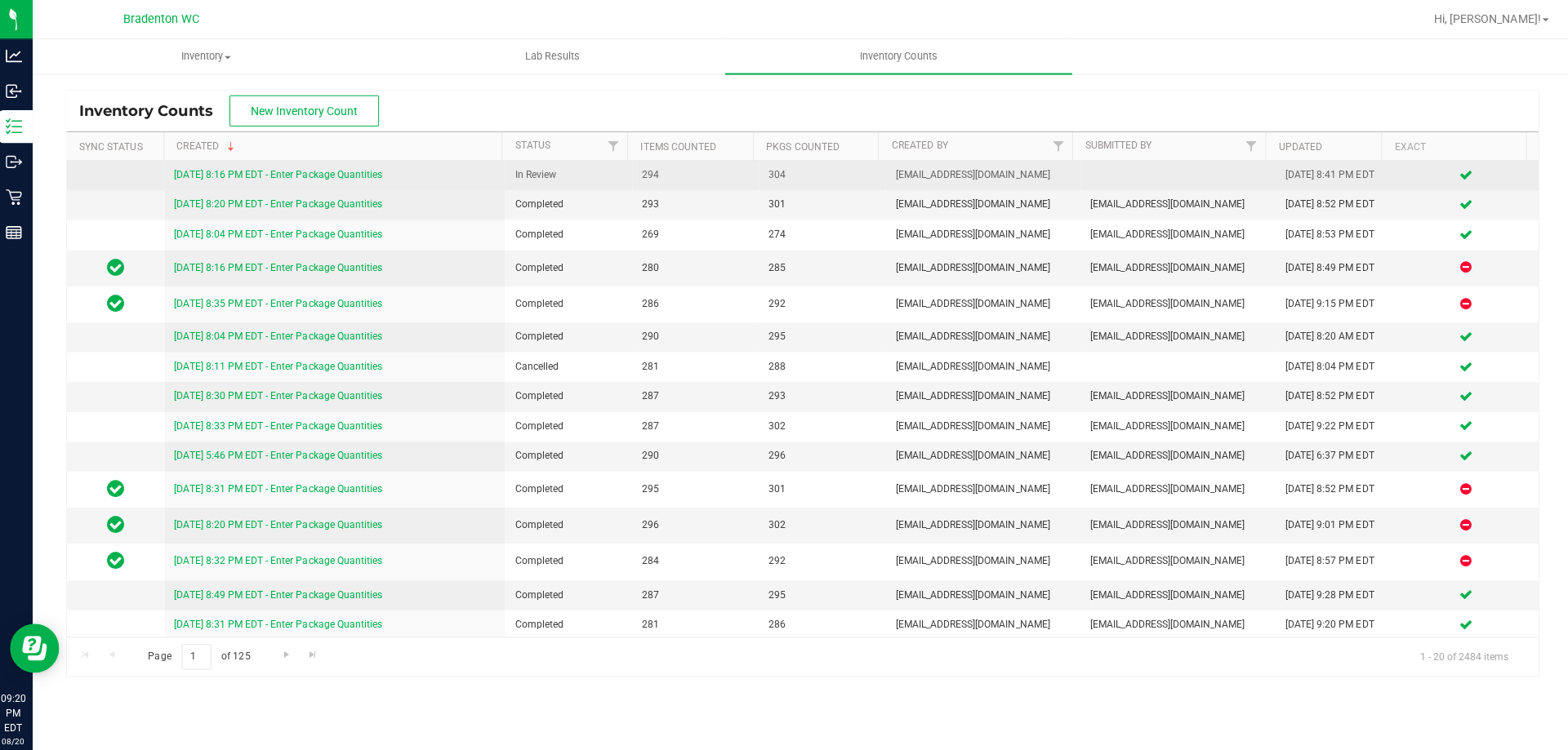
click at [256, 170] on link "[DATE] 8:16 PM EDT - Enter Package Quantities" at bounding box center [283, 174] width 207 height 11
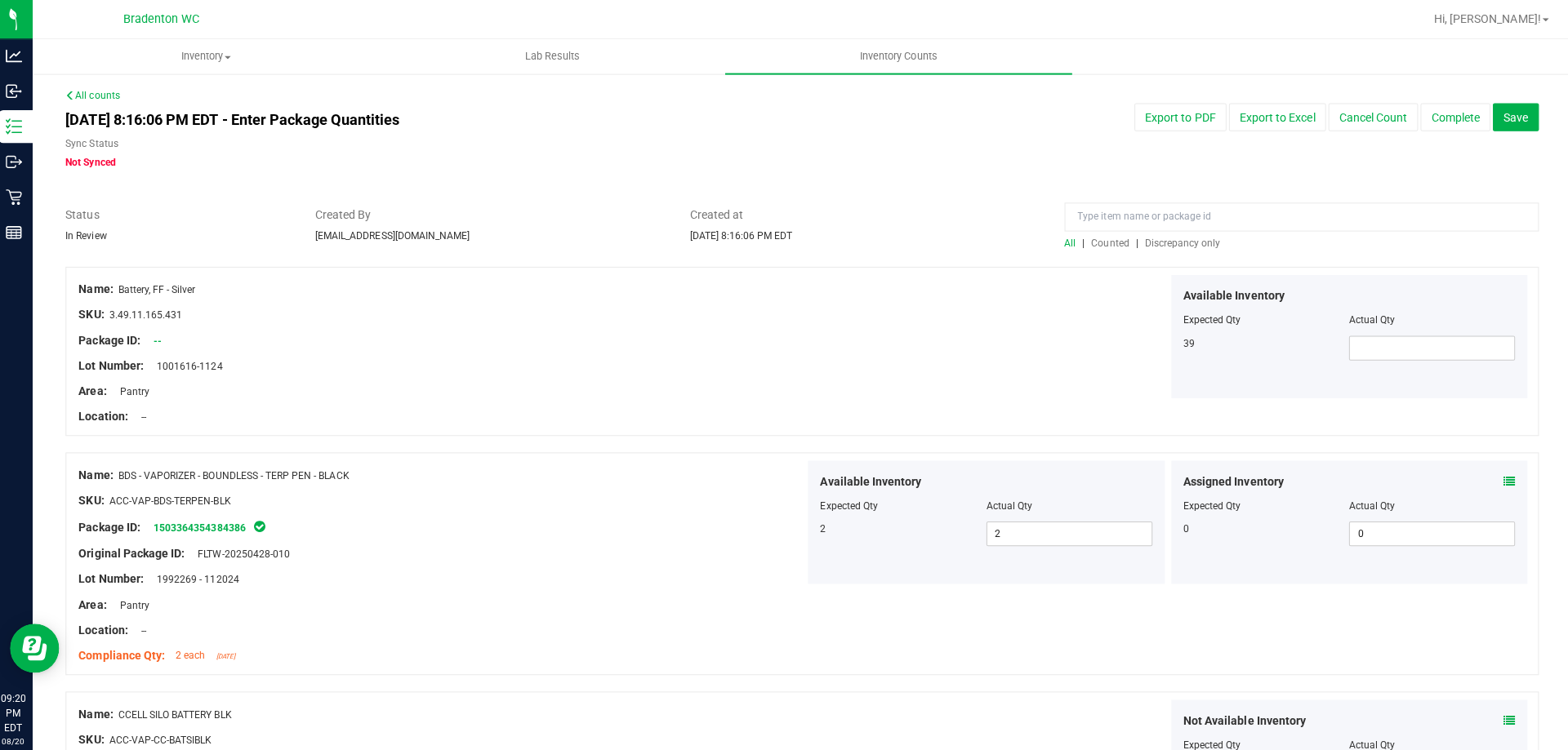
click at [1156, 243] on span "Discrepancy only" at bounding box center [1182, 242] width 75 height 11
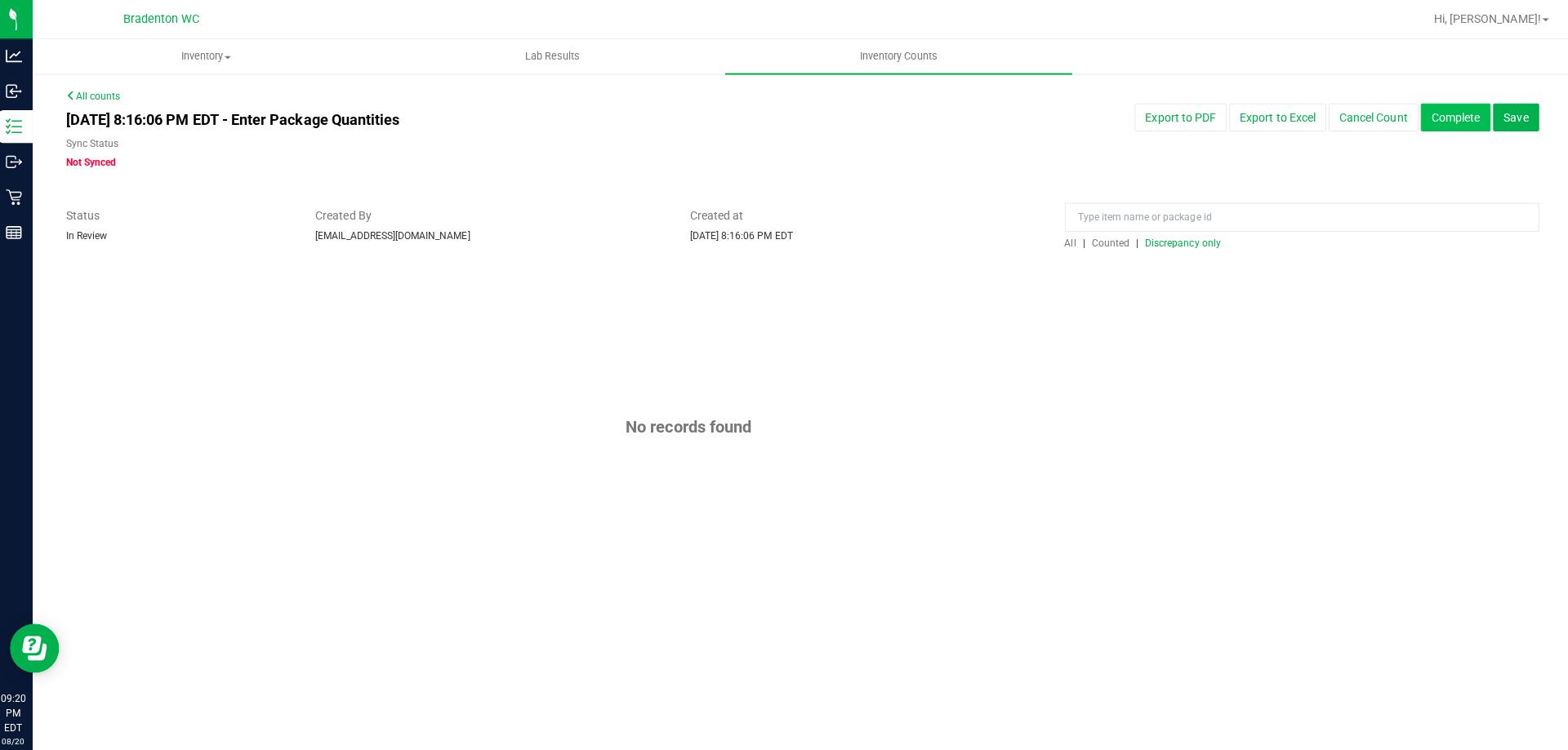
click at [1429, 118] on button "Complete" at bounding box center [1453, 117] width 70 height 28
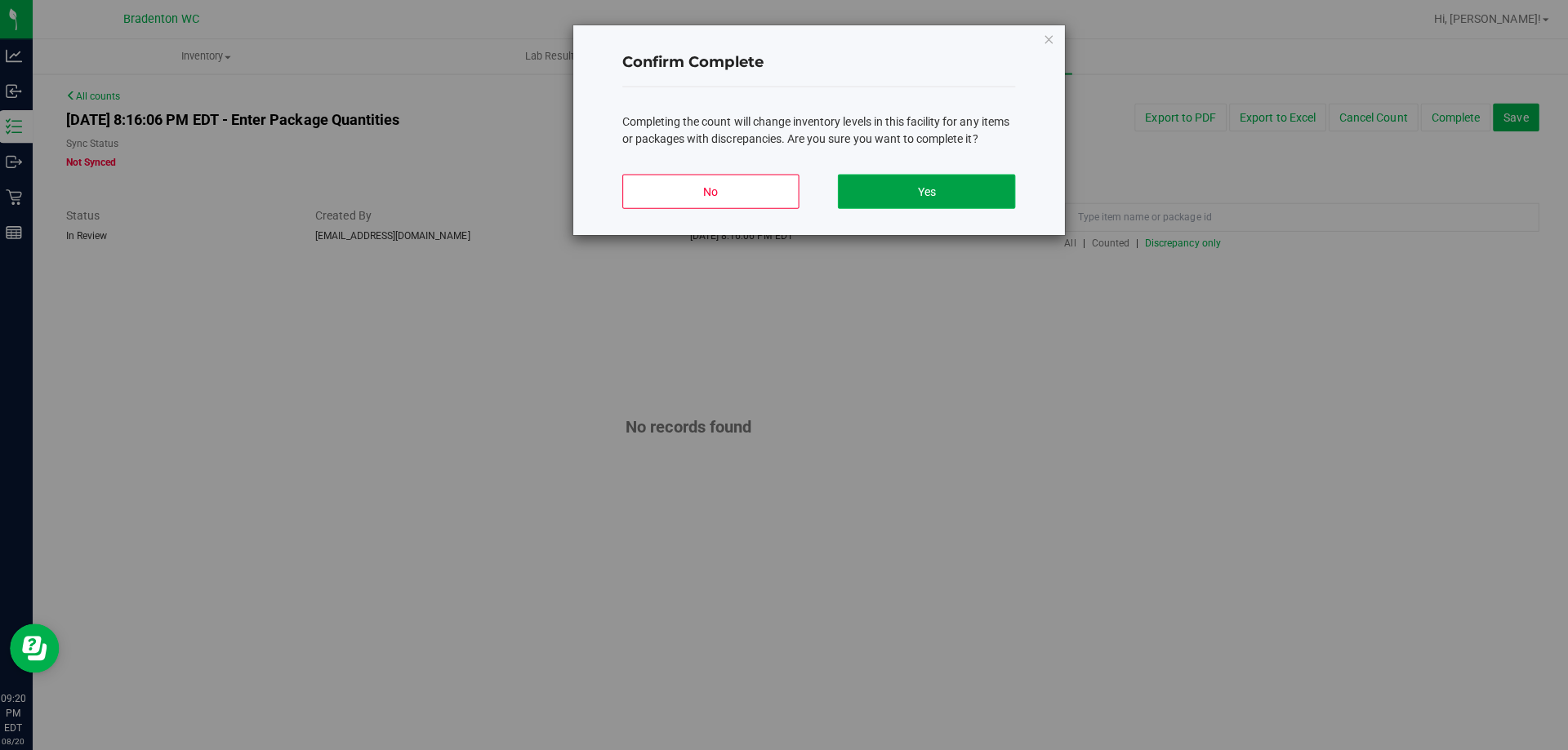
click at [929, 192] on button "Yes" at bounding box center [926, 190] width 176 height 34
